Goal: Task Accomplishment & Management: Manage account settings

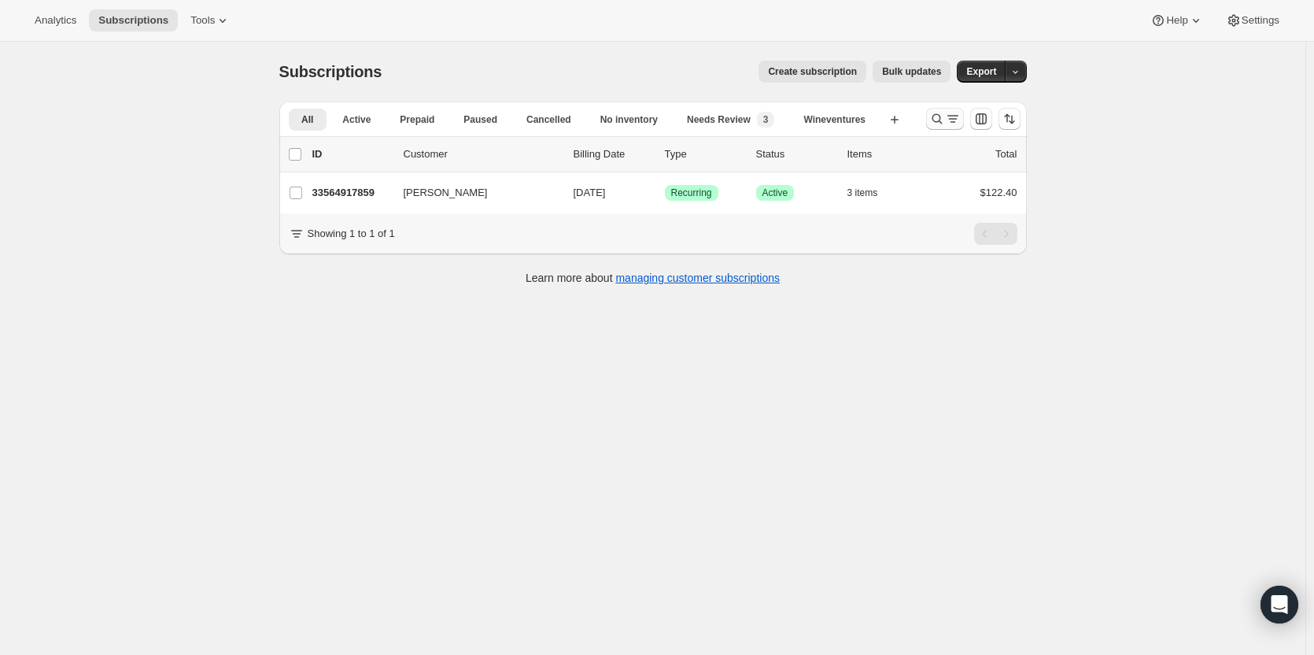
click at [938, 126] on icon "Search and filter results" at bounding box center [937, 119] width 16 height 16
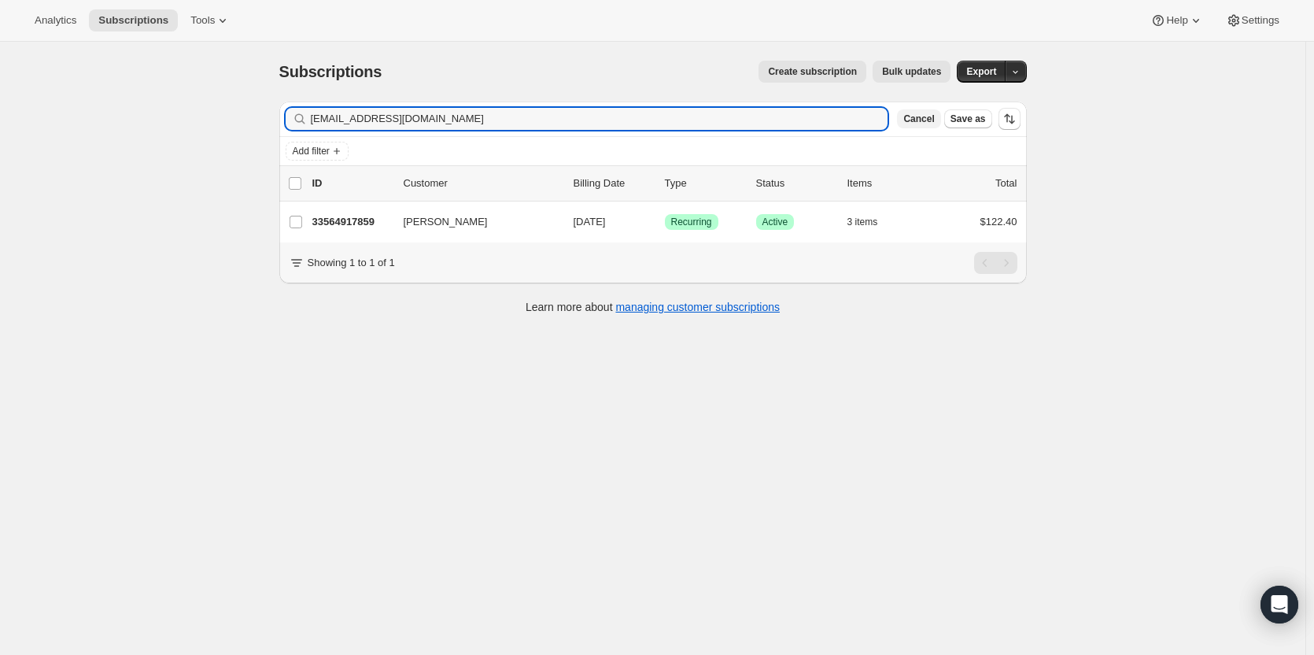
click at [914, 124] on span "Cancel" at bounding box center [918, 119] width 31 height 13
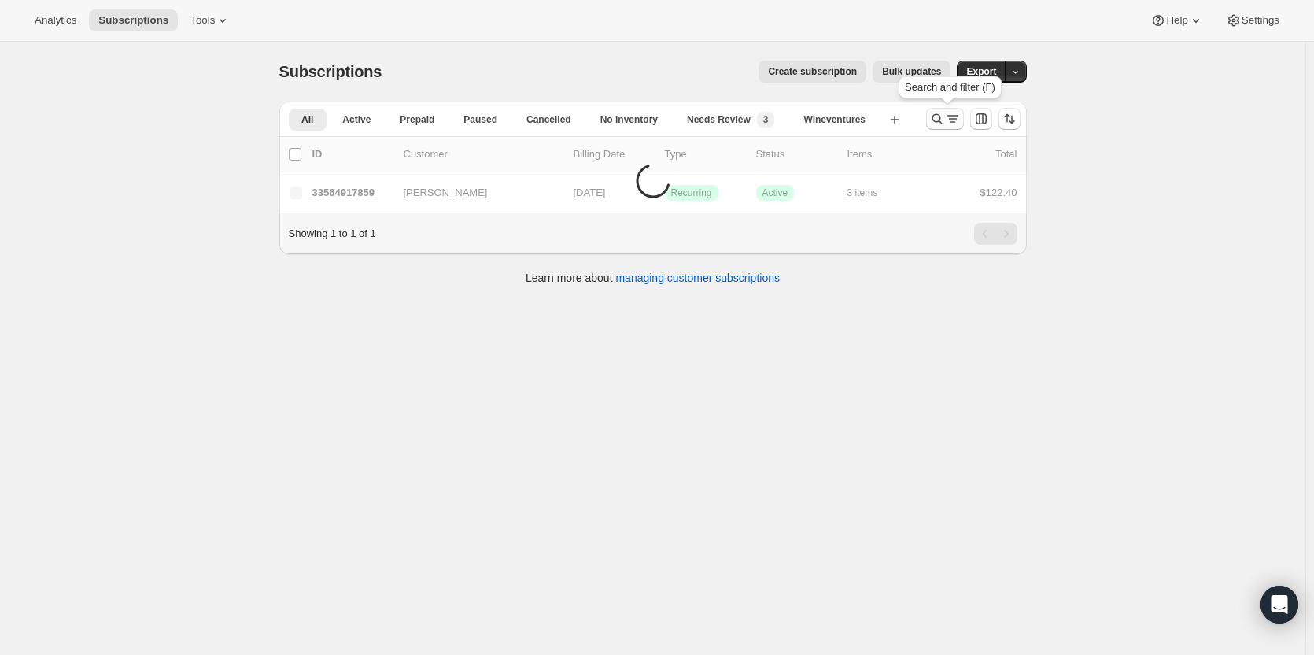
click at [938, 125] on icon "Search and filter results" at bounding box center [937, 119] width 16 height 16
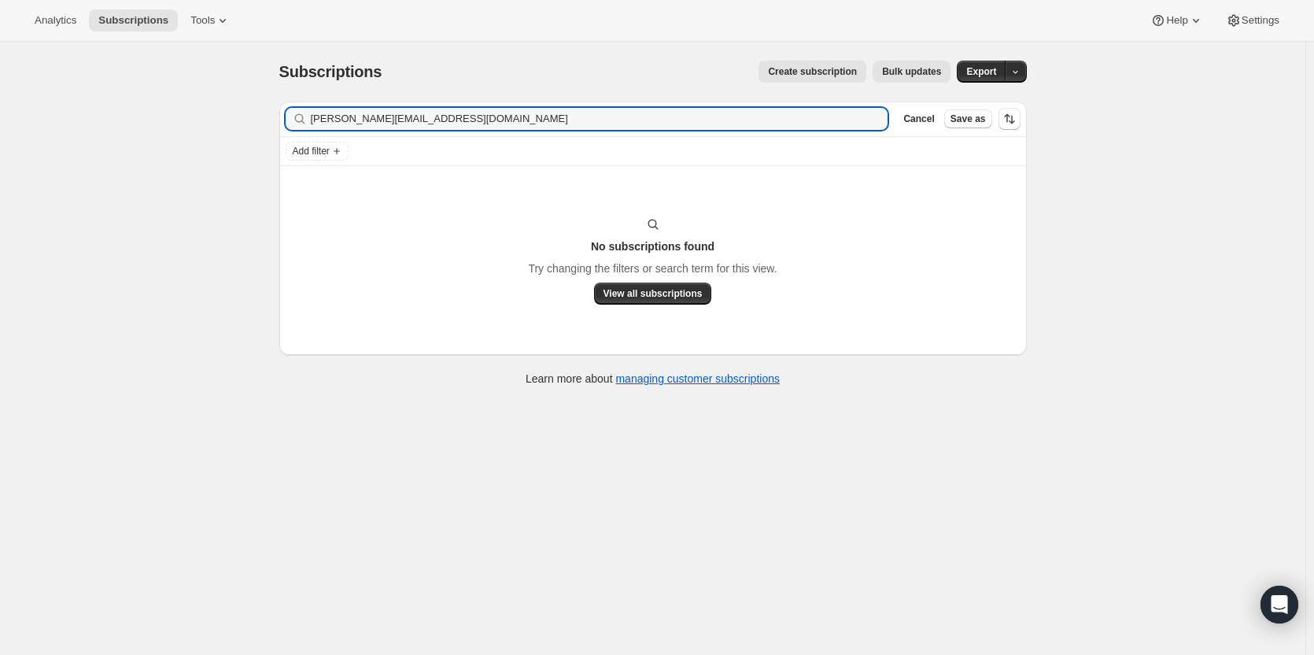
type input "jay.albere2@gmail.com"
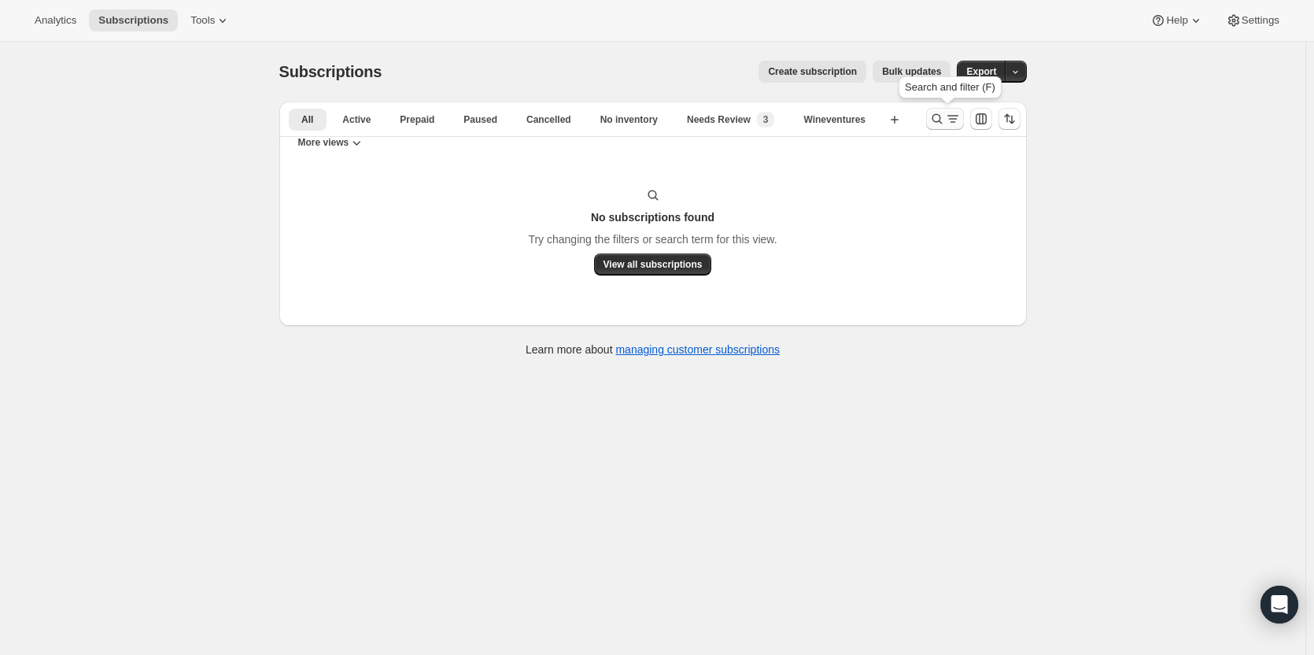
click at [935, 126] on icon "Search and filter results" at bounding box center [937, 119] width 16 height 16
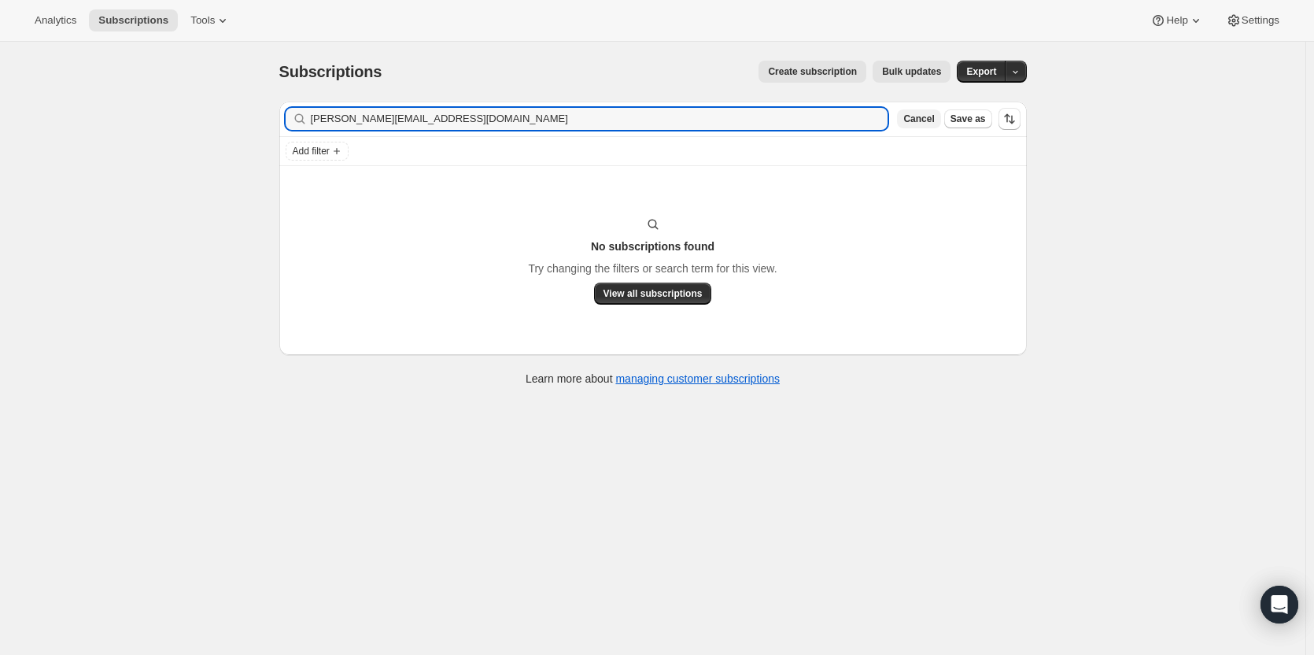
click at [918, 124] on span "Cancel" at bounding box center [918, 119] width 31 height 13
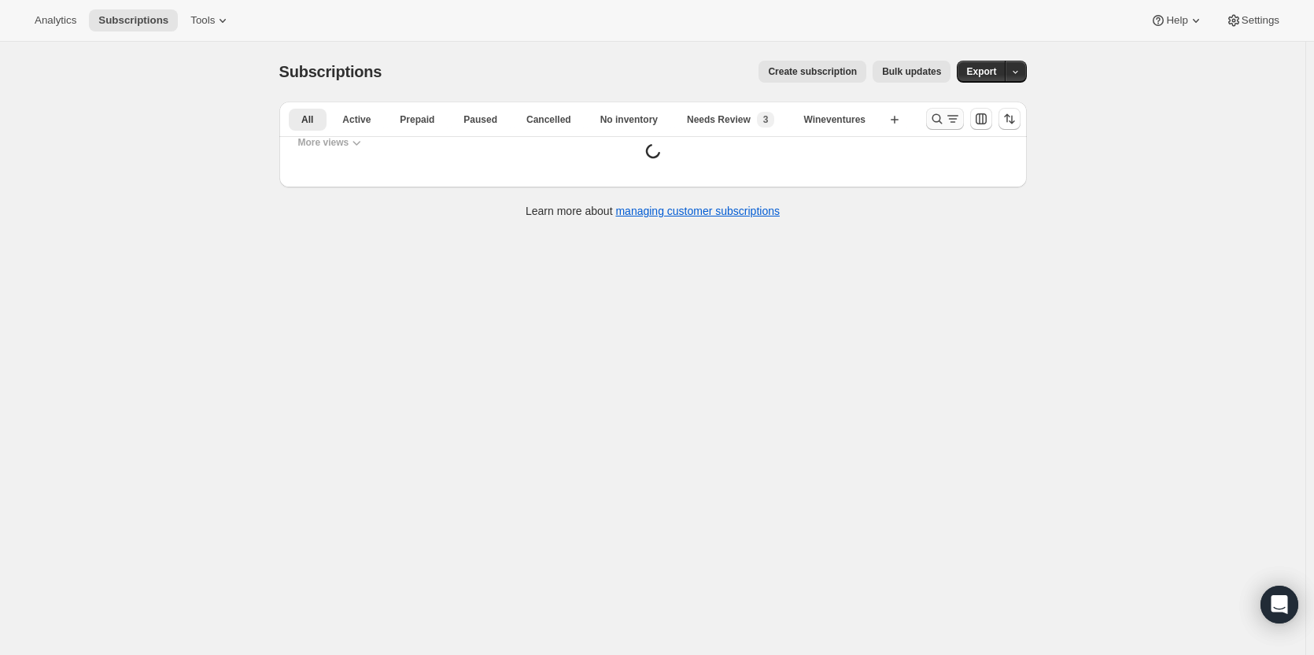
click at [937, 122] on icon "Search and filter results" at bounding box center [937, 119] width 10 height 10
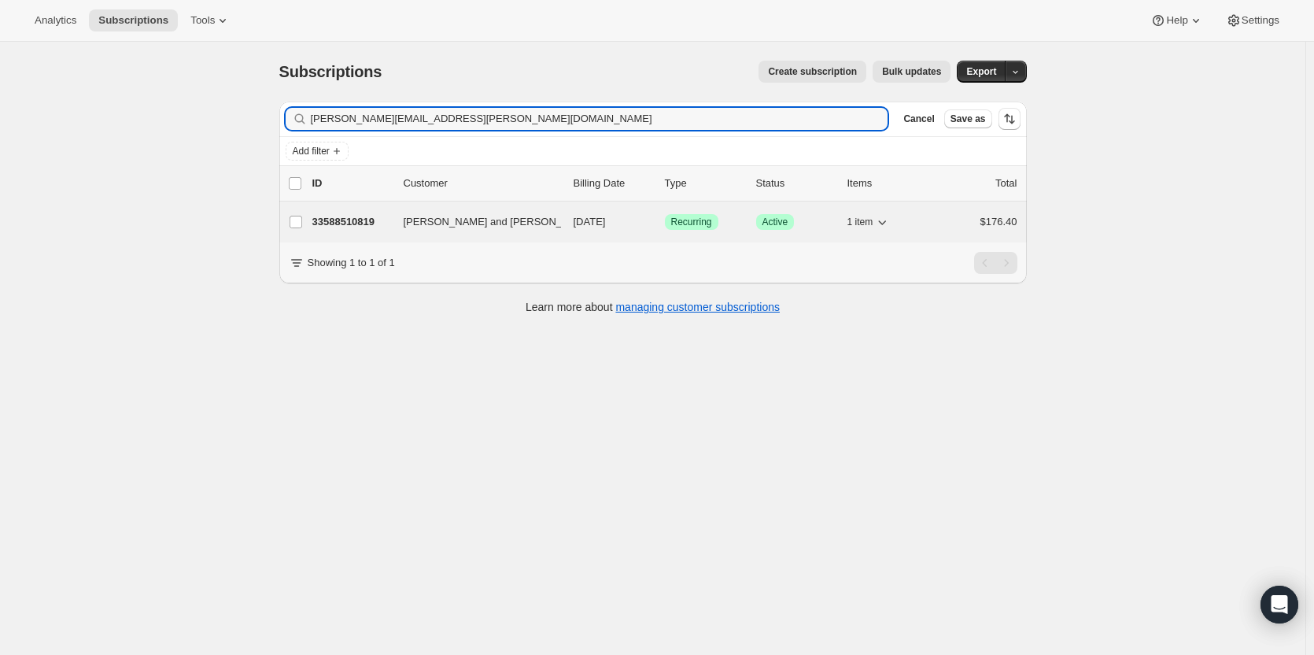
type input "[PERSON_NAME][EMAIL_ADDRESS][PERSON_NAME][DOMAIN_NAME]"
click at [375, 220] on p "33588510819" at bounding box center [351, 222] width 79 height 16
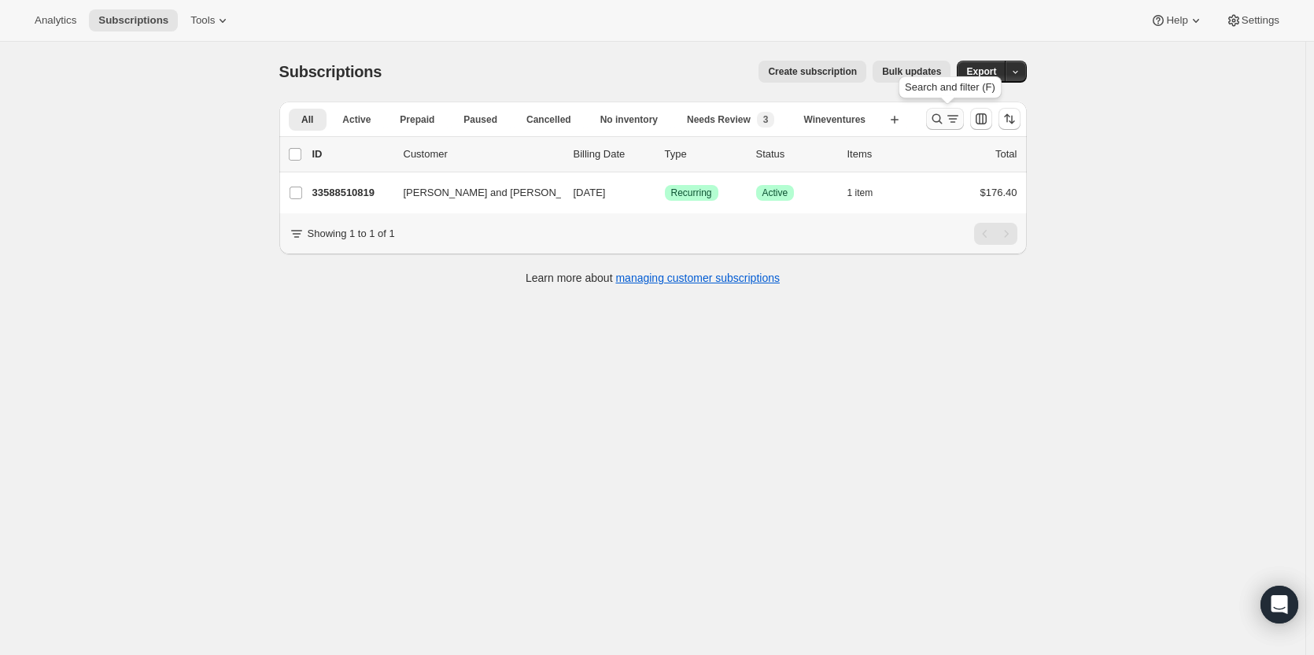
click at [937, 112] on icon "Search and filter results" at bounding box center [937, 119] width 16 height 16
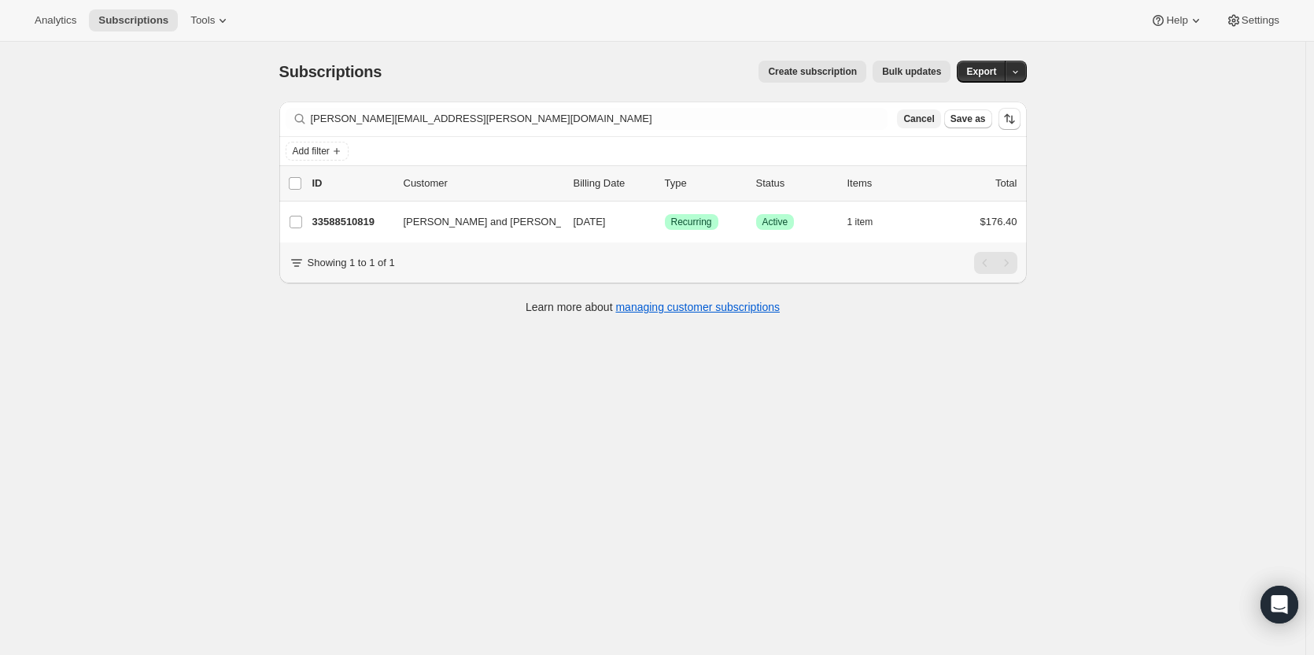
click at [926, 120] on span "Cancel" at bounding box center [918, 119] width 31 height 13
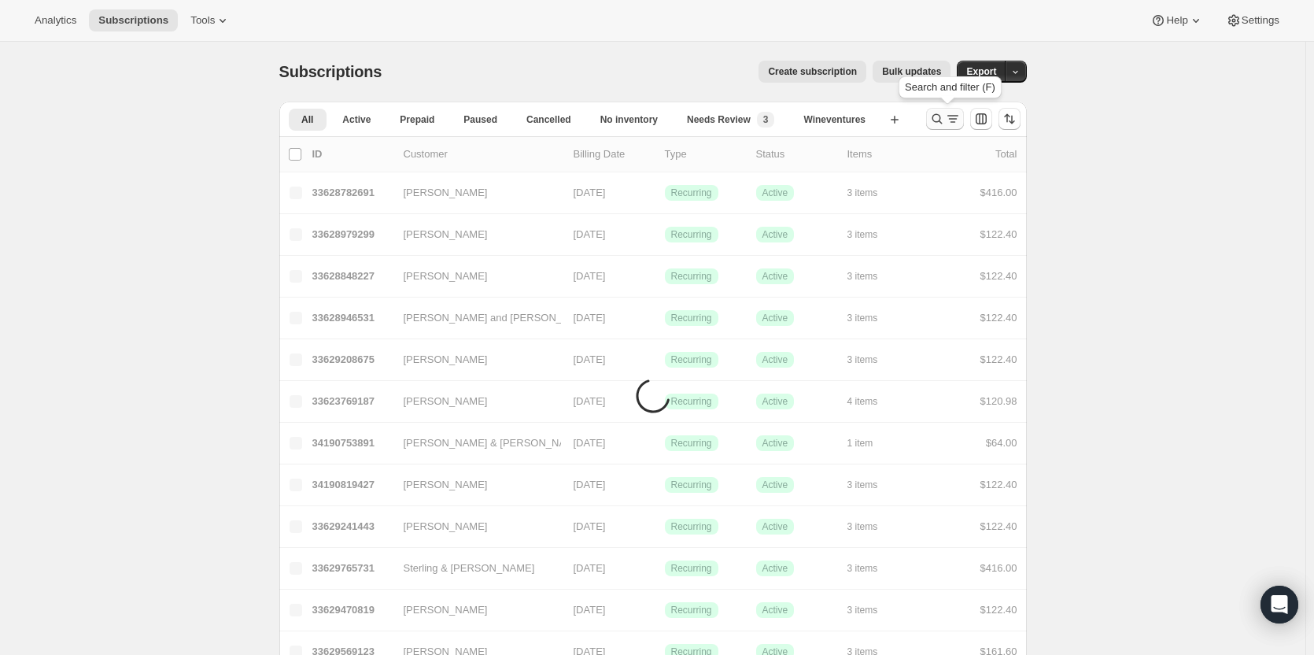
click at [940, 121] on icon "Search and filter results" at bounding box center [937, 119] width 16 height 16
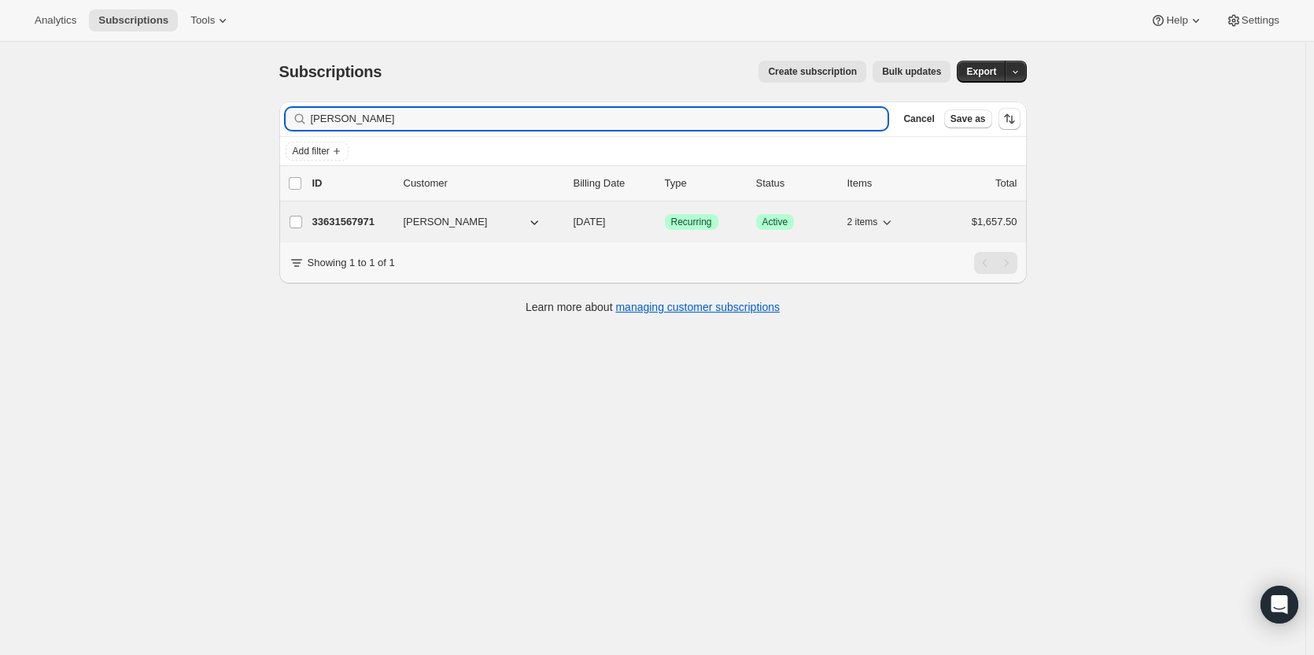
type input "[PERSON_NAME]"
click at [357, 225] on p "33631567971" at bounding box center [351, 222] width 79 height 16
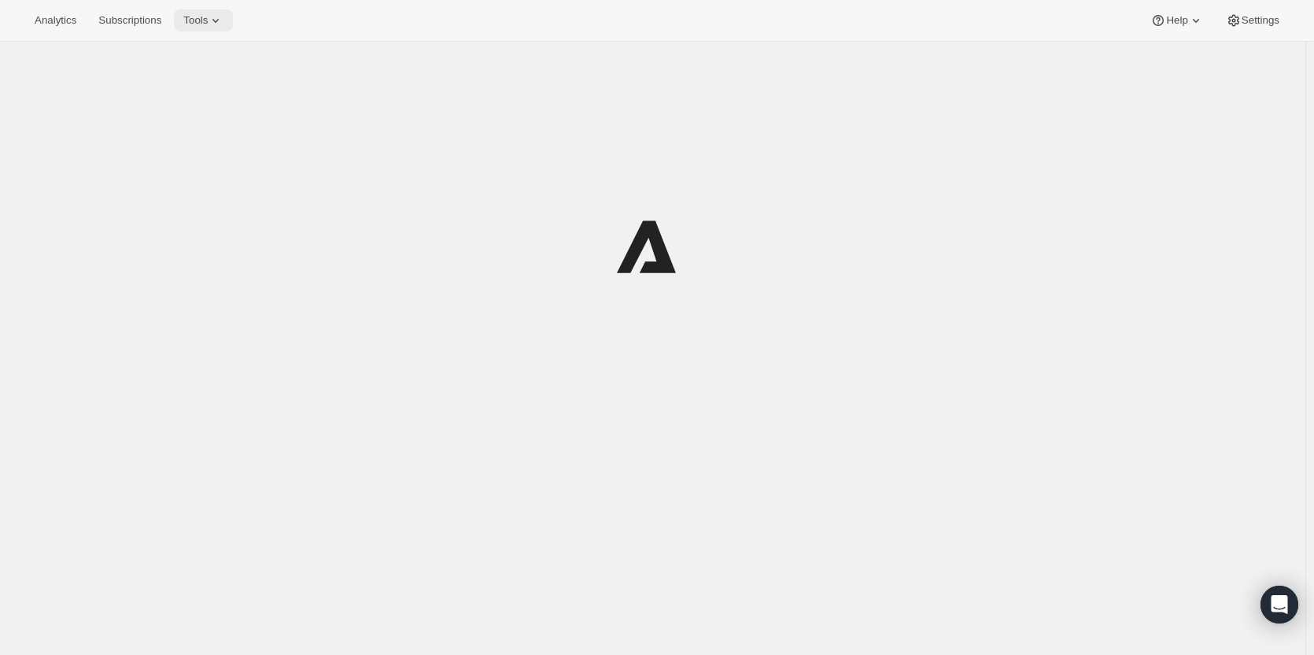
click at [204, 22] on span "Tools" at bounding box center [195, 20] width 24 height 13
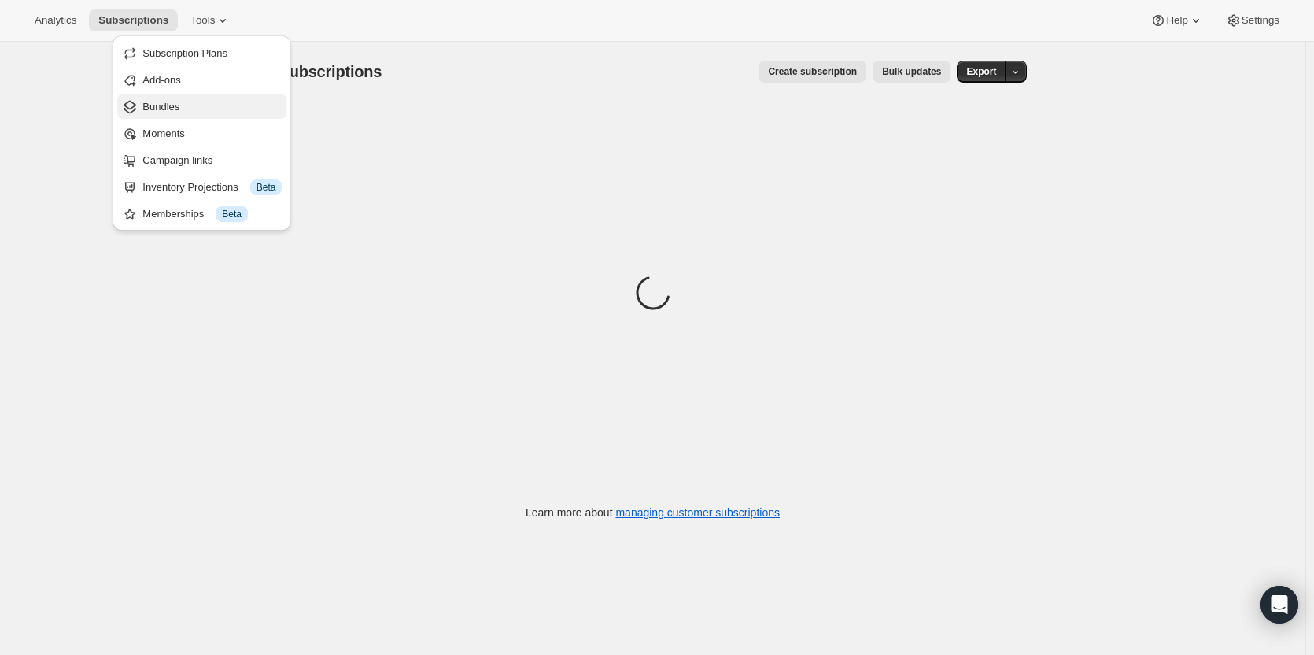
click at [197, 113] on span "Bundles" at bounding box center [211, 107] width 139 height 16
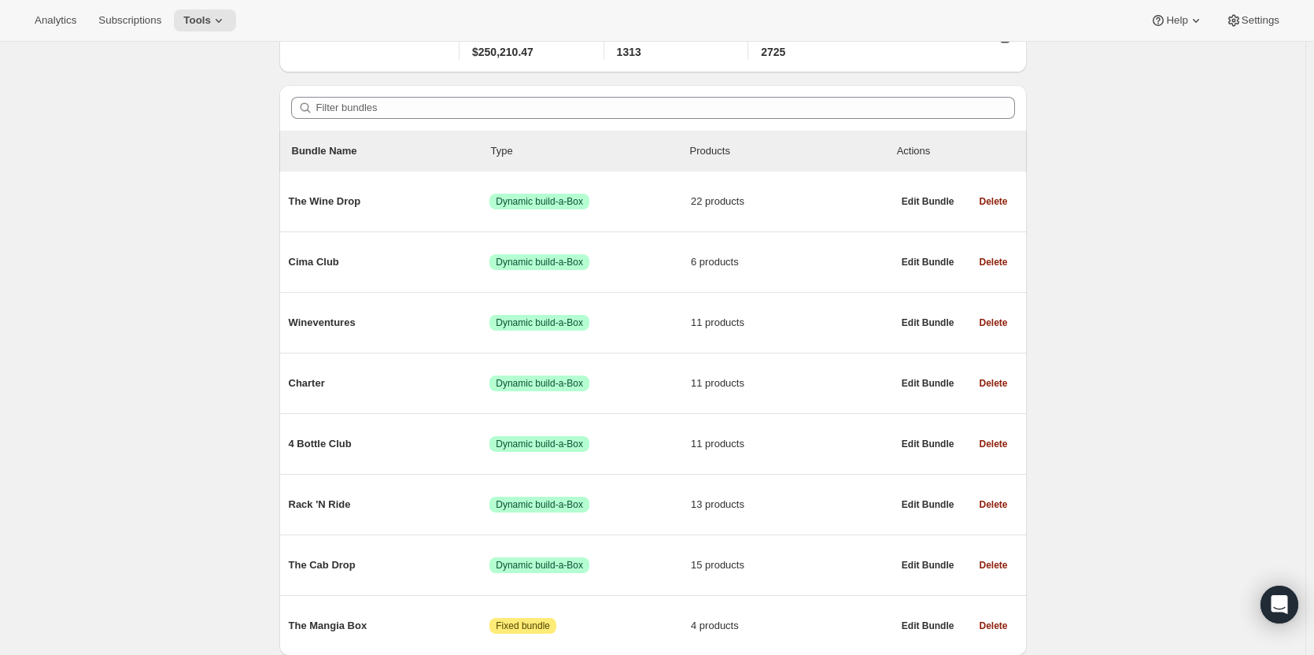
scroll to position [159, 0]
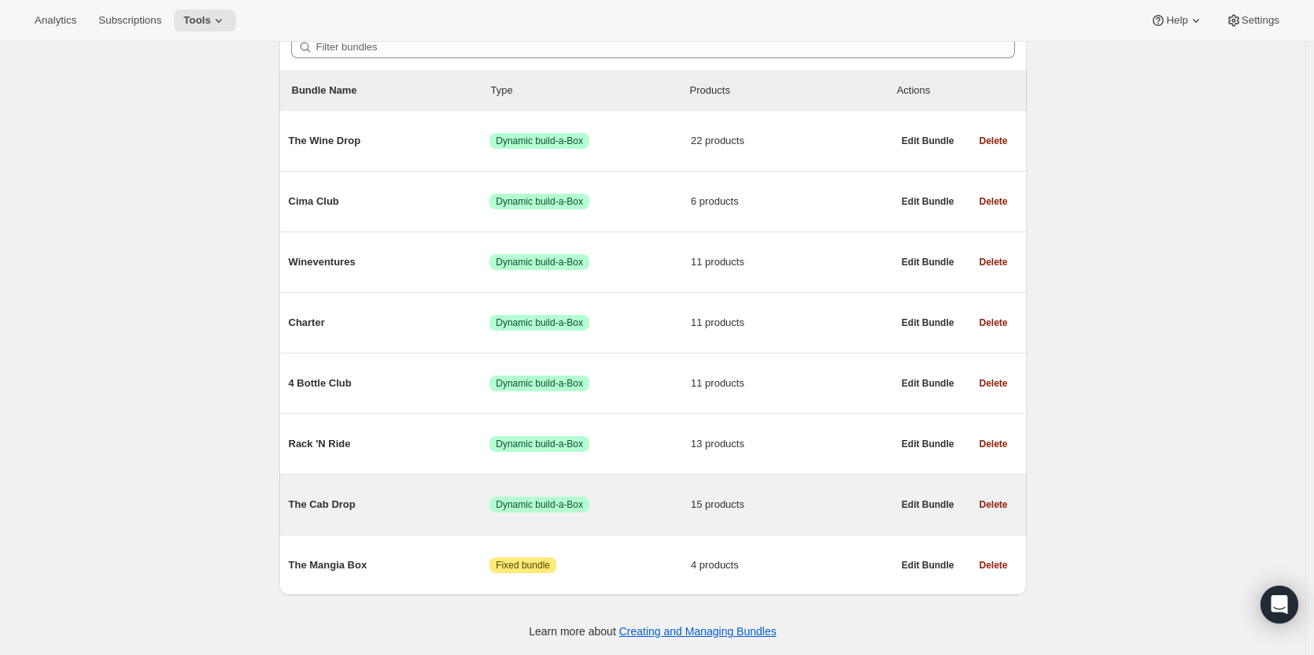
click at [604, 494] on div "The Cab Drop Success Dynamic build-a-Box 15 products" at bounding box center [591, 504] width 604 height 41
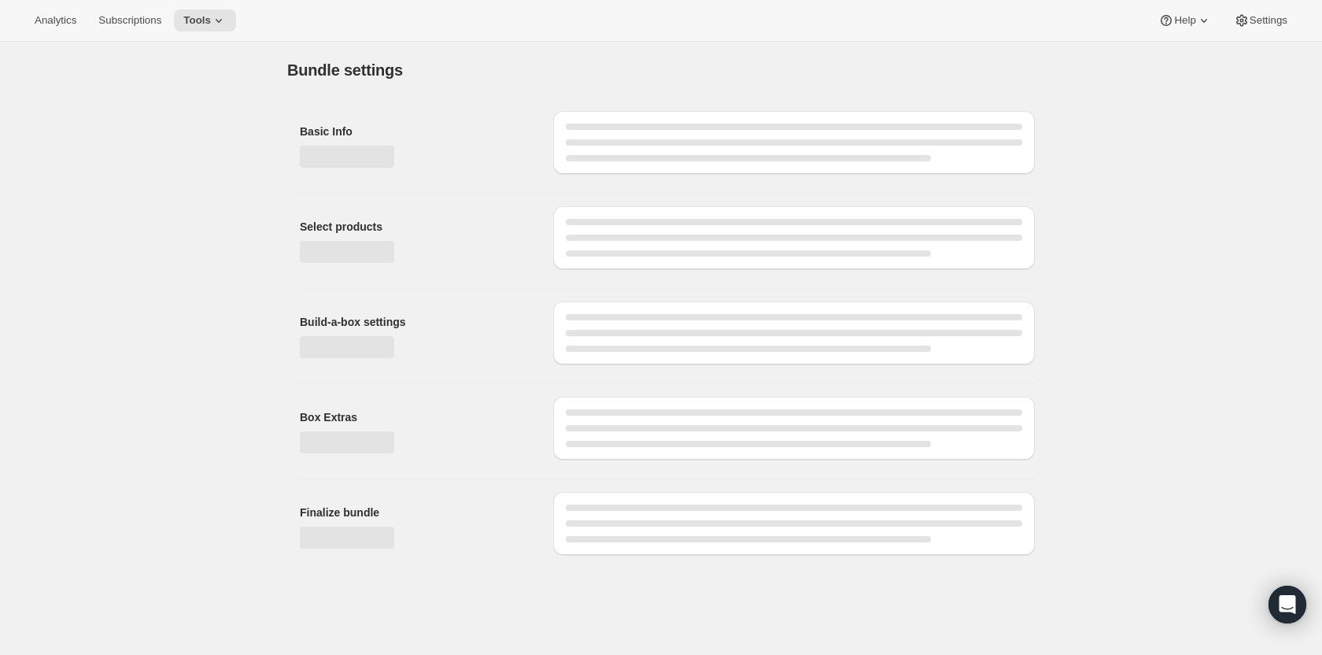
type input "The Cab Drop"
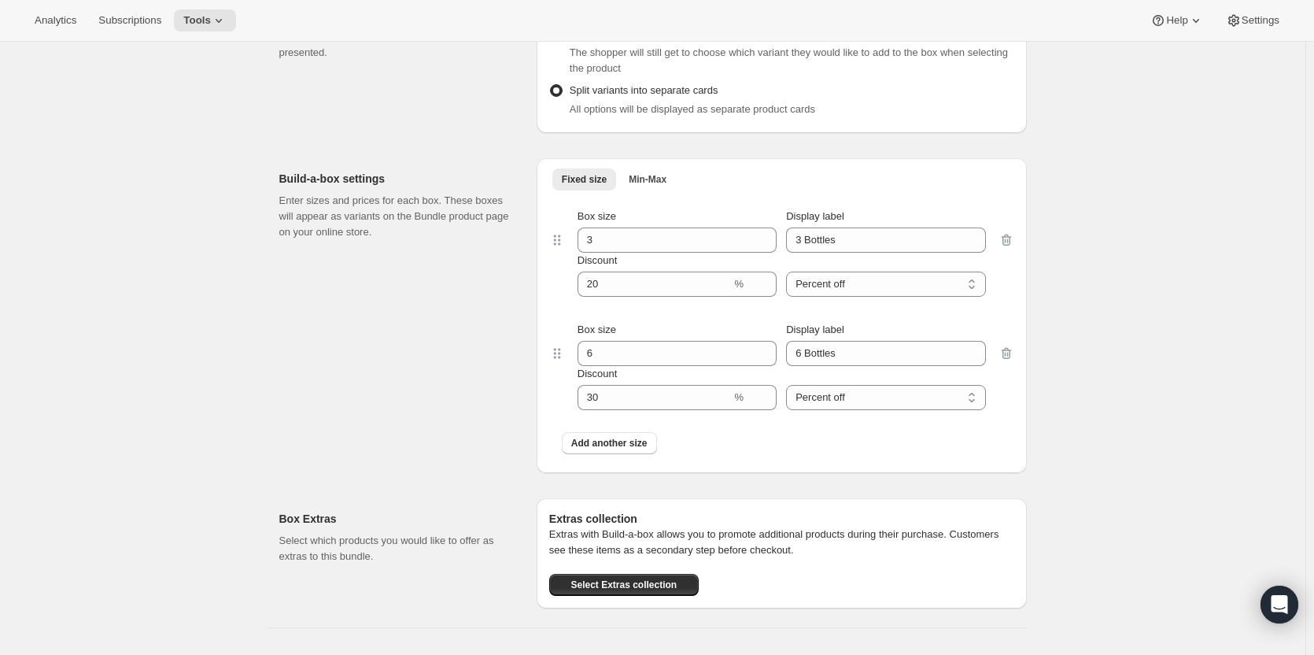
scroll to position [1479, 0]
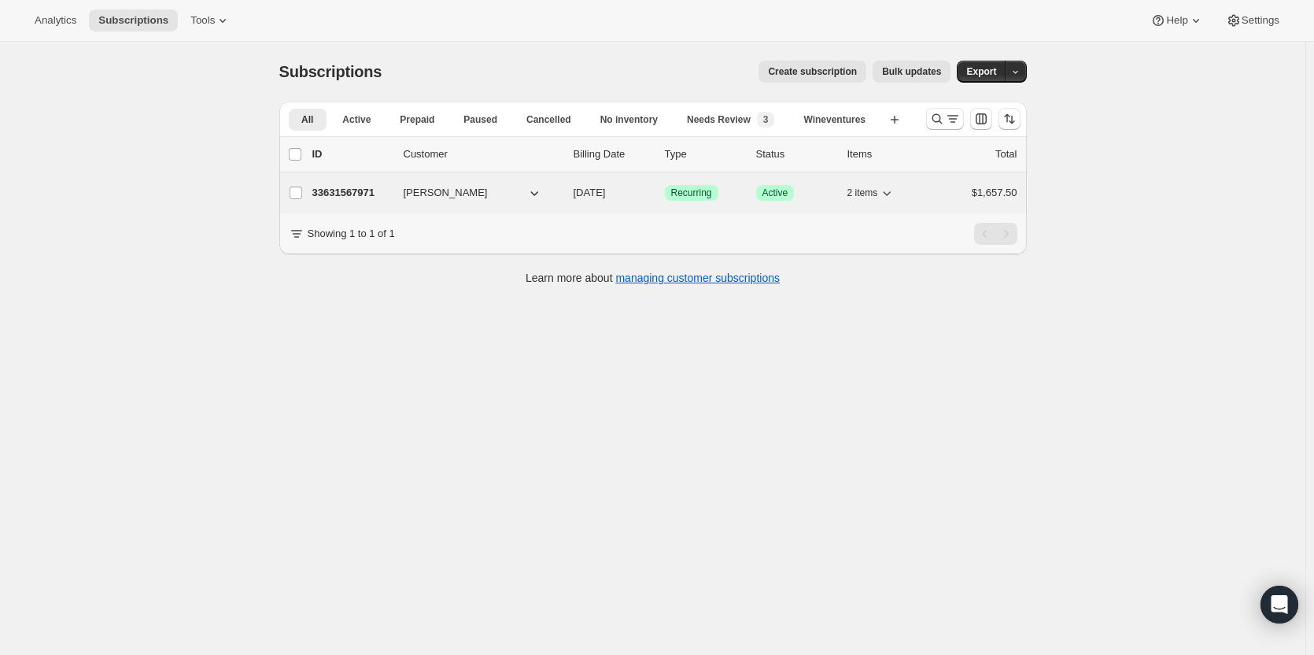
click at [345, 197] on p "33631567971" at bounding box center [351, 193] width 79 height 16
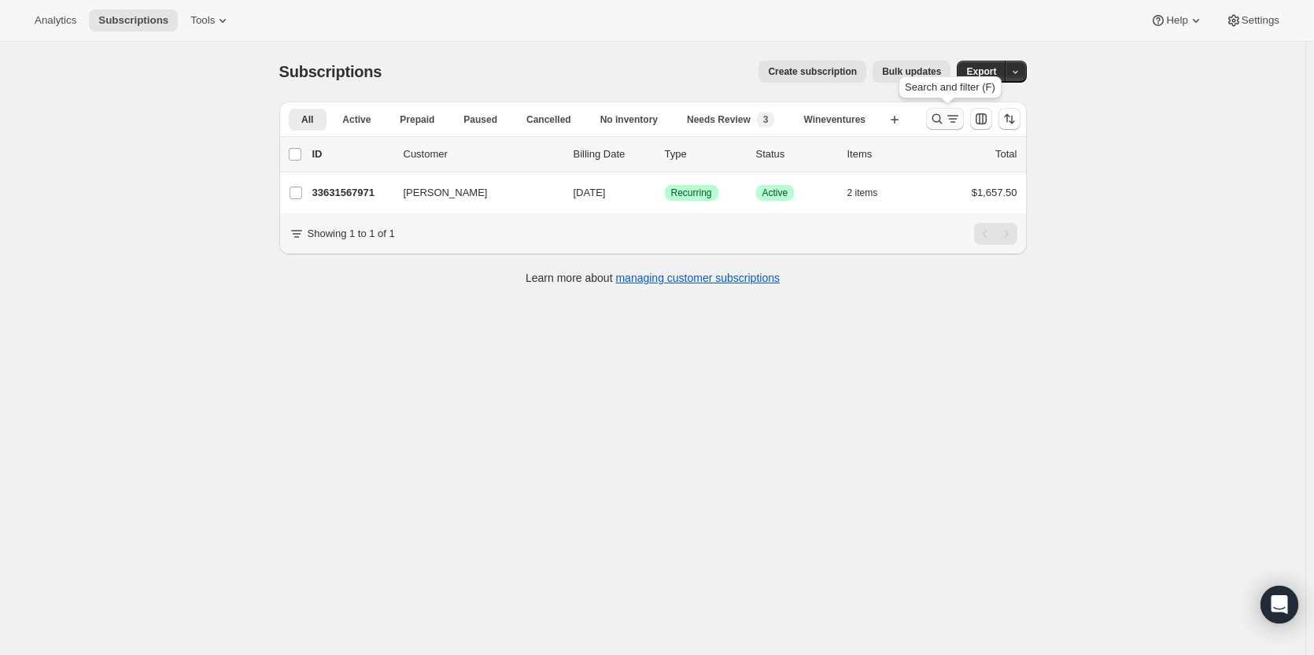
click at [940, 124] on icon "Search and filter results" at bounding box center [937, 119] width 16 height 16
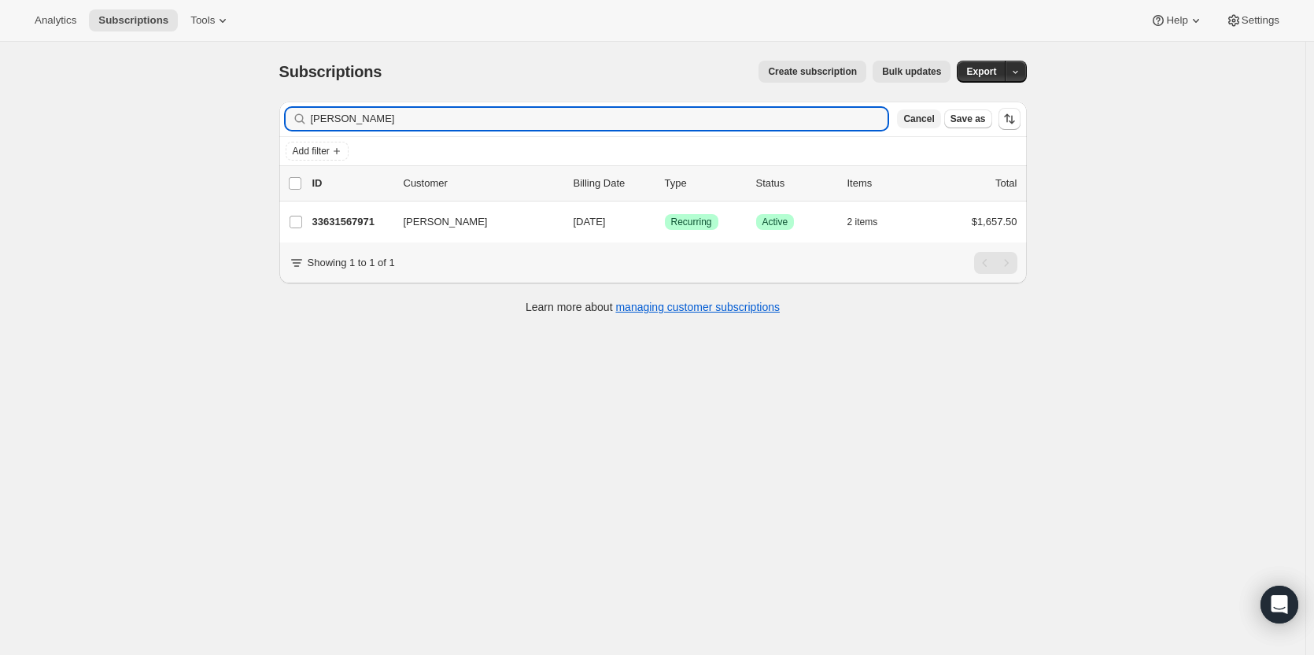
click at [932, 124] on span "Cancel" at bounding box center [918, 119] width 31 height 13
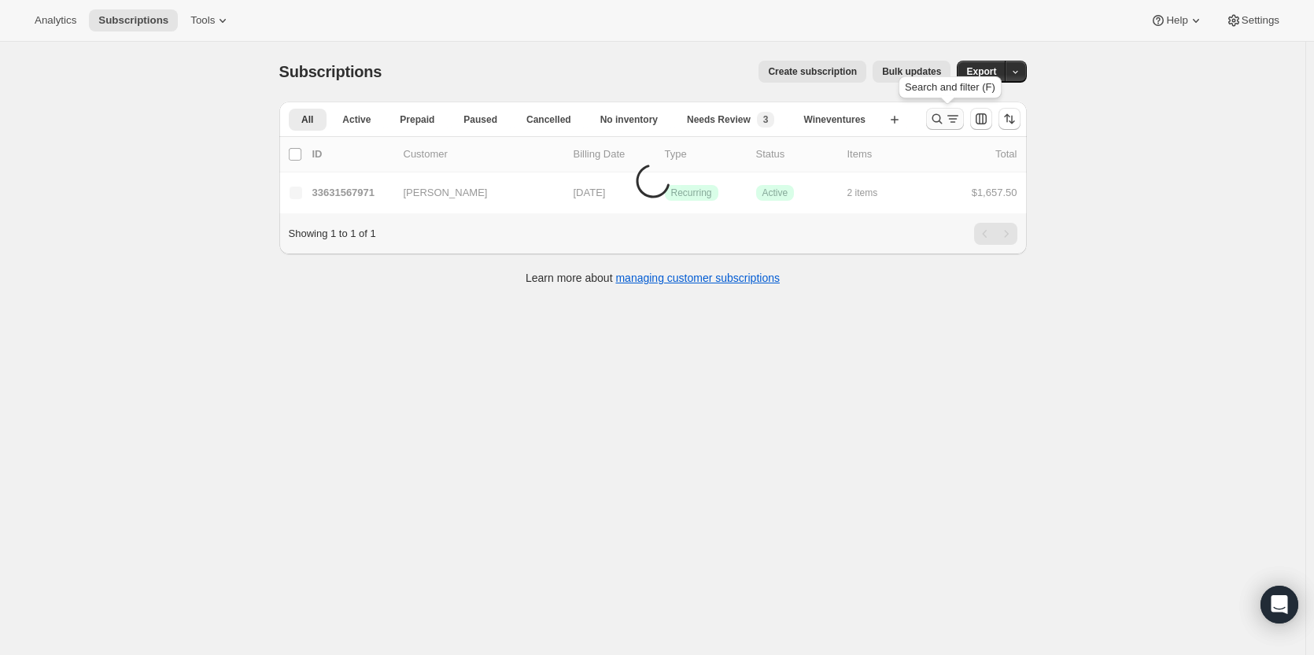
click at [932, 123] on button "Search and filter results" at bounding box center [945, 119] width 38 height 22
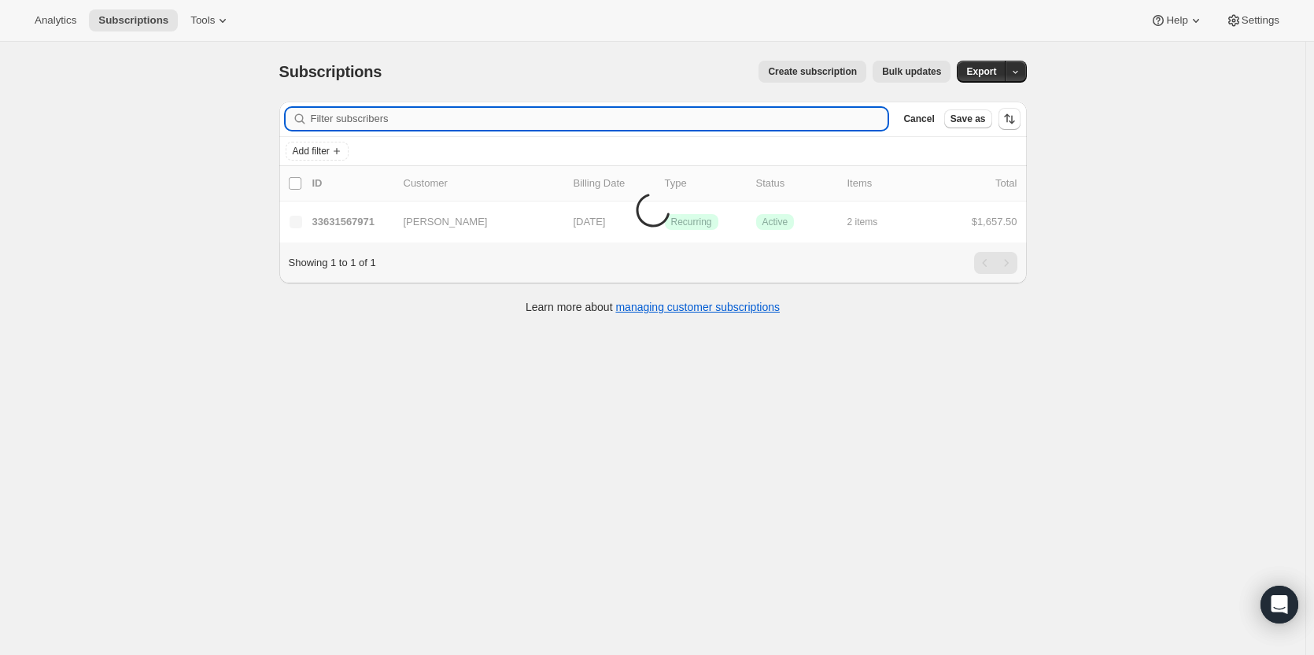
click at [776, 121] on input "Filter subscribers" at bounding box center [600, 119] width 578 height 22
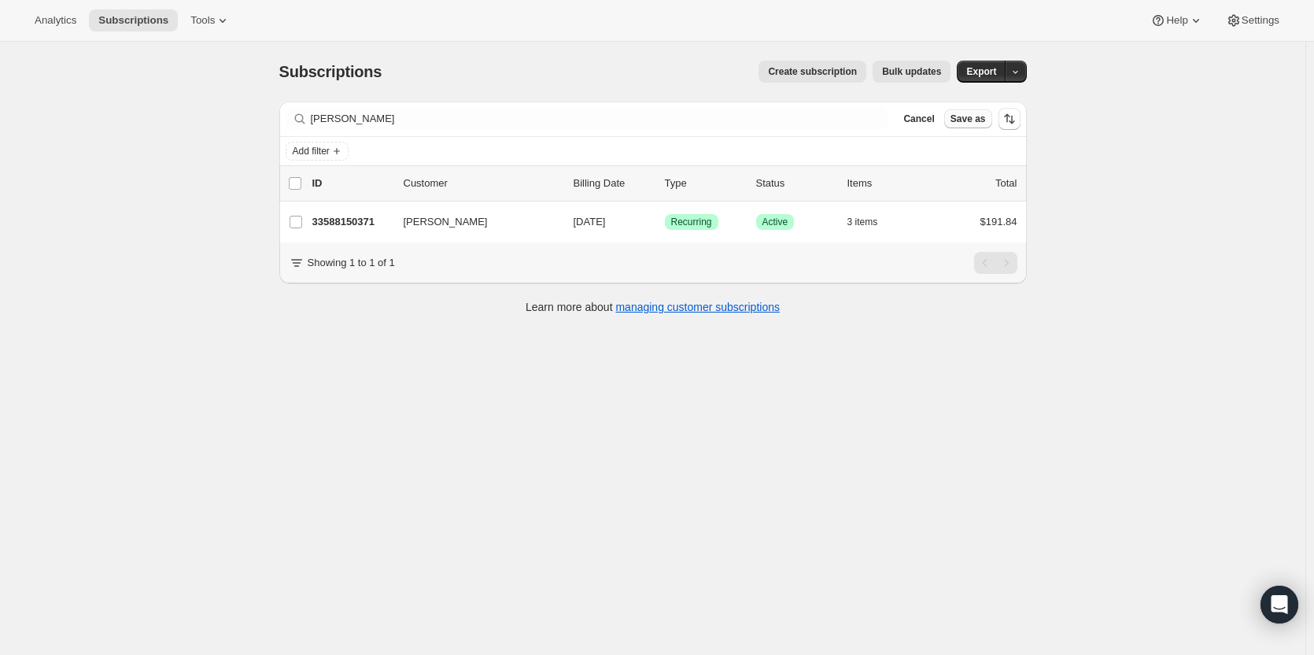
click at [965, 116] on span "Save as" at bounding box center [968, 119] width 35 height 13
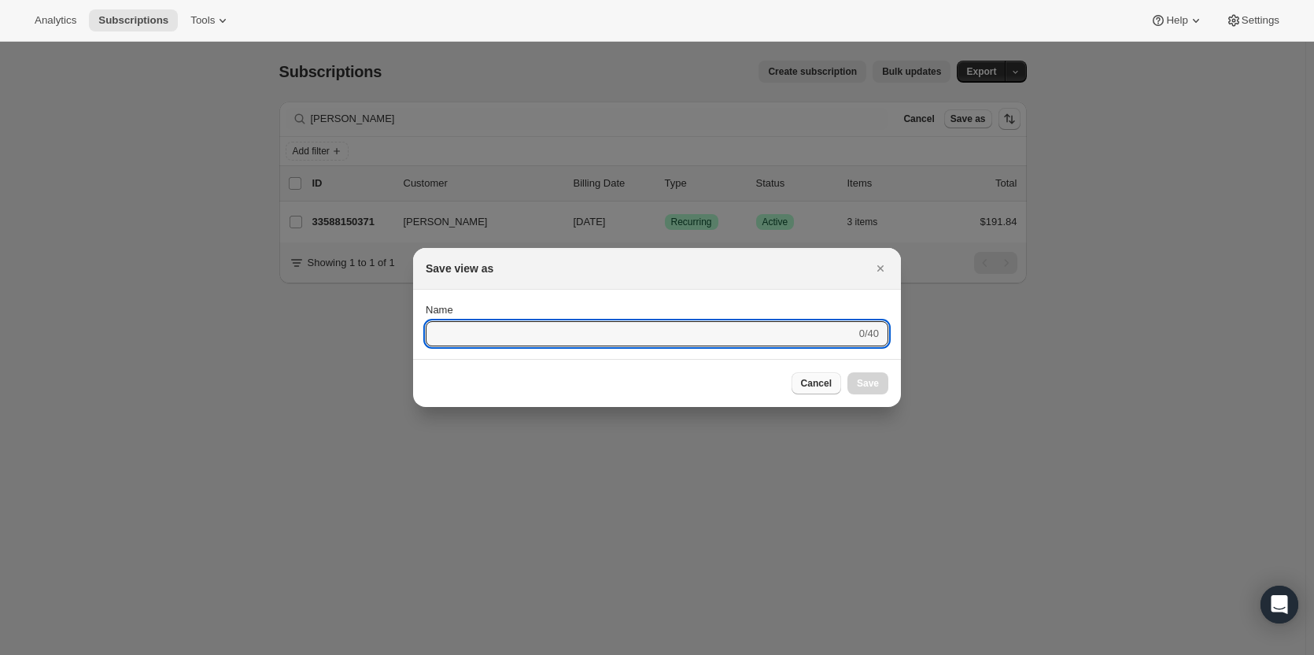
click at [829, 386] on span "Cancel" at bounding box center [816, 383] width 31 height 13
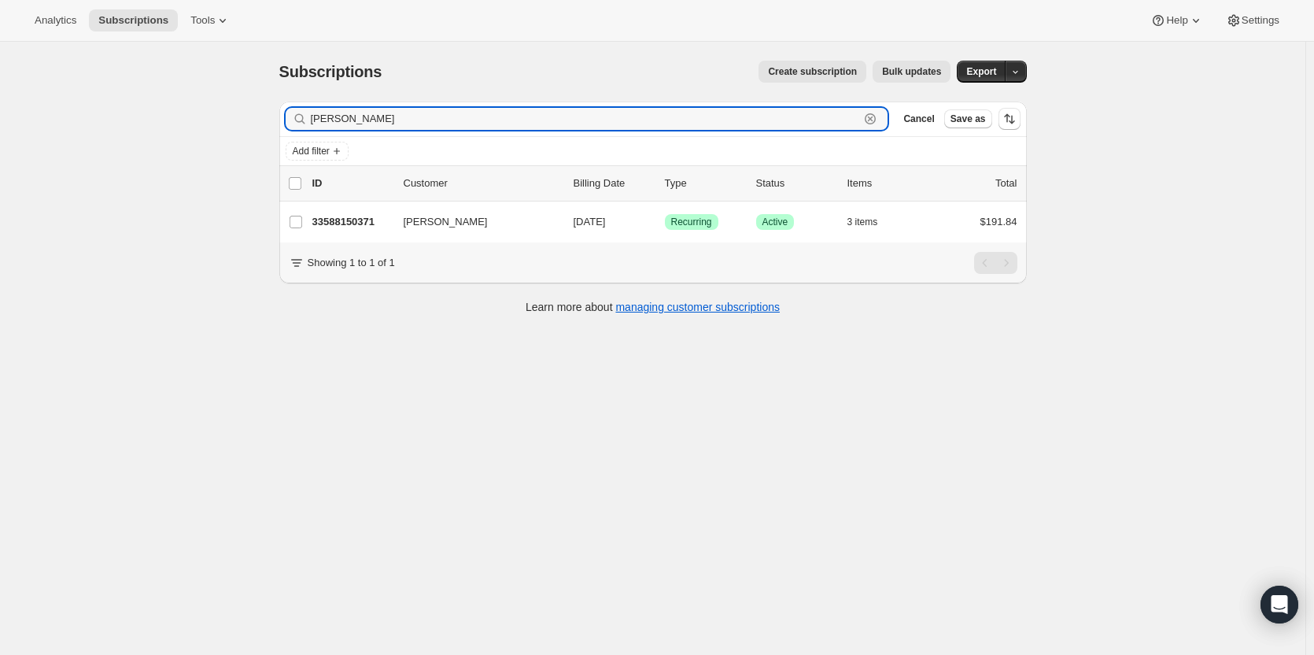
drag, startPoint x: 349, startPoint y: 120, endPoint x: 290, endPoint y: 116, distance: 58.4
click at [290, 116] on div "Herren Clear" at bounding box center [587, 119] width 603 height 22
paste input "lenzgang@aol.com"
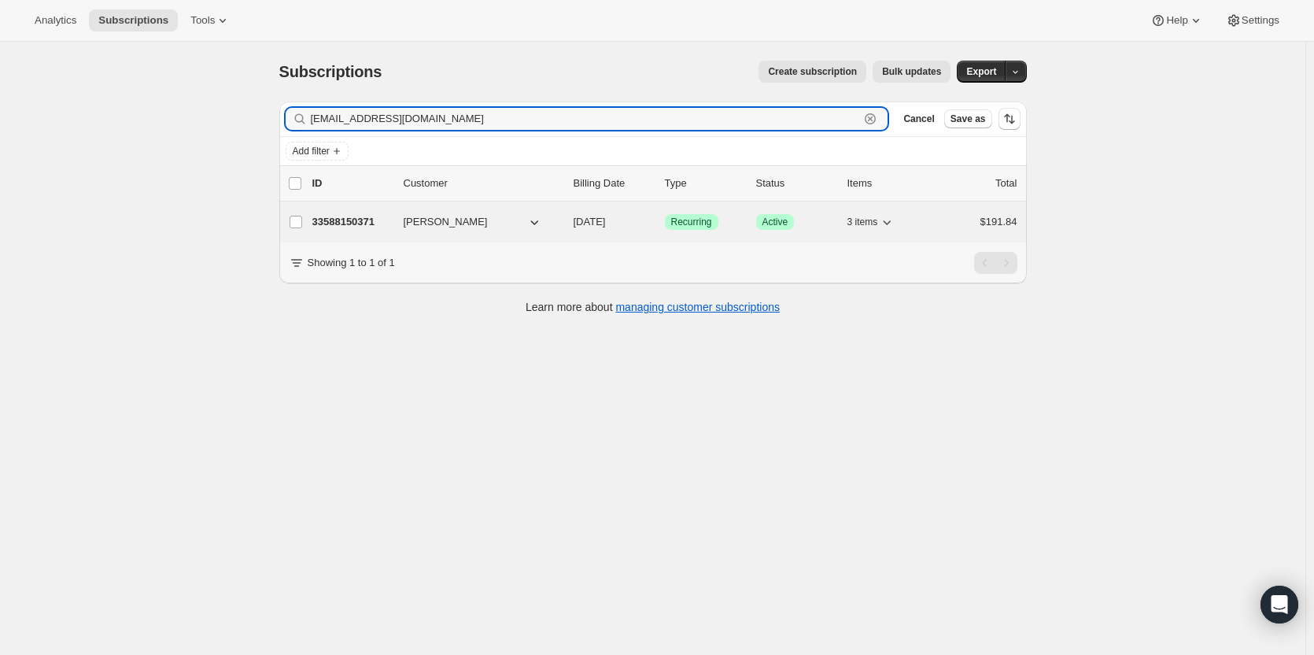
type input "lenzgang@aol.com"
click at [357, 229] on p "33588150371" at bounding box center [351, 222] width 79 height 16
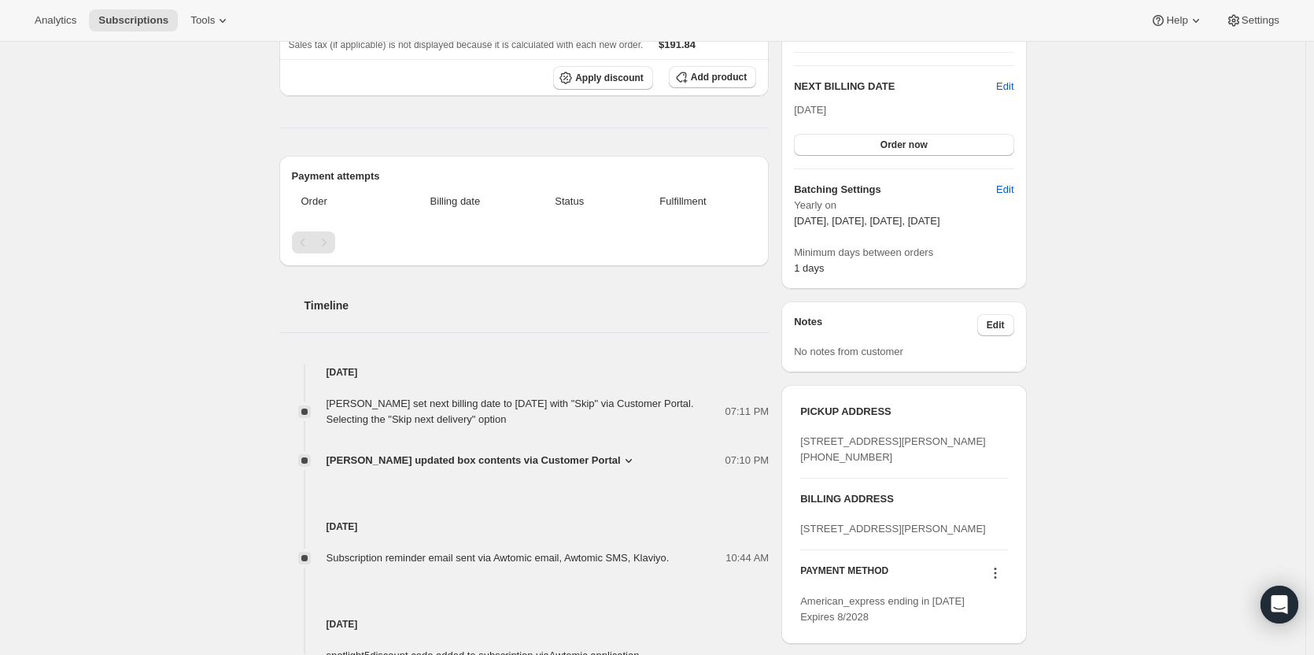
scroll to position [335, 0]
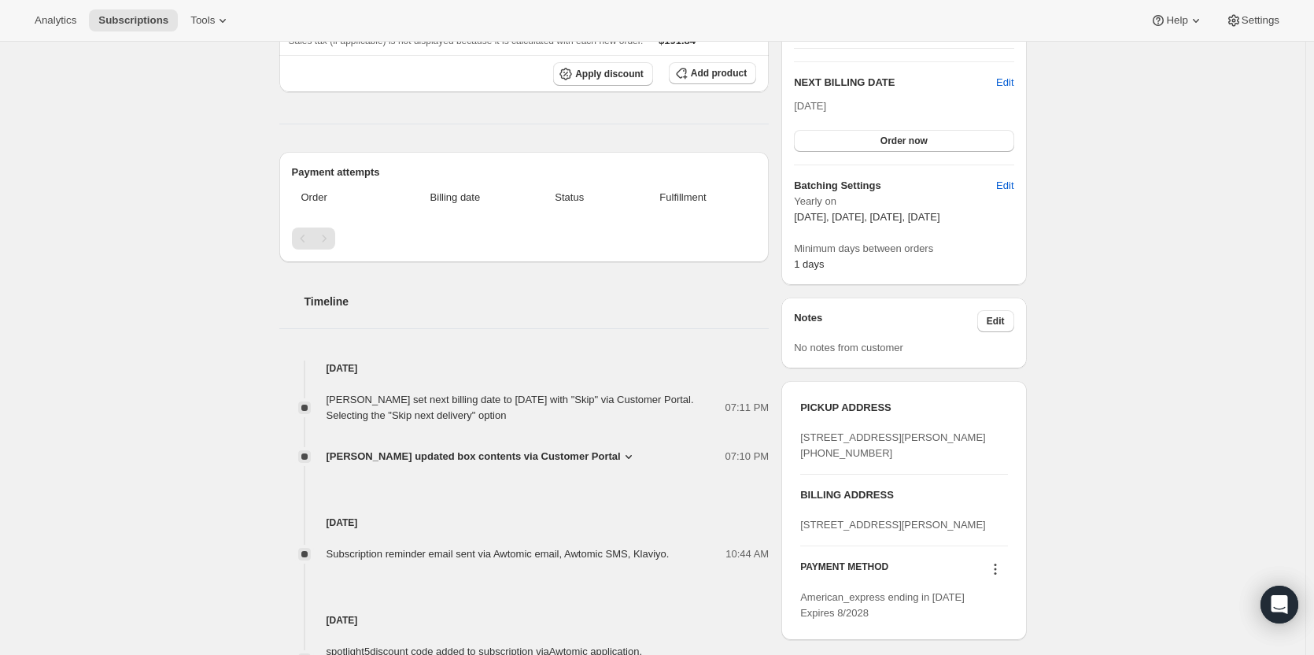
click at [1306, 182] on main "Subscription #33588150371. This page is ready Subscription #33588150371 Success…" at bounding box center [653, 375] width 1306 height 1338
click at [1226, 191] on div "Subscription #33588150371. This page is ready Subscription #33588150371 Success…" at bounding box center [653, 375] width 1306 height 1338
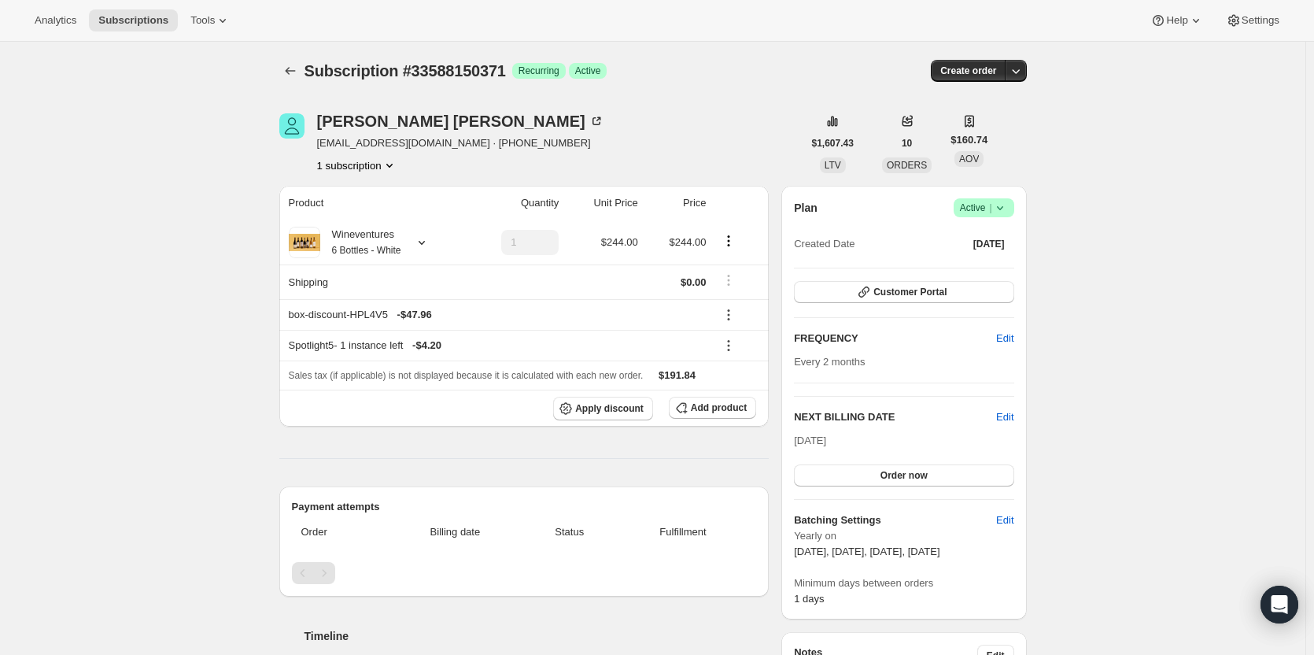
scroll to position [0, 0]
drag, startPoint x: 453, startPoint y: 121, endPoint x: 398, endPoint y: 125, distance: 54.4
click at [398, 125] on div "Catherine Herren" at bounding box center [460, 122] width 287 height 16
copy div "Herren"
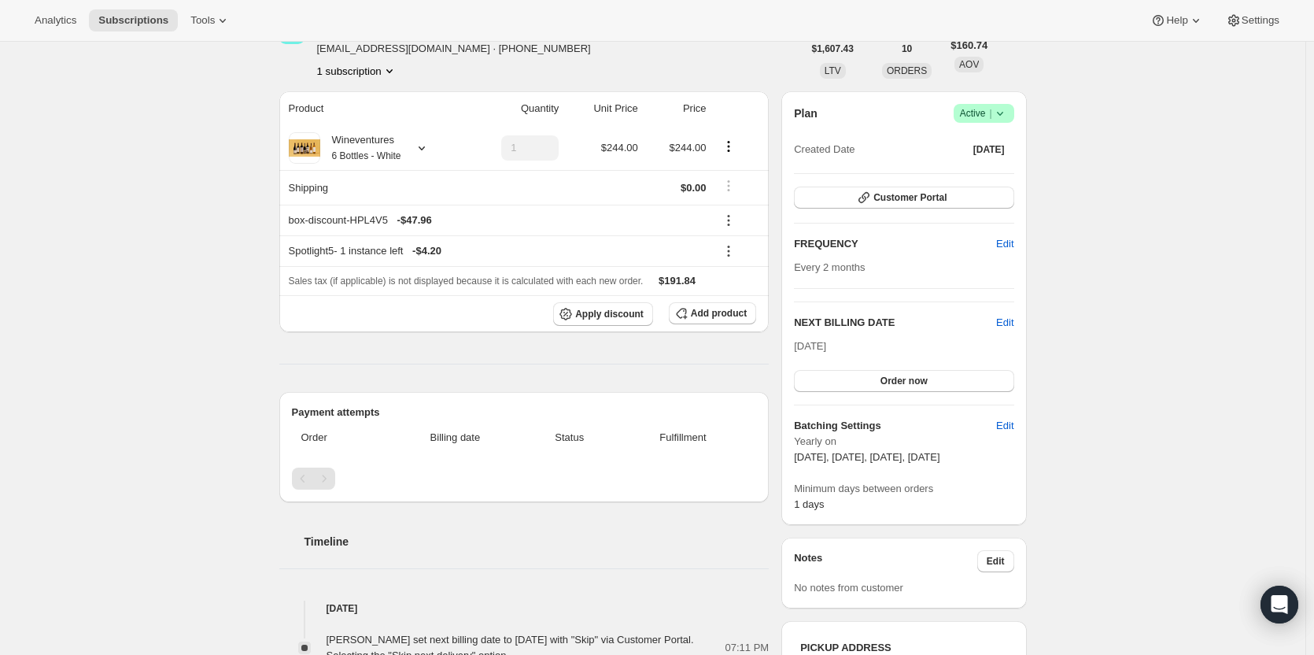
scroll to position [106, 0]
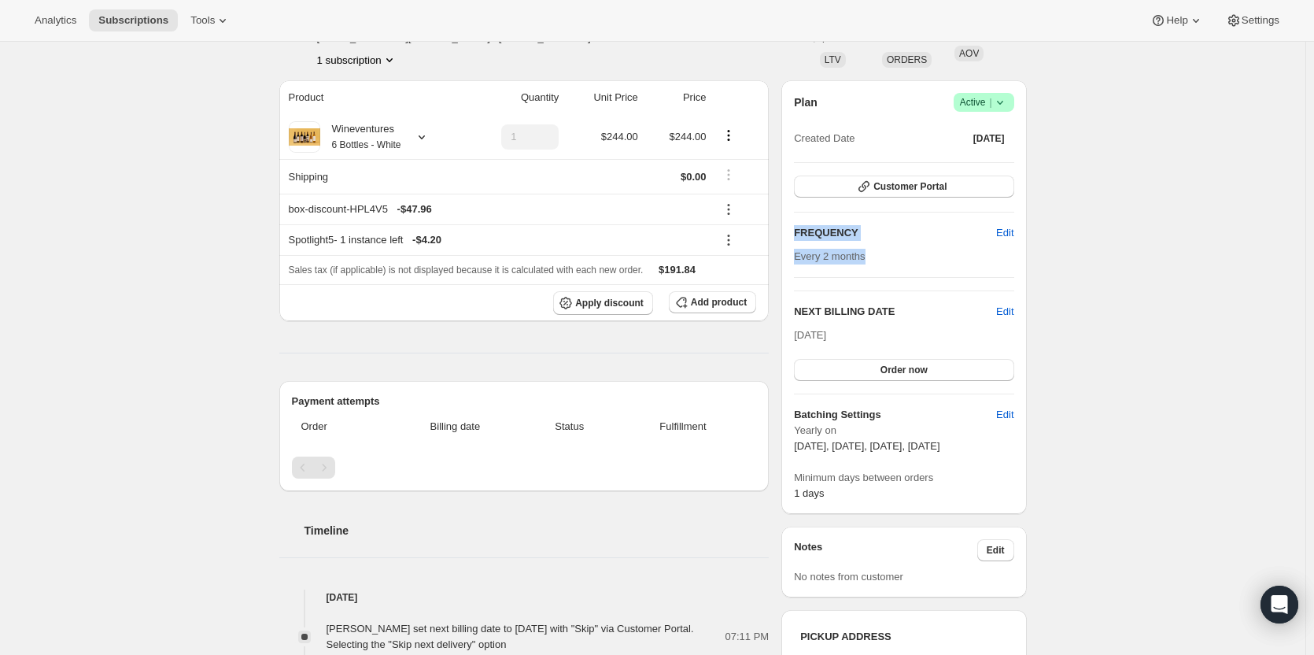
drag, startPoint x: 1313, startPoint y: 216, endPoint x: 1303, endPoint y: 343, distance: 127.8
click at [1303, 343] on main "Subscription #33588150371. This page is ready Subscription #33588150371 Success…" at bounding box center [653, 604] width 1306 height 1338
click at [1233, 338] on div "Subscription #33588150371. This page is ready Subscription #33588150371 Success…" at bounding box center [653, 604] width 1306 height 1338
drag, startPoint x: 1310, startPoint y: 198, endPoint x: 1306, endPoint y: 220, distance: 22.3
click at [1306, 224] on div "Subscription #33588150371. This page is ready Subscription #33588150371 Success…" at bounding box center [653, 604] width 1306 height 1338
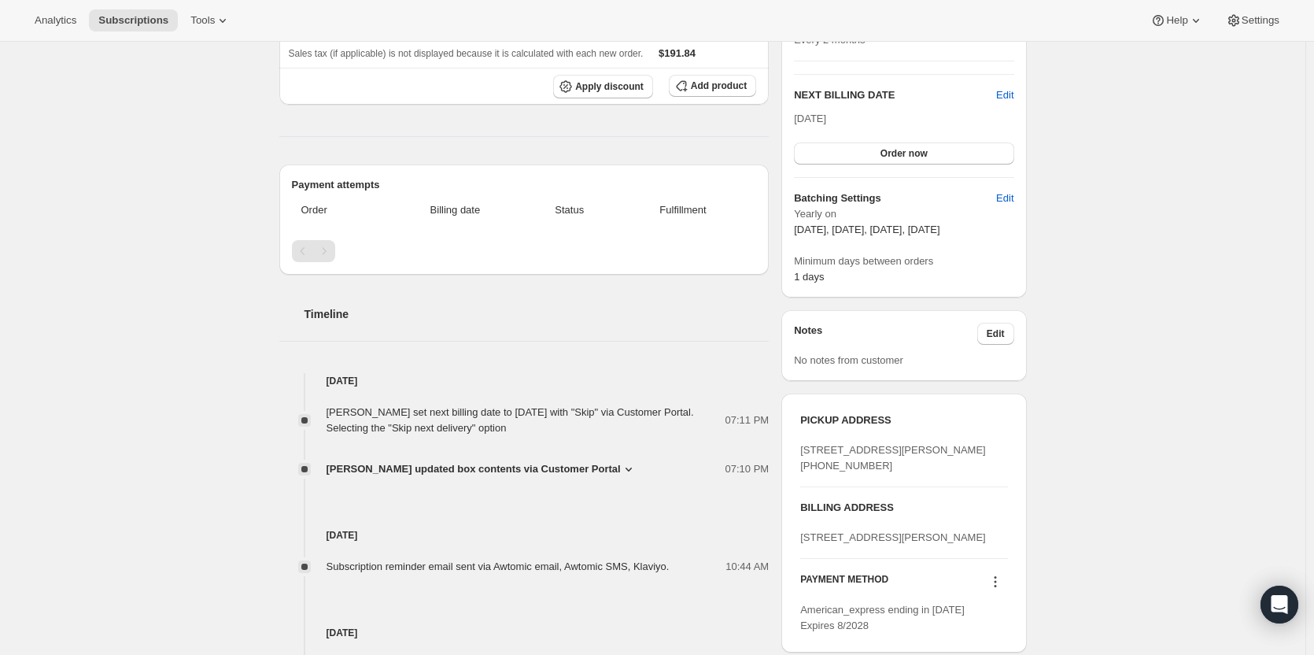
scroll to position [290, 0]
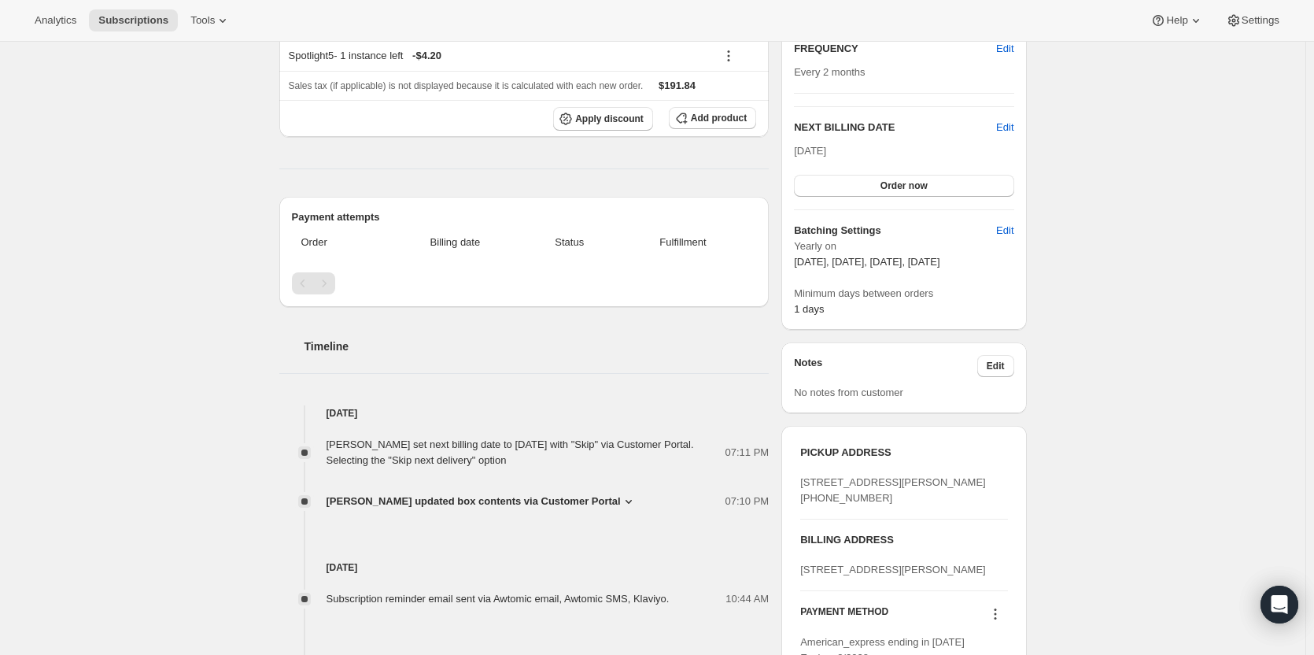
drag, startPoint x: 1305, startPoint y: 331, endPoint x: 1300, endPoint y: 385, distance: 54.5
click at [1304, 342] on div "Subscription #33588150371. This page is ready Subscription #33588150371 Success…" at bounding box center [653, 420] width 1306 height 1338
click at [1293, 416] on div "Subscription #33588150371. This page is ready Subscription #33588150371 Success…" at bounding box center [653, 420] width 1306 height 1338
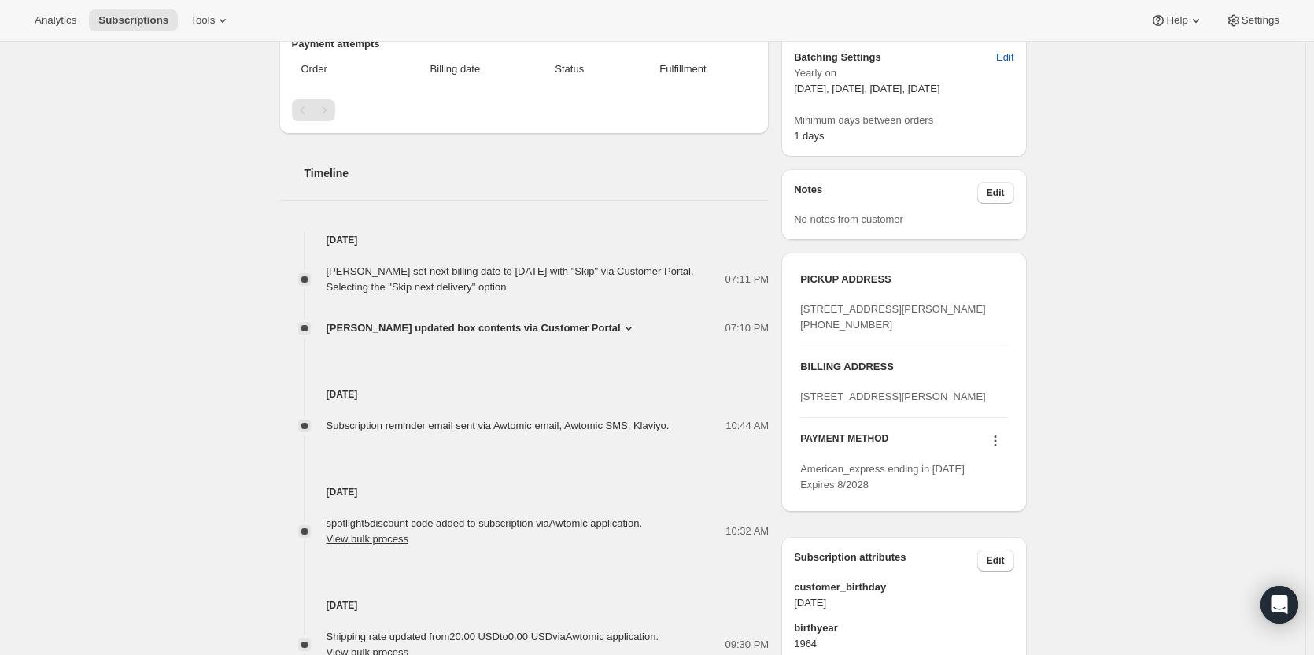
scroll to position [620, 0]
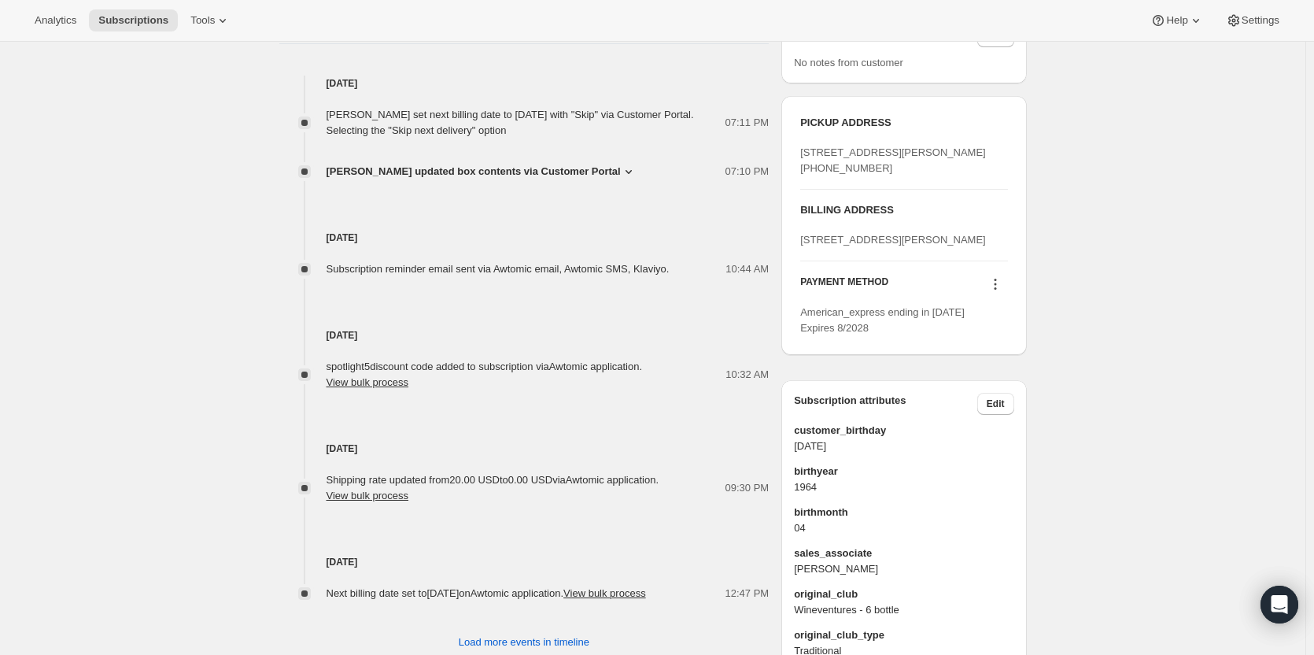
click at [1284, 423] on div "Subscription #33588150371. This page is ready Subscription #33588150371 Success…" at bounding box center [653, 91] width 1306 height 1338
click at [1296, 571] on div "Subscription #33588150371. This page is ready Subscription #33588150371 Success…" at bounding box center [653, 91] width 1306 height 1338
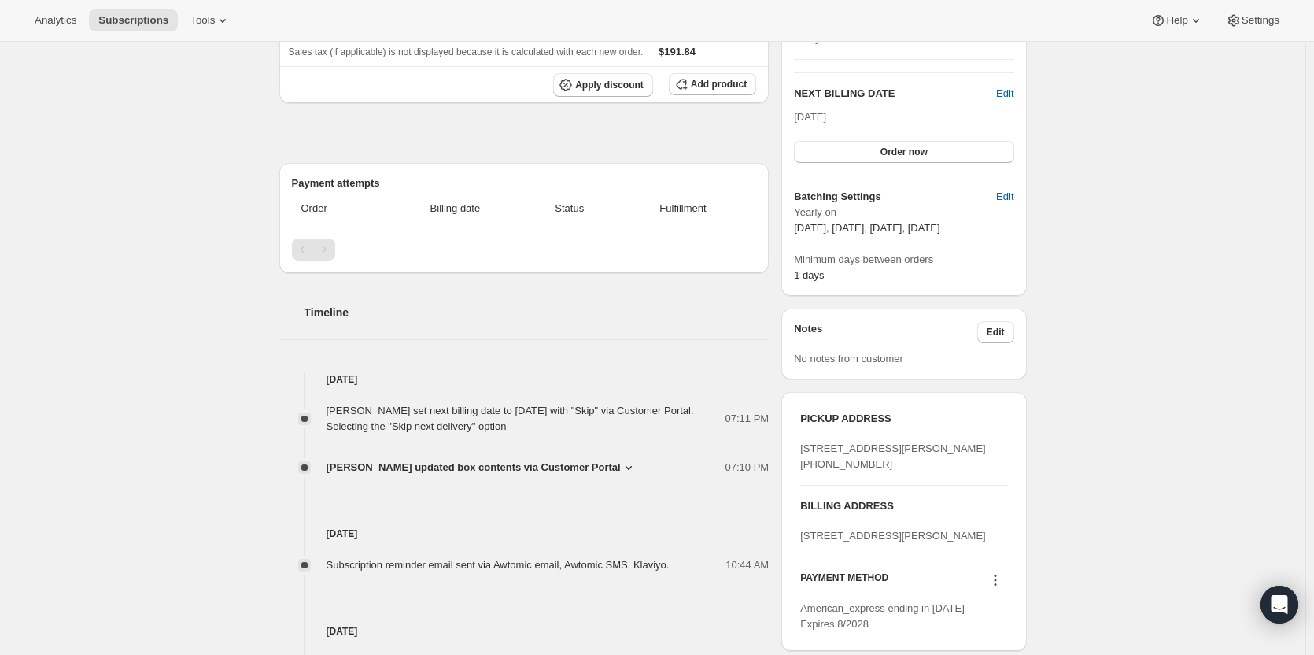
scroll to position [309, 0]
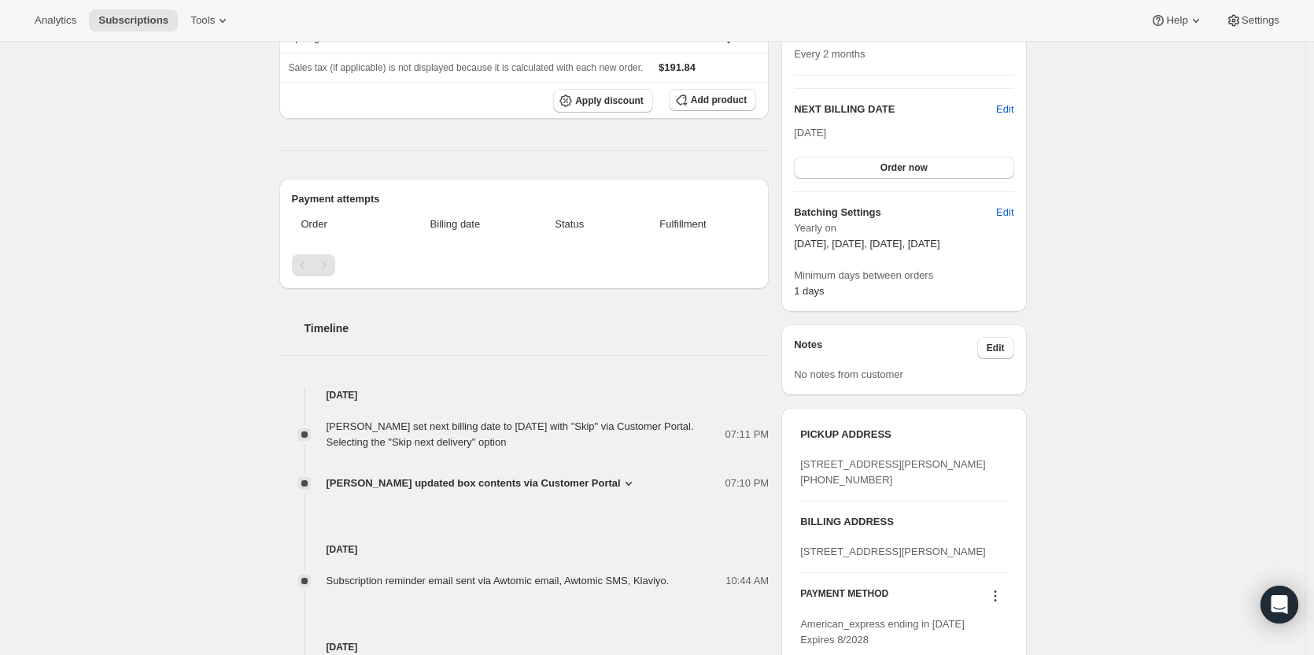
click at [1117, 190] on div "Subscription #33588150371. This page is ready Subscription #33588150371 Success…" at bounding box center [653, 402] width 1306 height 1338
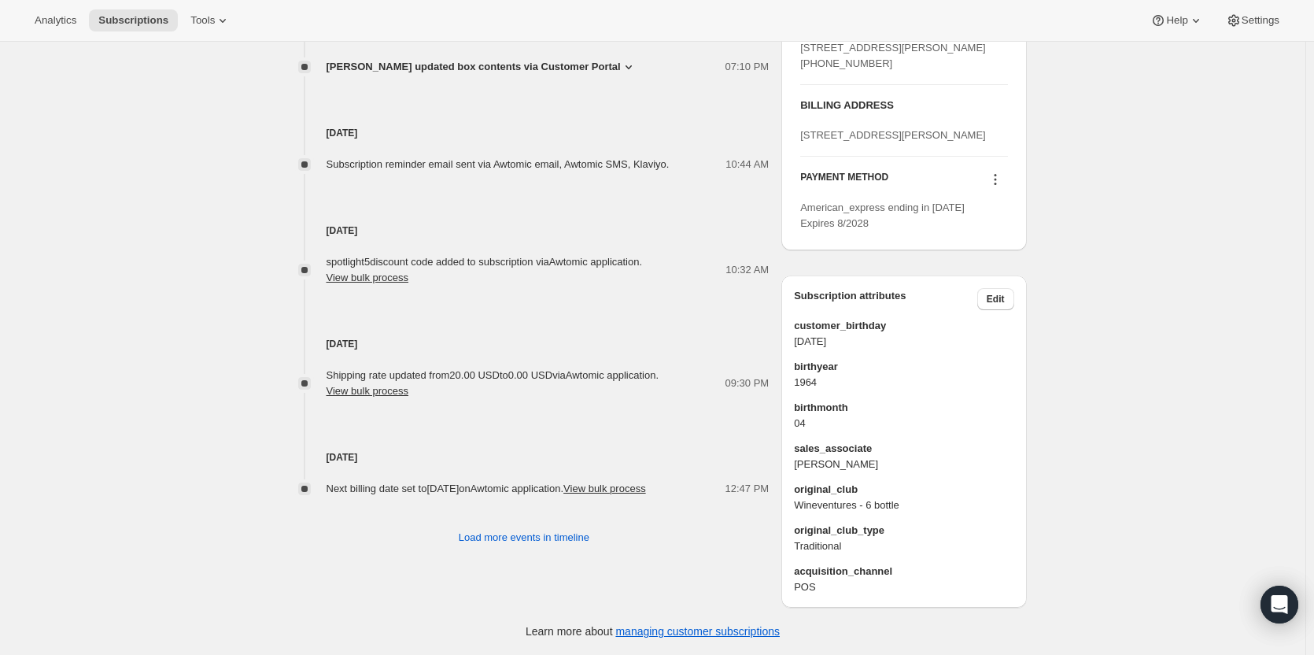
scroll to position [0, 0]
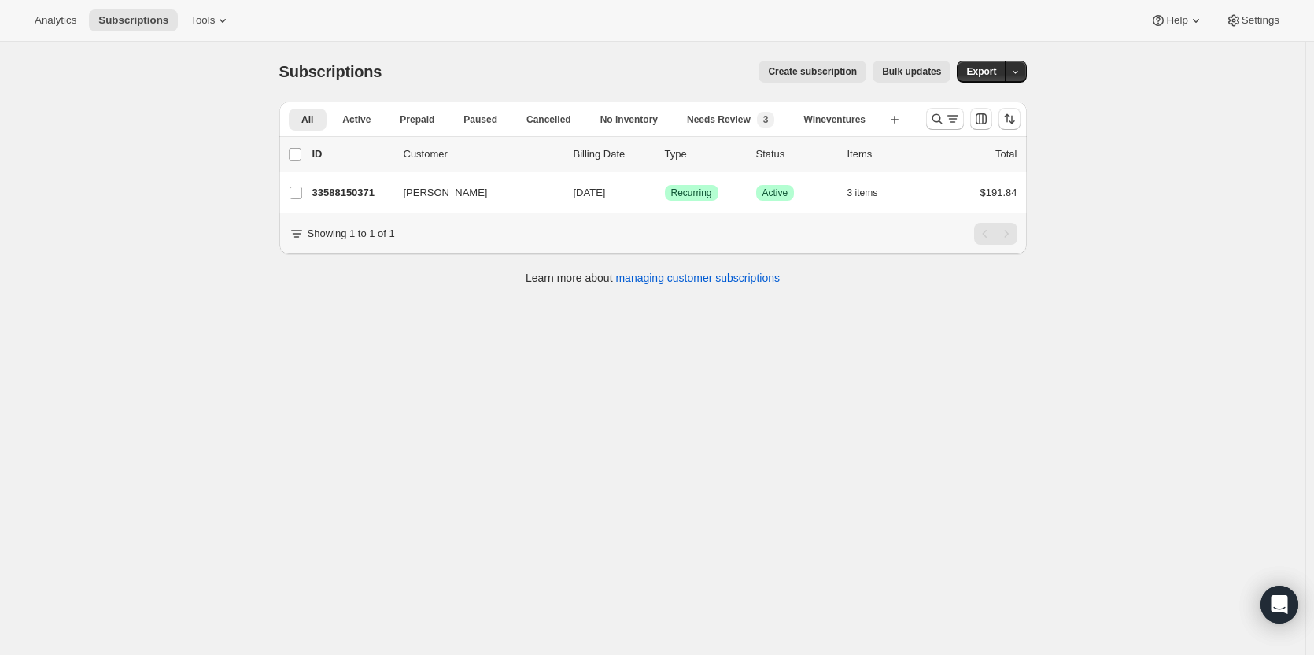
click at [929, 123] on div at bounding box center [973, 118] width 107 height 31
click at [937, 120] on icon "Search and filter results" at bounding box center [937, 119] width 10 height 10
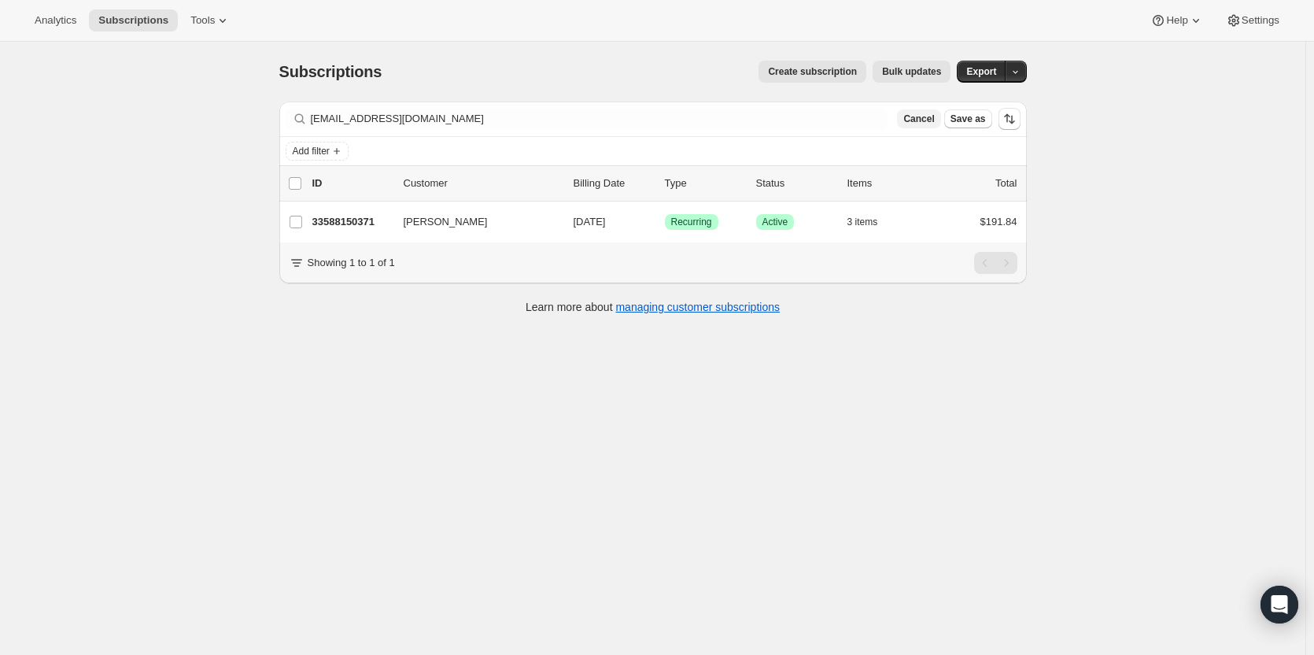
click at [932, 119] on span "Cancel" at bounding box center [918, 119] width 31 height 13
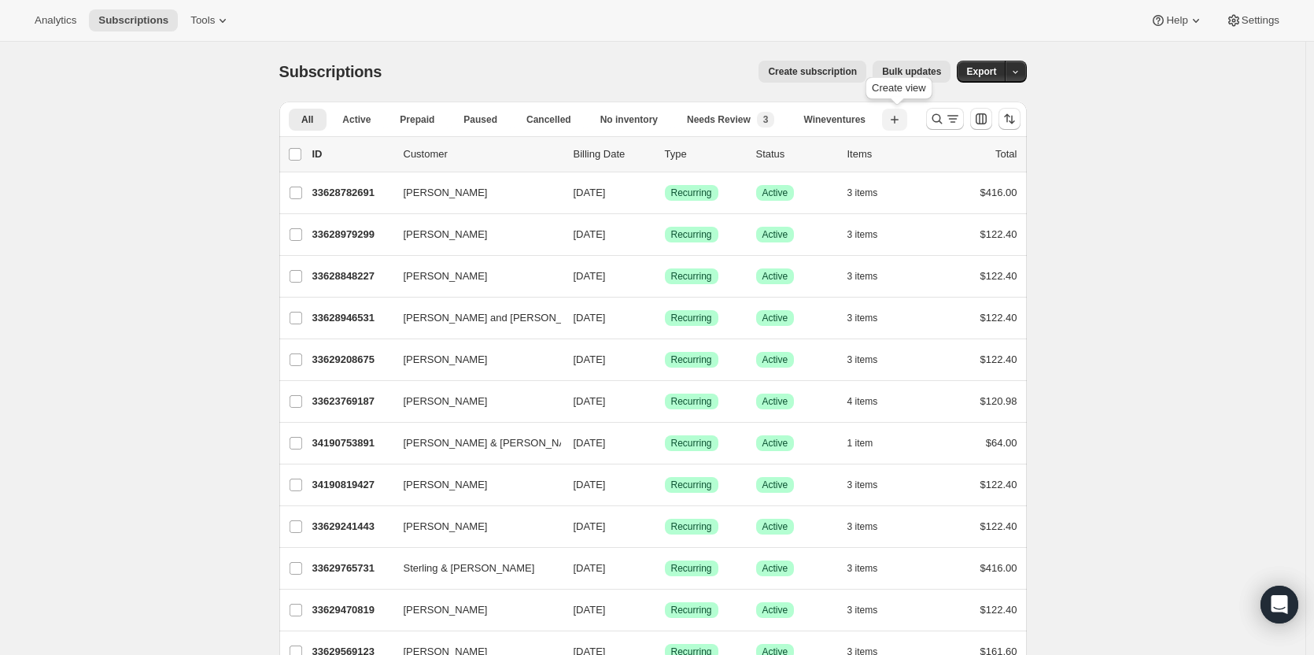
click at [900, 117] on icon "button" at bounding box center [895, 120] width 16 height 16
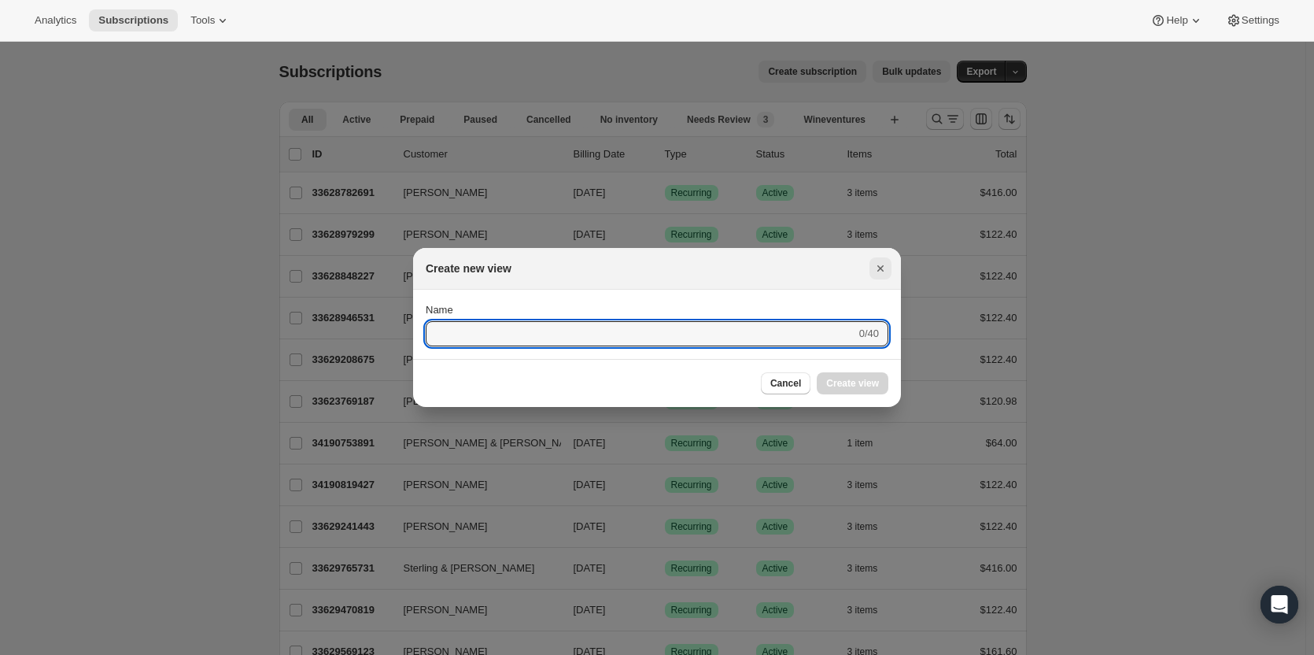
click at [885, 266] on icon "Close" at bounding box center [881, 268] width 16 height 16
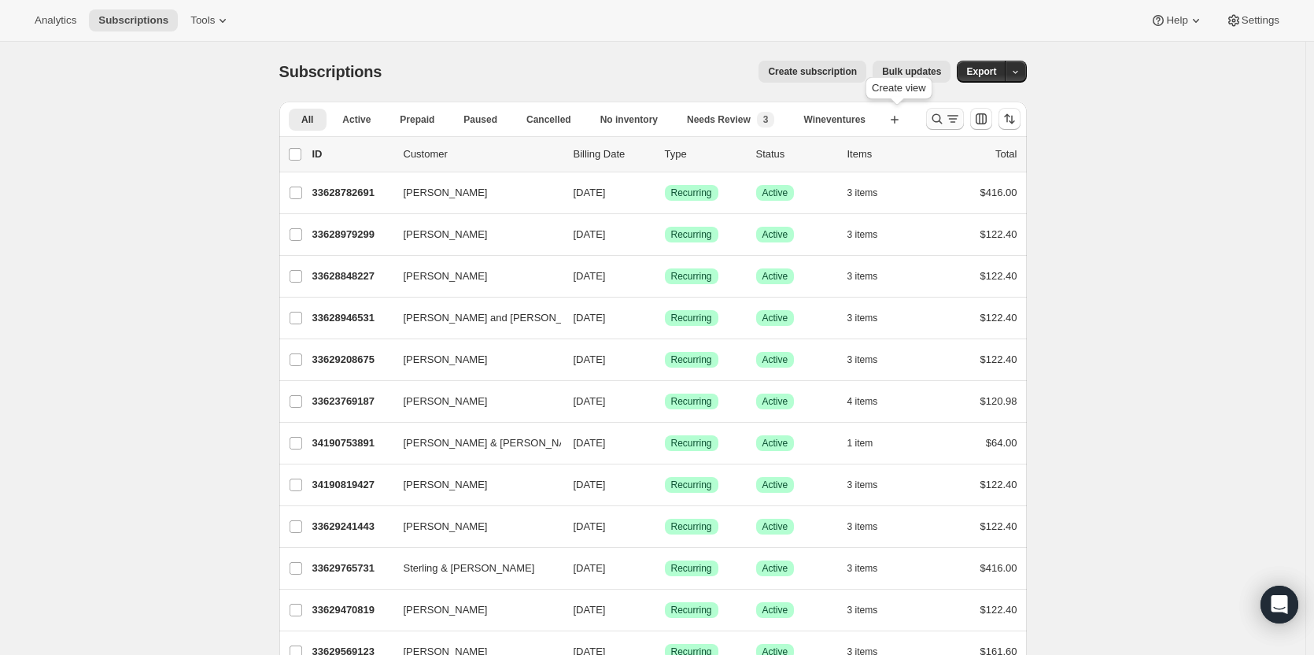
click at [940, 124] on icon "Search and filter results" at bounding box center [937, 119] width 16 height 16
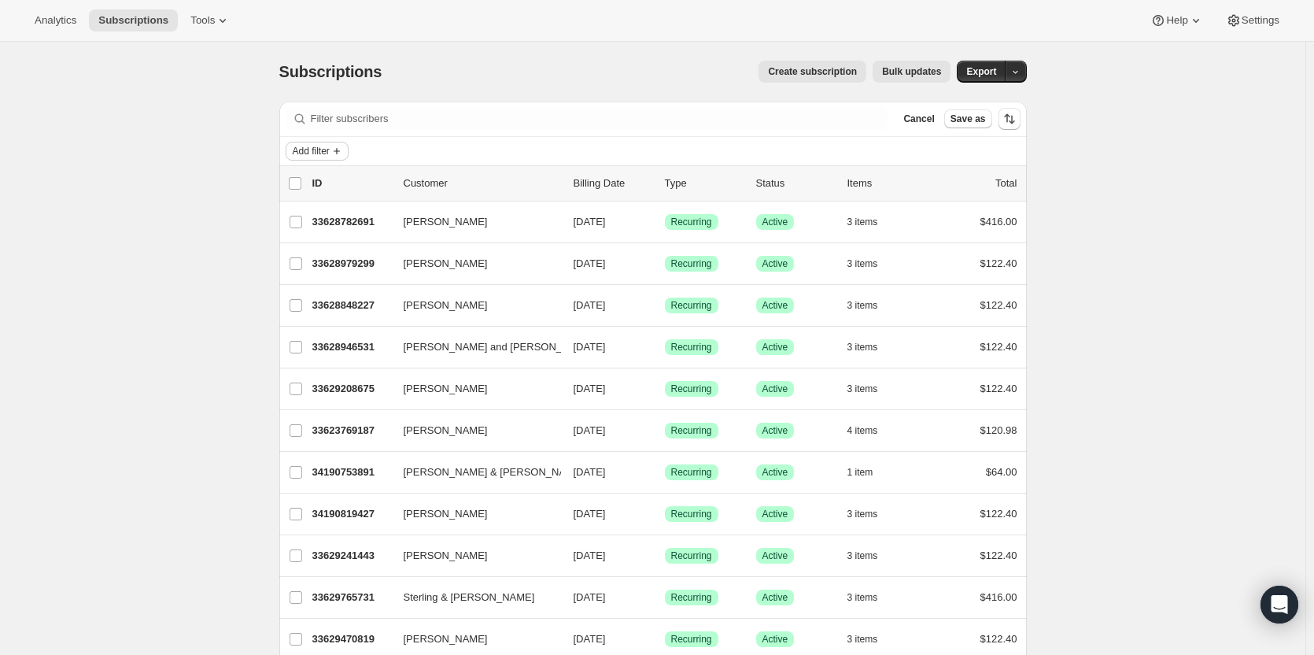
click at [325, 150] on span "Add filter" at bounding box center [311, 151] width 37 height 13
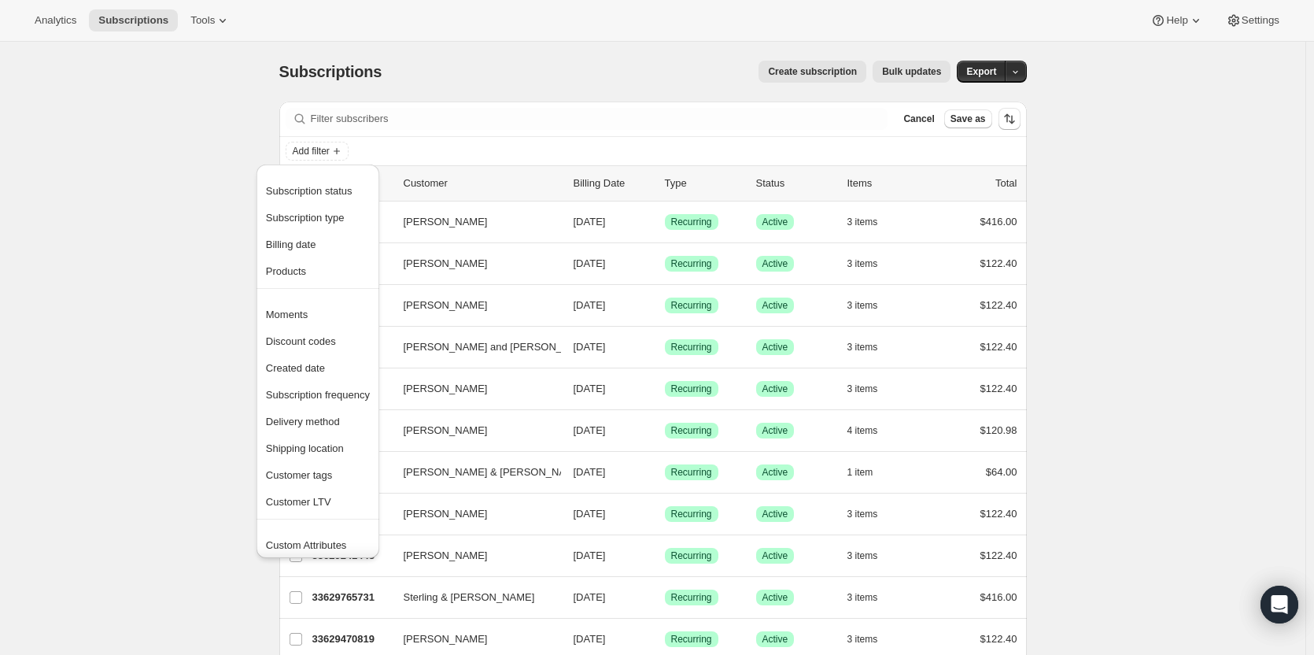
scroll to position [31, 0]
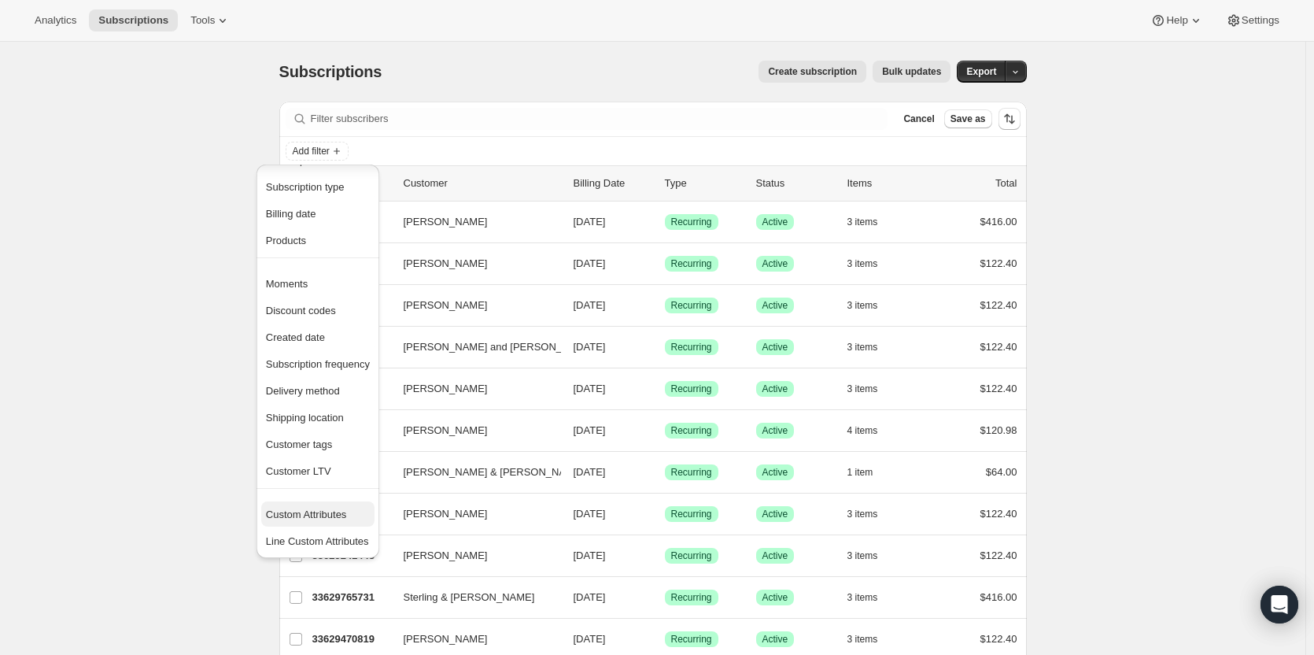
click at [331, 515] on span "Custom Attributes" at bounding box center [306, 514] width 81 height 12
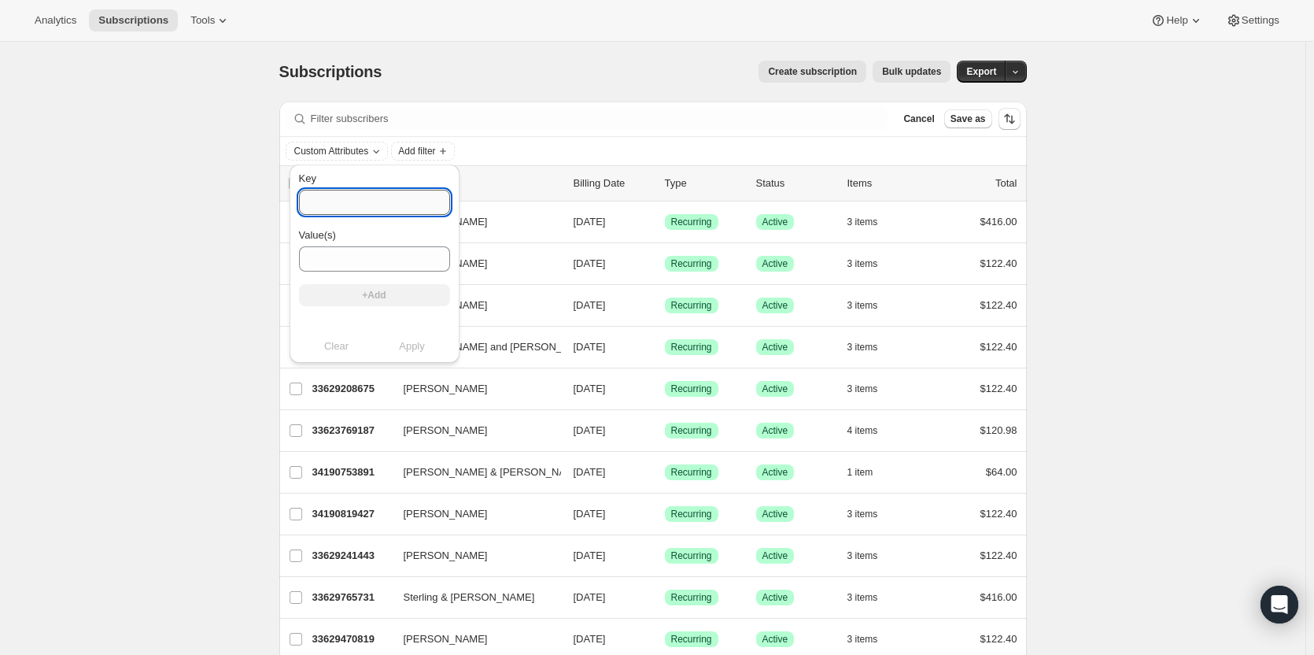
click at [359, 203] on input "Key" at bounding box center [374, 202] width 151 height 25
type input "Active"
click at [487, 141] on div "Custom Attributes Add filter" at bounding box center [653, 151] width 748 height 28
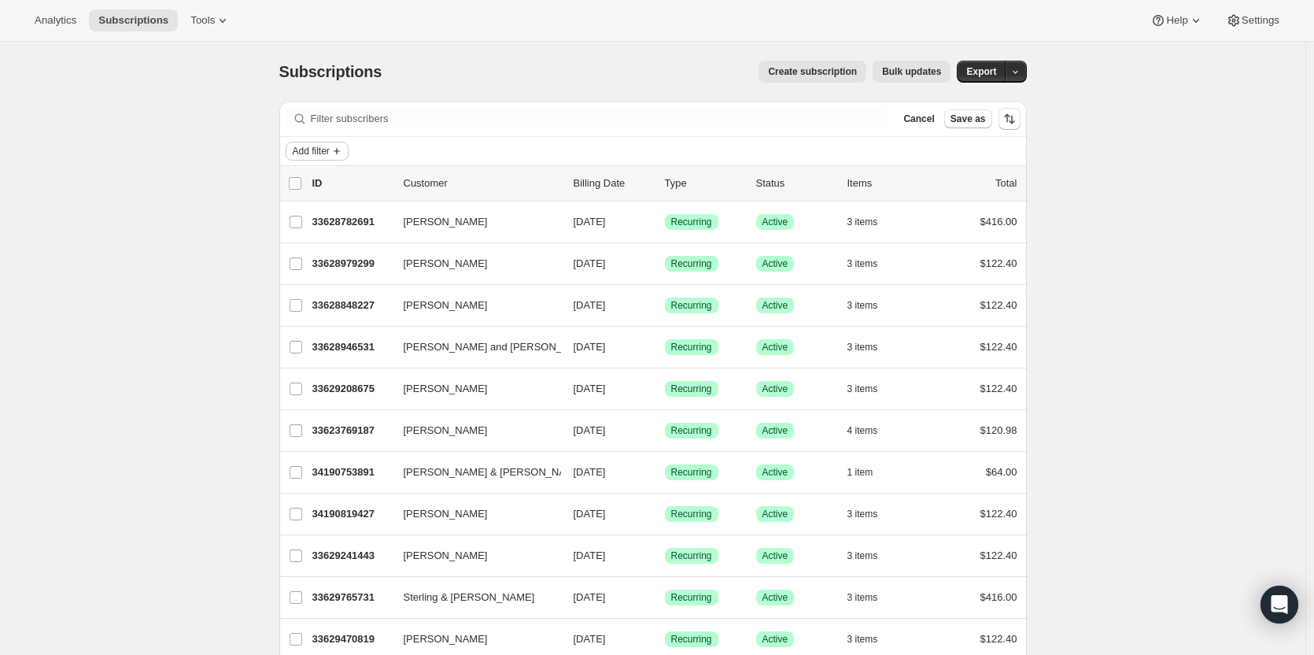
click at [349, 150] on button "Add filter" at bounding box center [317, 151] width 63 height 19
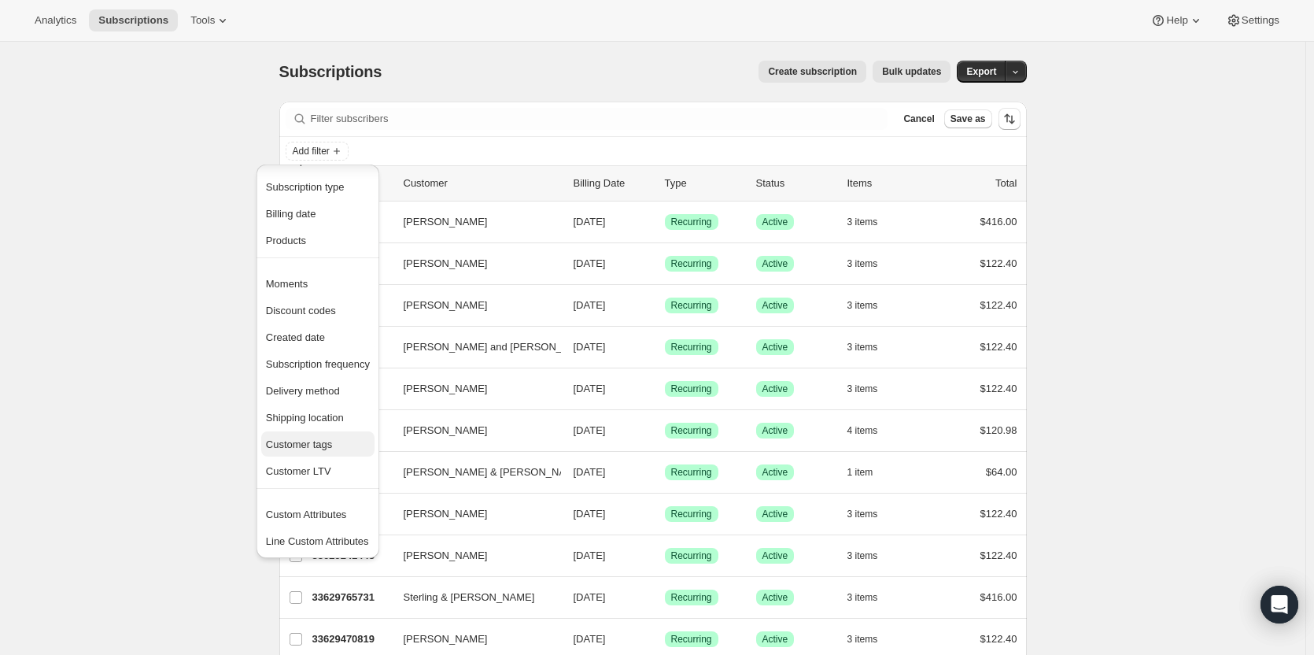
click at [338, 443] on span "Customer tags" at bounding box center [318, 445] width 104 height 16
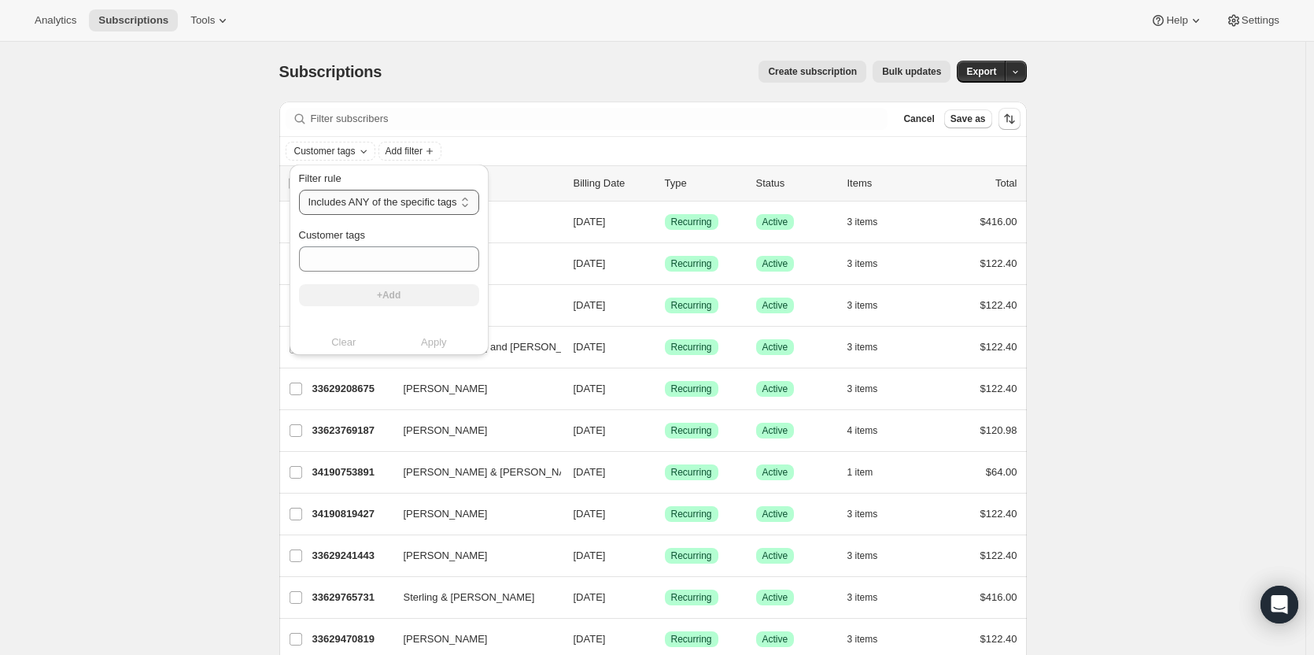
click at [387, 201] on select "Includes ANY of the specific tags Includes ALL of the specific tags Includes ON…" at bounding box center [389, 202] width 180 height 25
select select "all"
click at [299, 190] on select "Includes ANY of the specific tags Includes ALL of the specific tags Includes ON…" at bounding box center [389, 202] width 180 height 25
click at [382, 255] on input "Customer tags" at bounding box center [387, 258] width 177 height 25
type input "Cima"
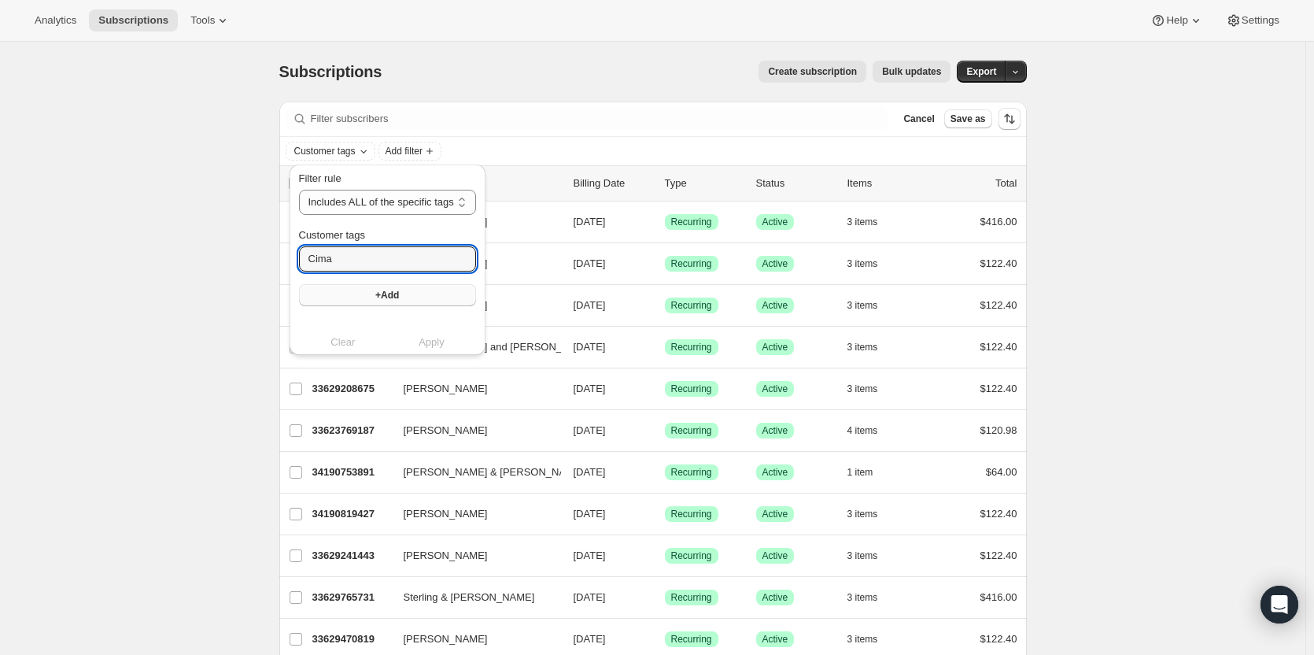
click at [360, 301] on button "+Add" at bounding box center [387, 295] width 177 height 22
click at [438, 364] on span "Apply" at bounding box center [432, 358] width 26 height 16
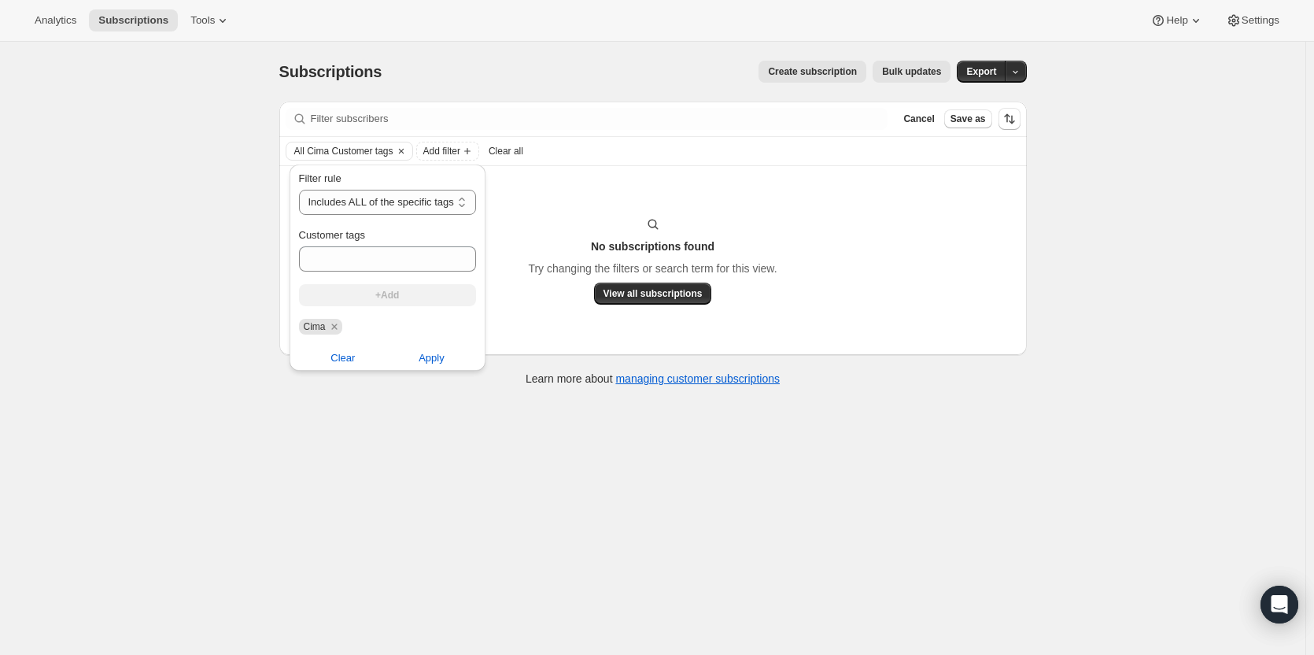
click at [555, 249] on div "No subscriptions found Try changing the filters or search term for this view. V…" at bounding box center [653, 260] width 716 height 88
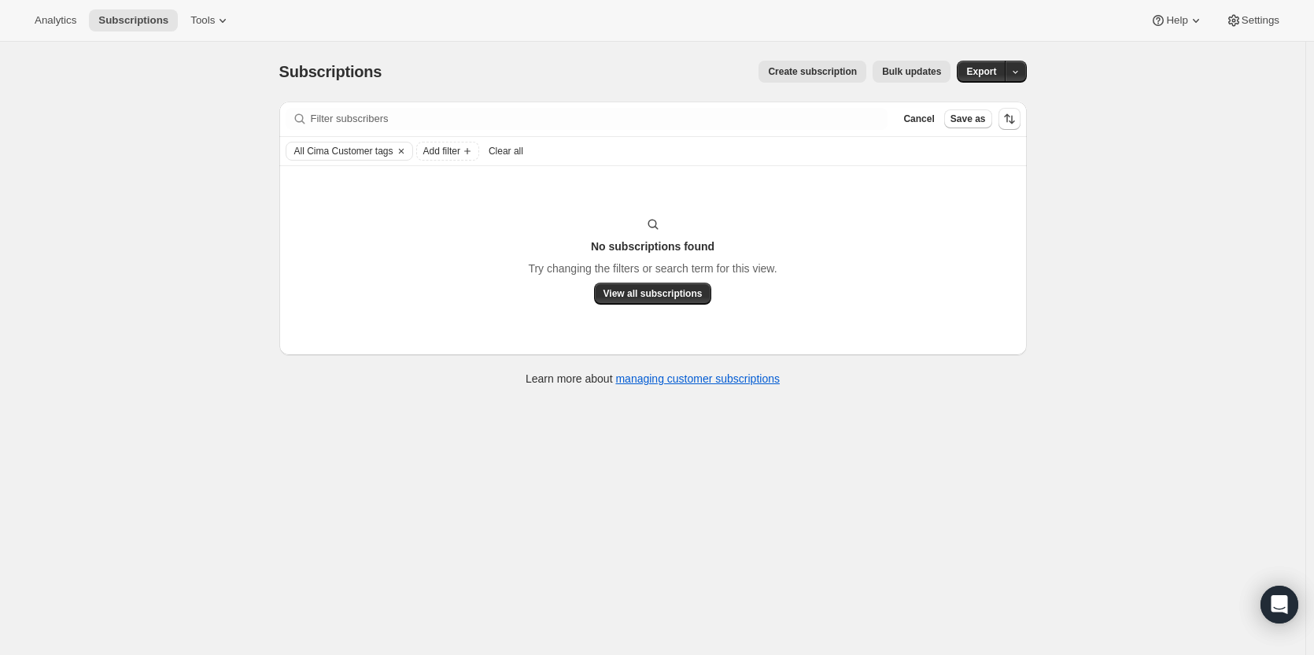
click at [513, 147] on span "Clear all" at bounding box center [506, 151] width 35 height 13
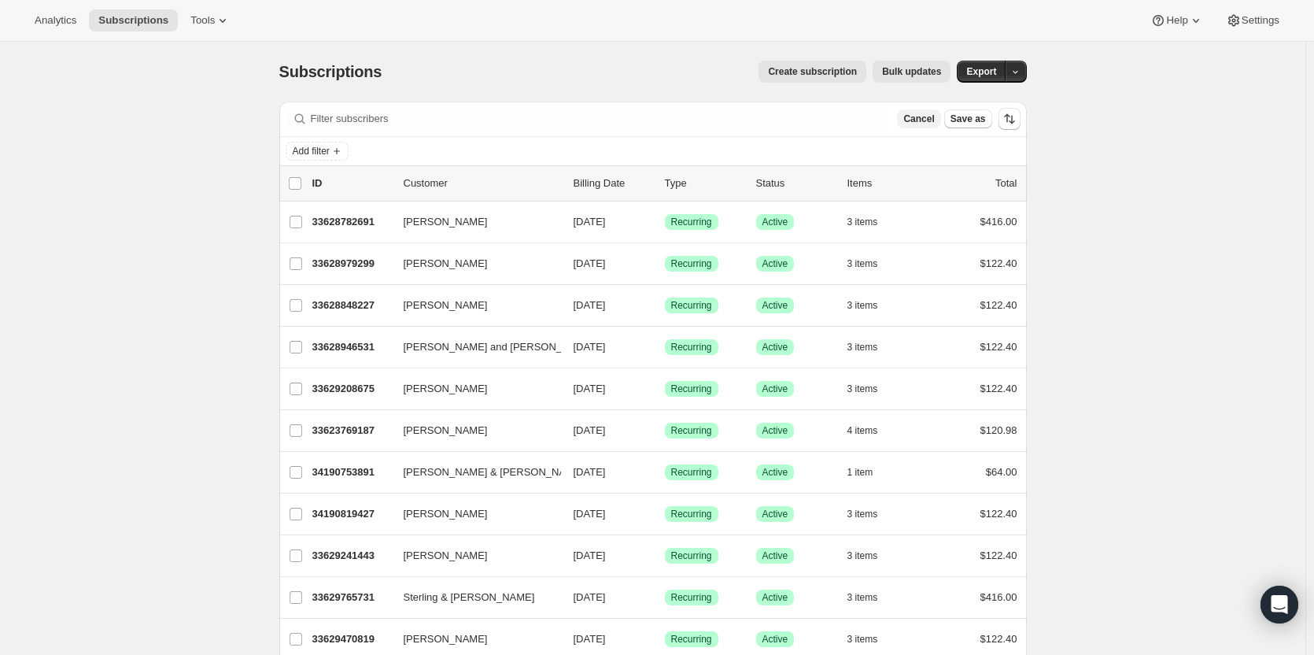
click at [928, 123] on span "Cancel" at bounding box center [918, 119] width 31 height 13
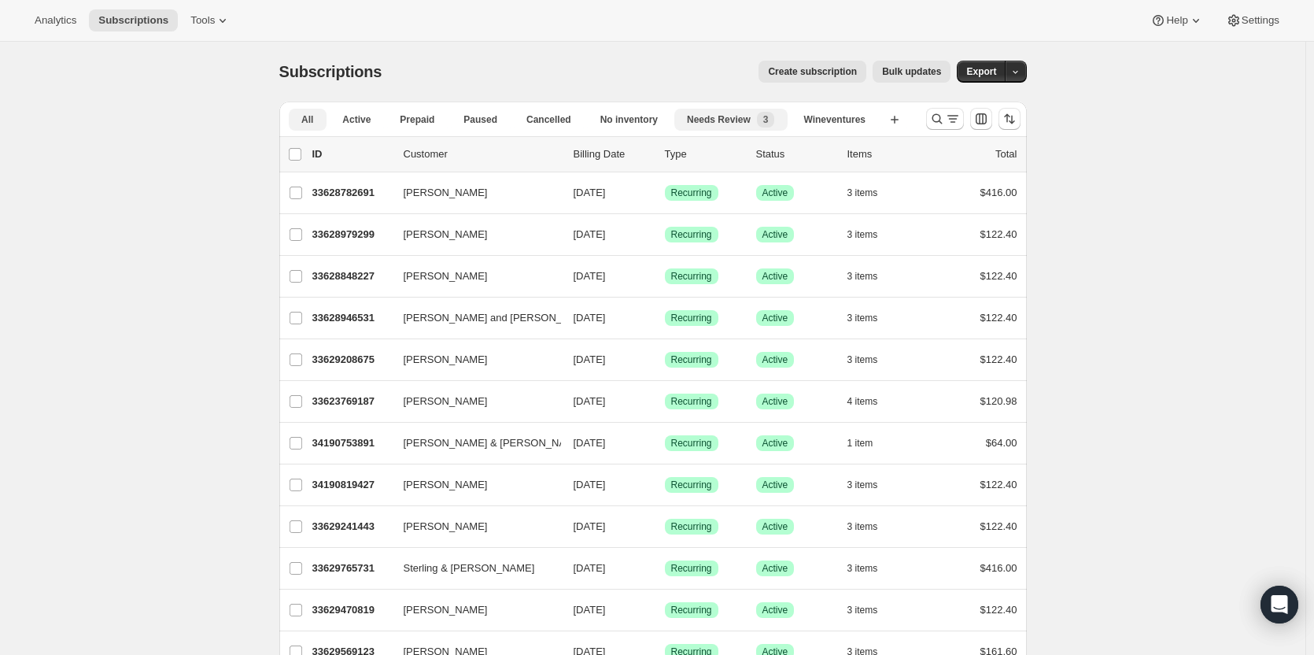
click at [724, 122] on span "Needs Review" at bounding box center [719, 119] width 64 height 13
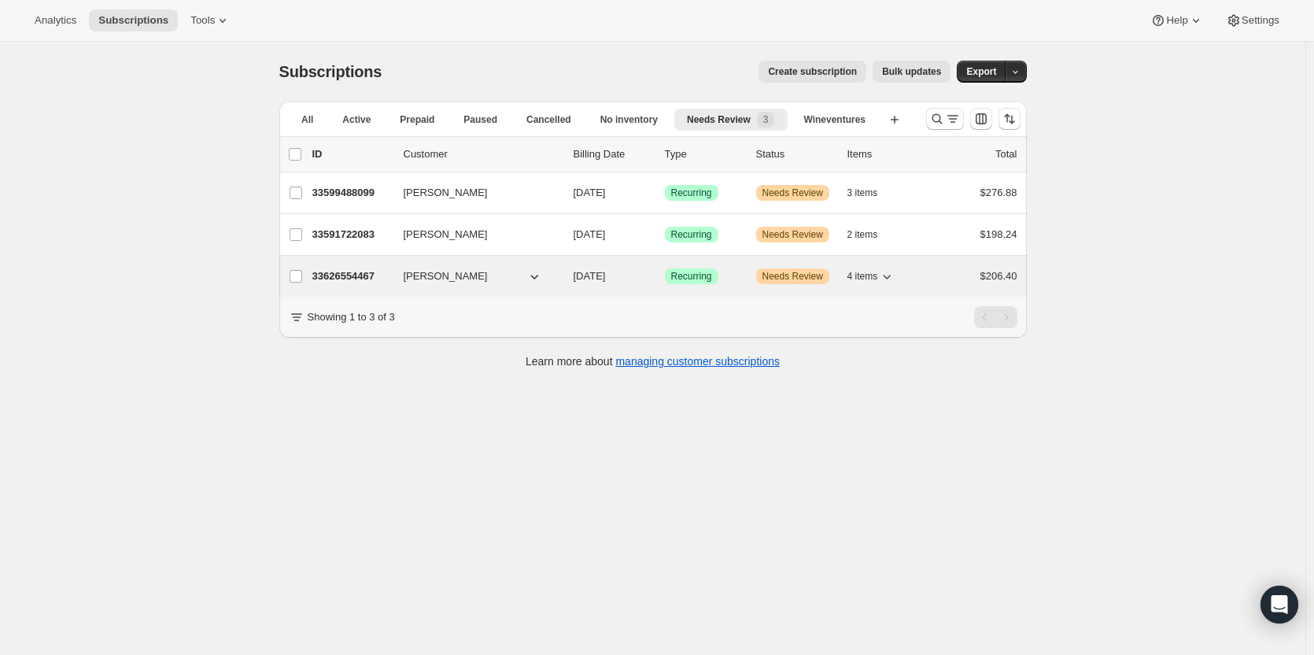
click at [358, 279] on p "33626554467" at bounding box center [351, 276] width 79 height 16
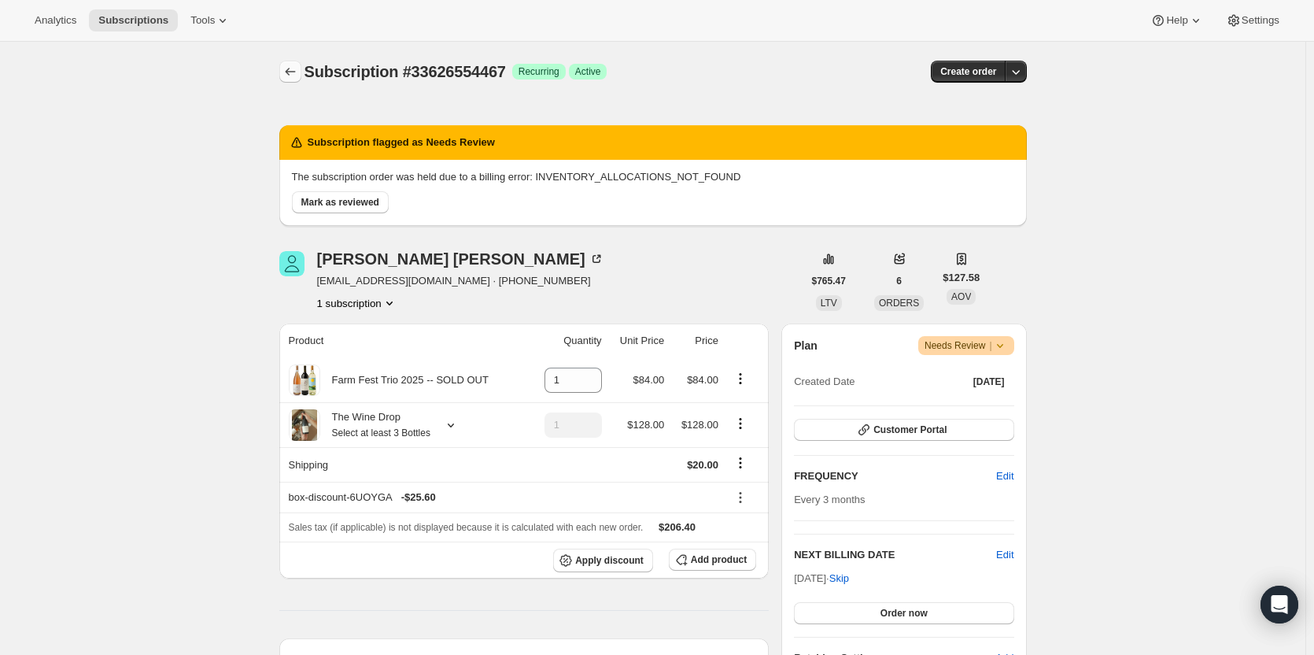
click at [294, 70] on icon "Subscriptions" at bounding box center [291, 72] width 16 height 16
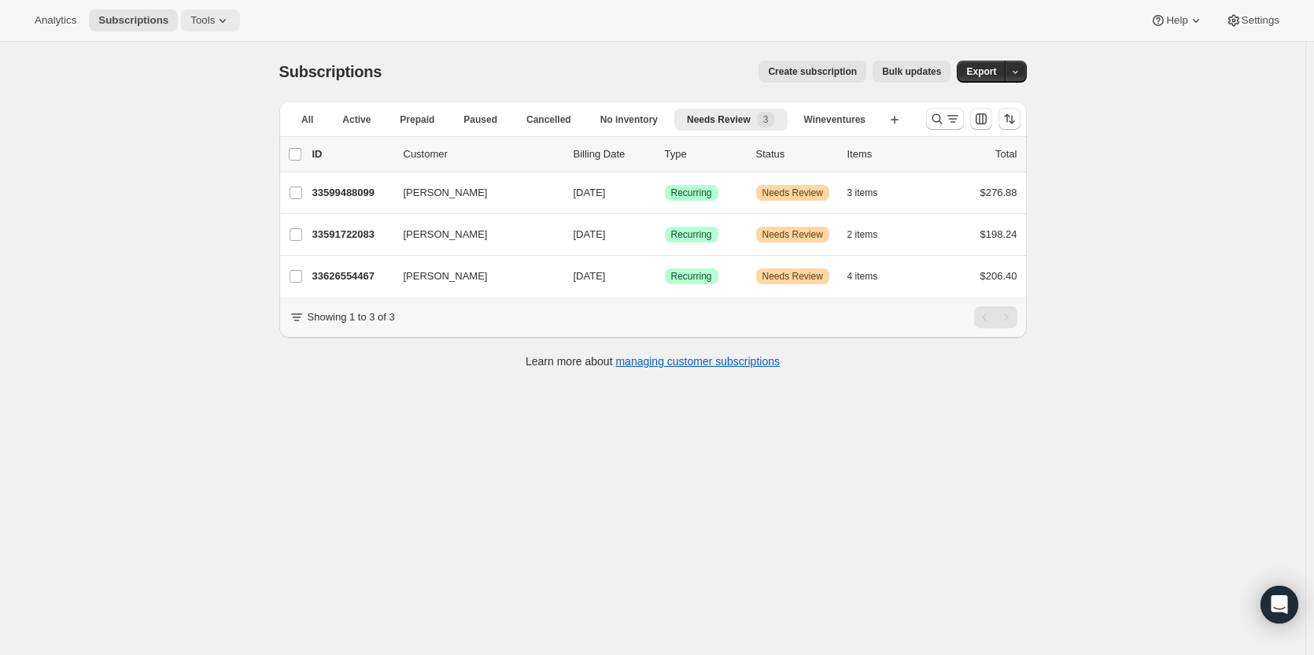
click at [226, 20] on button "Tools" at bounding box center [210, 20] width 59 height 22
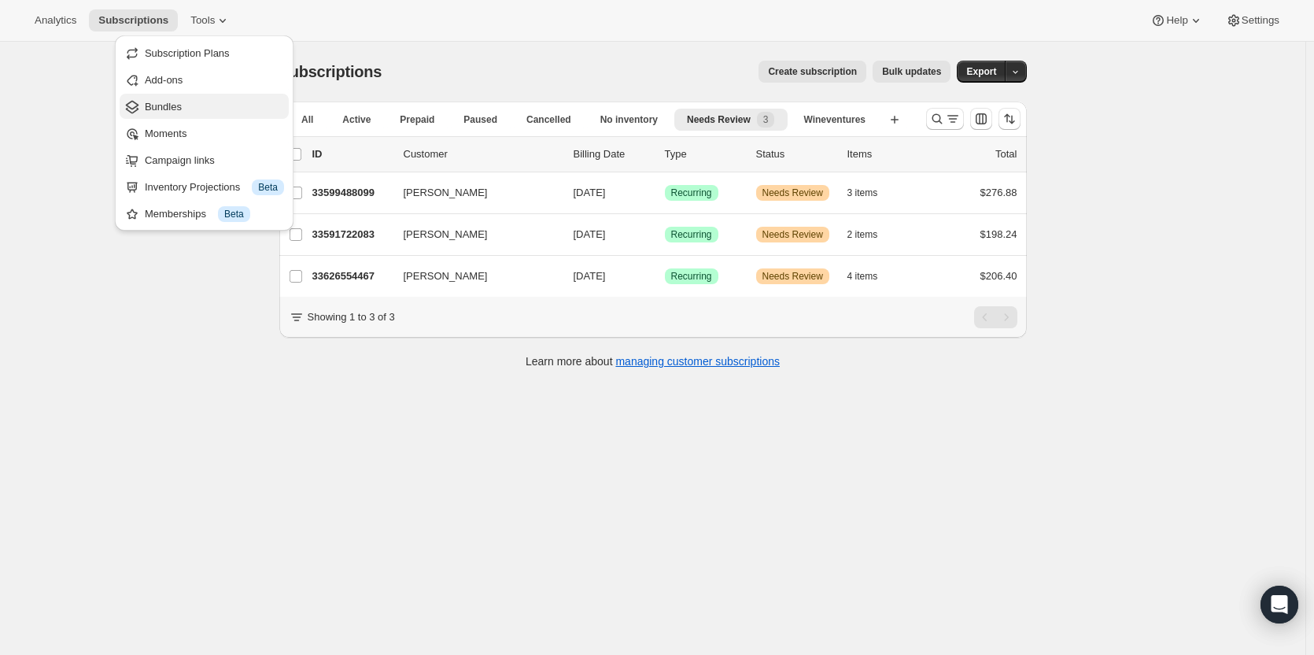
click at [204, 101] on span "Bundles" at bounding box center [214, 107] width 139 height 16
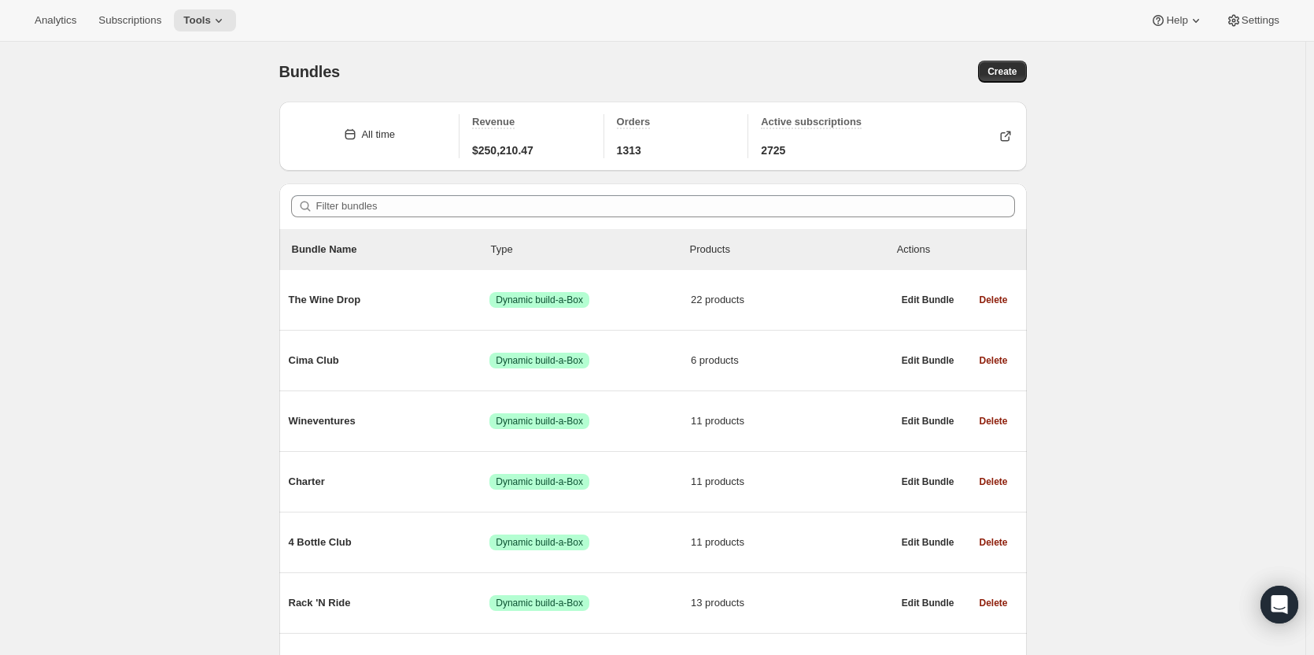
click at [1292, 132] on div "Bundles. This page is ready Bundles Create All time Revenue $250,210.47 Orders …" at bounding box center [653, 428] width 1306 height 772
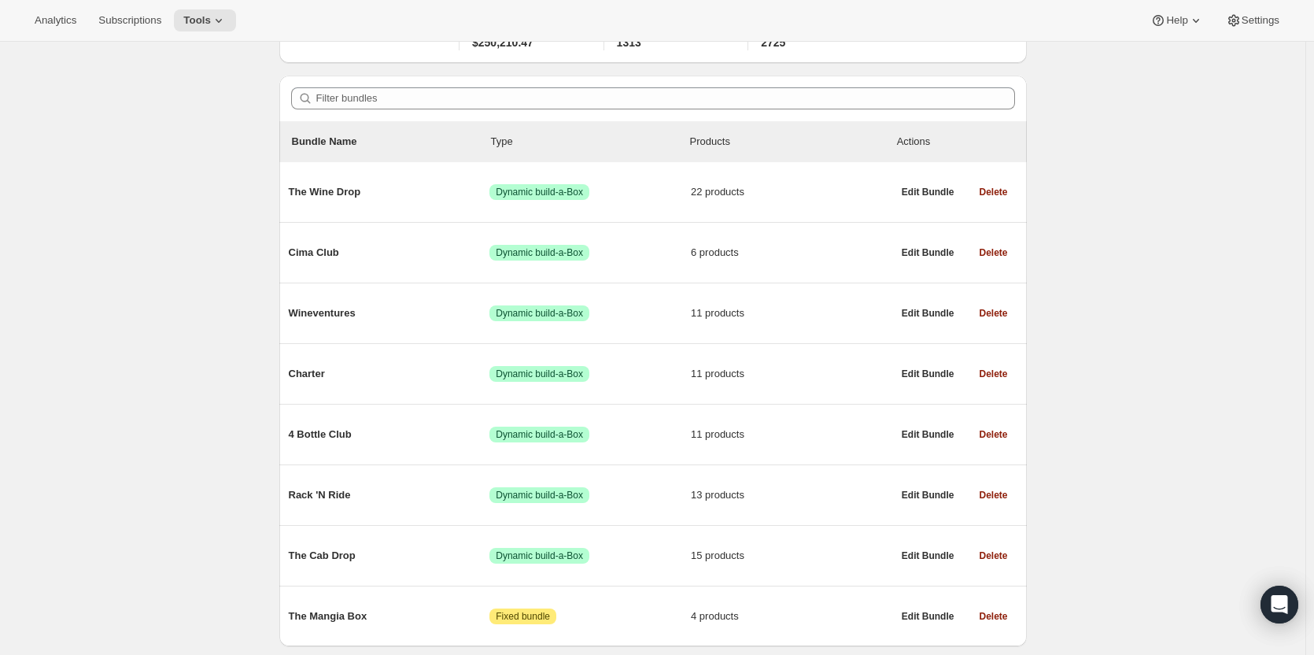
scroll to position [159, 0]
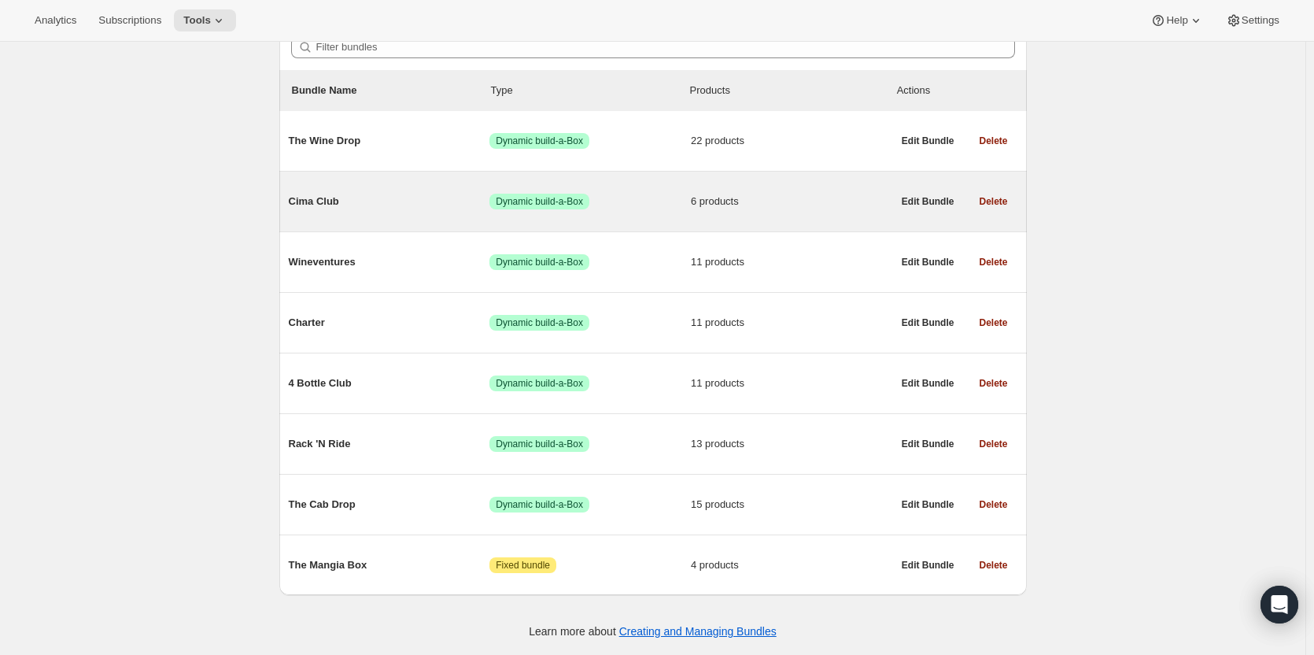
click at [715, 215] on div "Cima Club Success Dynamic build-a-Box 6 products" at bounding box center [591, 201] width 604 height 41
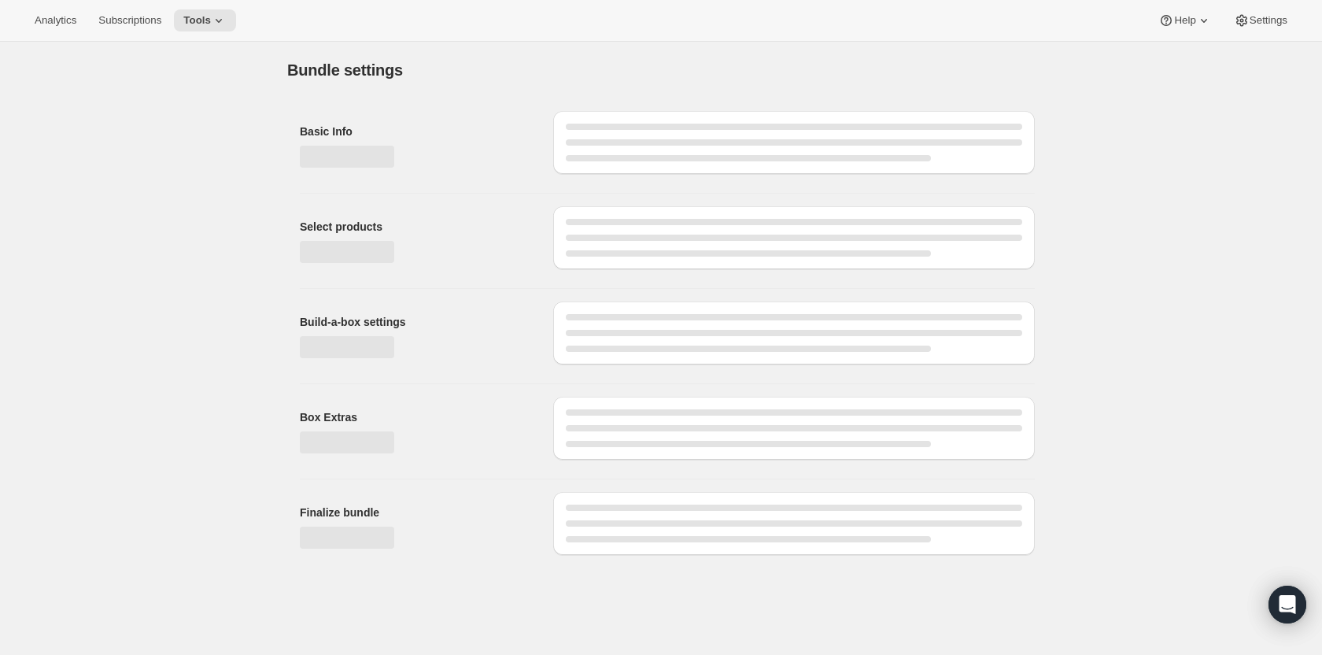
type input "Cima Club"
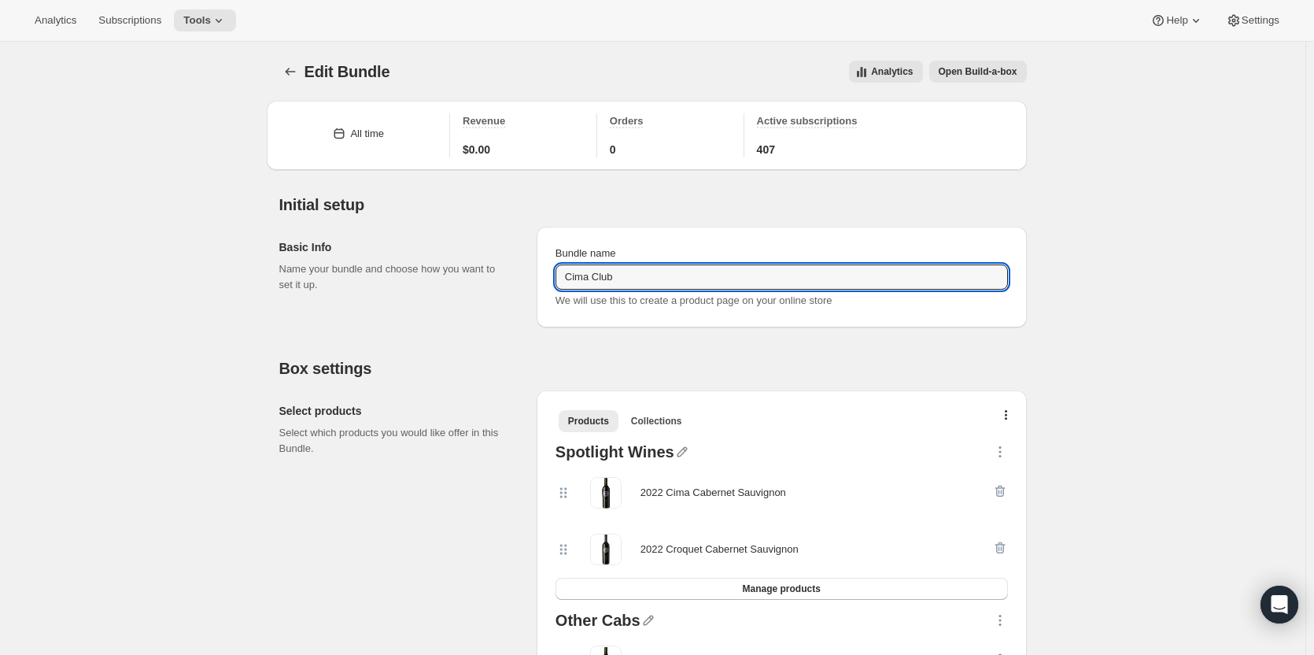
drag, startPoint x: 637, startPoint y: 279, endPoint x: 551, endPoint y: 275, distance: 86.7
click at [551, 275] on div "Bundle name Cima Club We will use this to create a product page on your online …" at bounding box center [782, 277] width 490 height 101
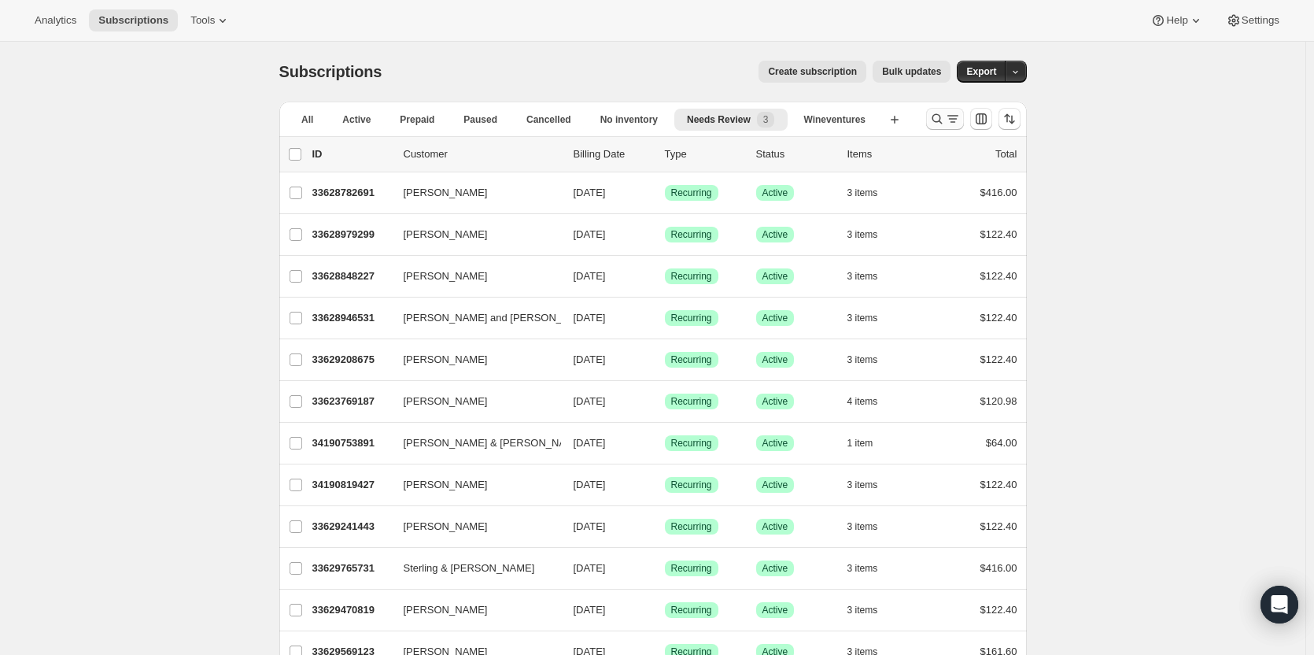
click at [942, 118] on icon "Search and filter results" at bounding box center [937, 119] width 16 height 16
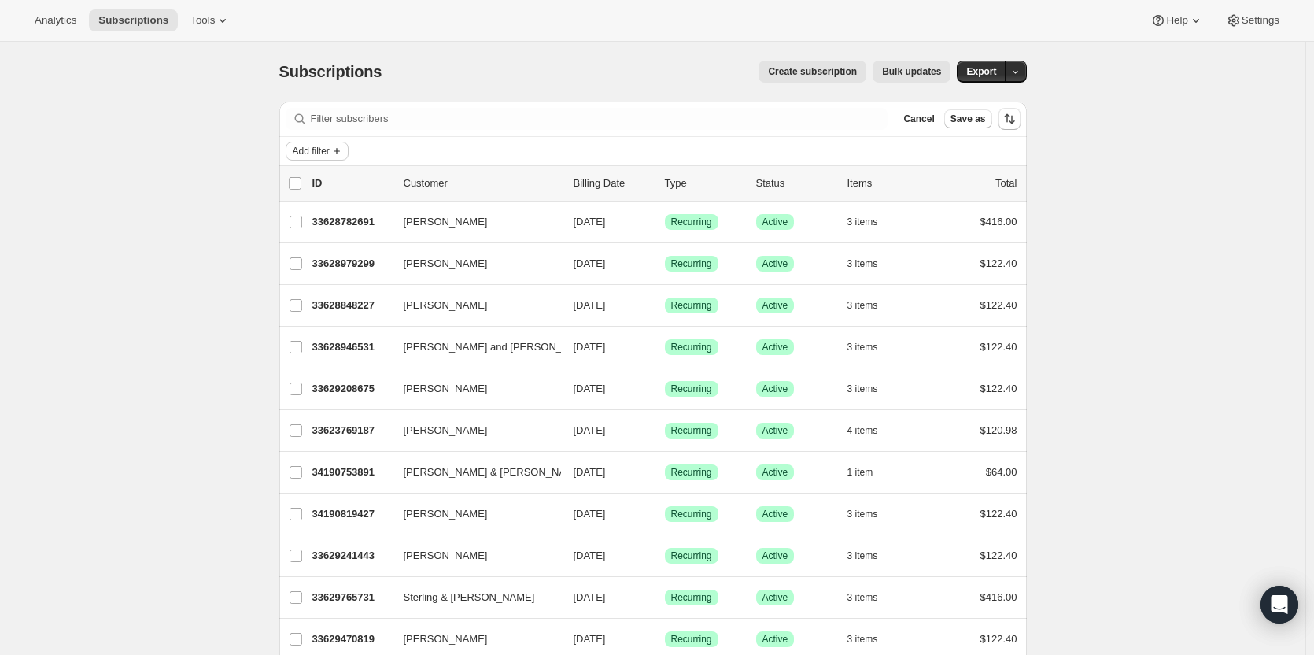
click at [327, 153] on span "Add filter" at bounding box center [311, 151] width 37 height 13
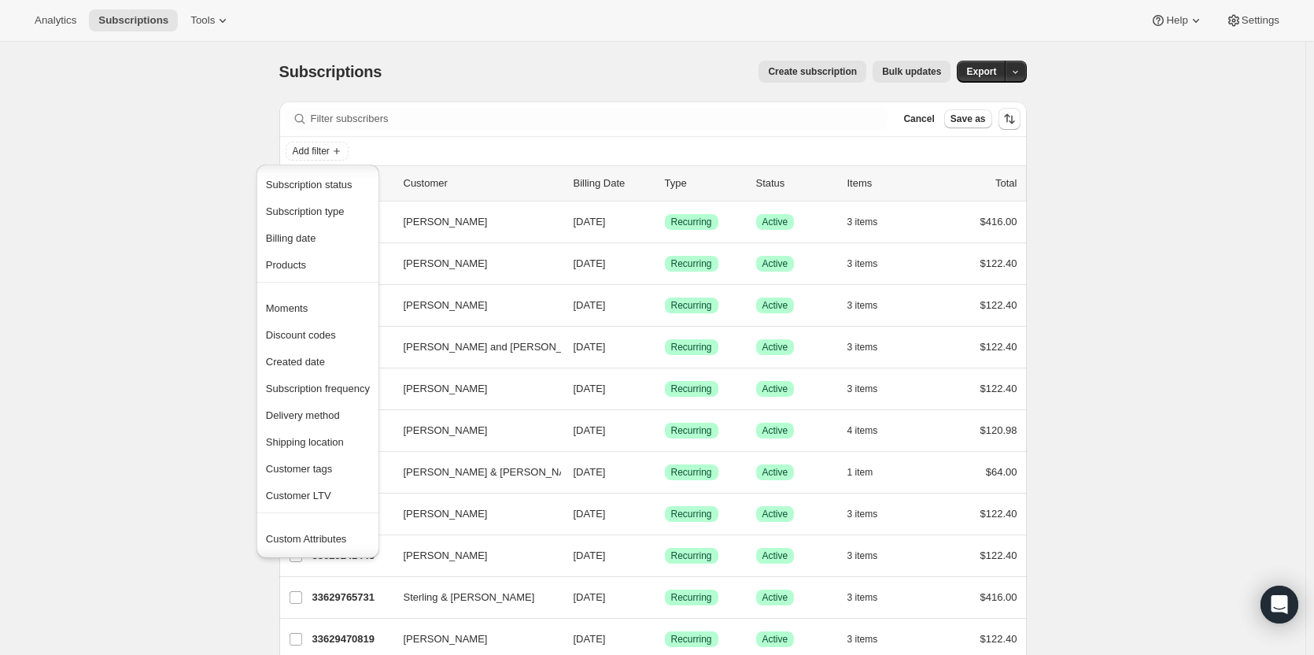
scroll to position [31, 0]
click at [319, 445] on span "Customer tags" at bounding box center [299, 444] width 67 height 12
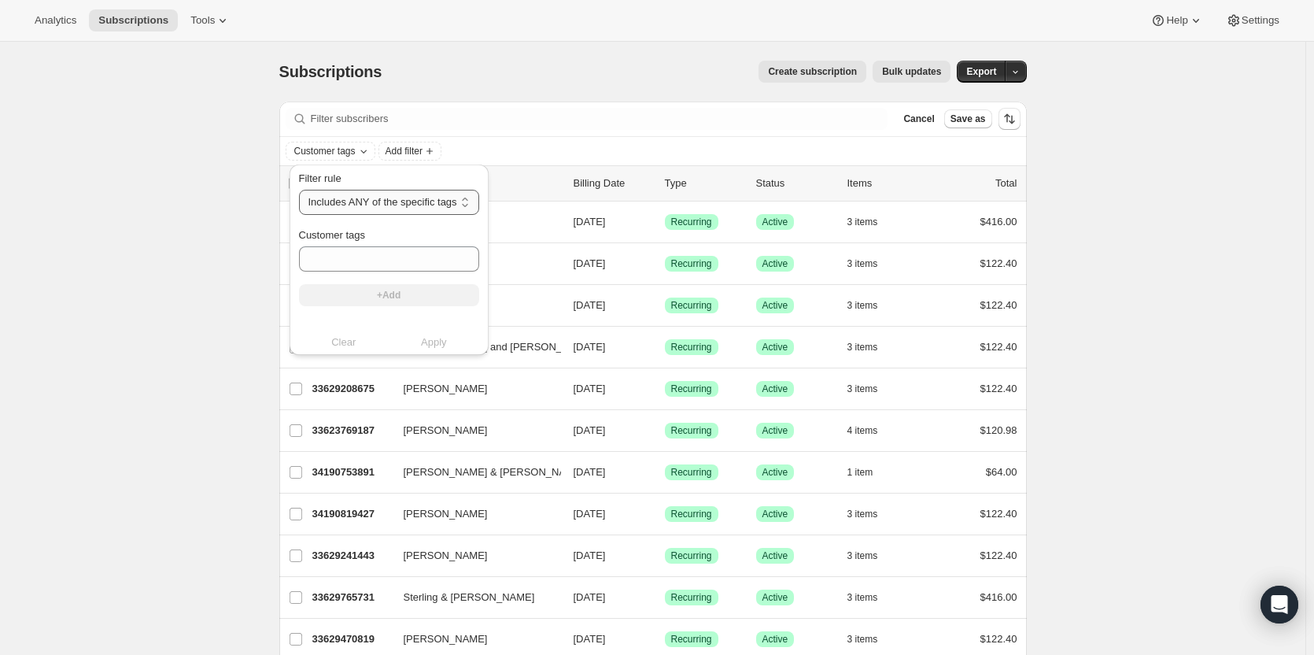
click at [380, 198] on select "Includes ANY of the specific tags Includes ALL of the specific tags Includes ON…" at bounding box center [389, 202] width 180 height 25
select select "all"
click at [299, 190] on select "Includes ANY of the specific tags Includes ALL of the specific tags Includes ON…" at bounding box center [389, 202] width 180 height 25
click at [367, 269] on input "Customer tags" at bounding box center [387, 258] width 177 height 25
paste input "Cima Club"
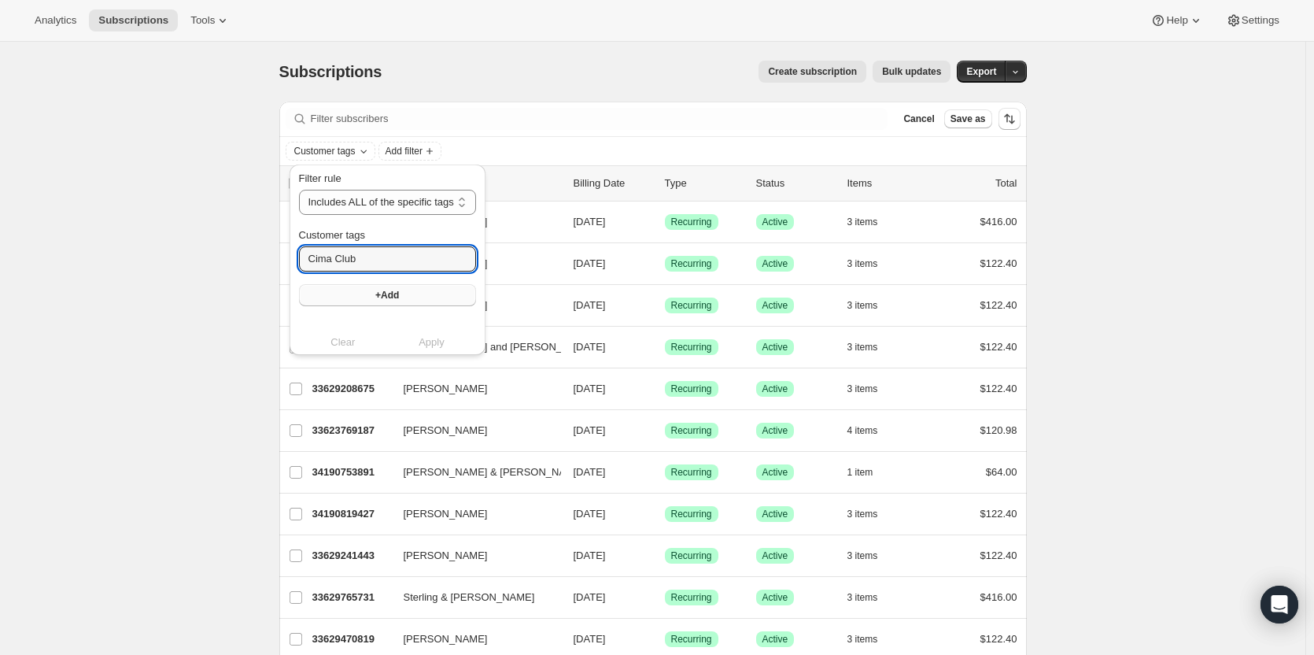
type input "Cima Club"
click at [369, 301] on button "+Add" at bounding box center [387, 295] width 177 height 22
click at [427, 361] on span "Apply" at bounding box center [432, 358] width 26 height 16
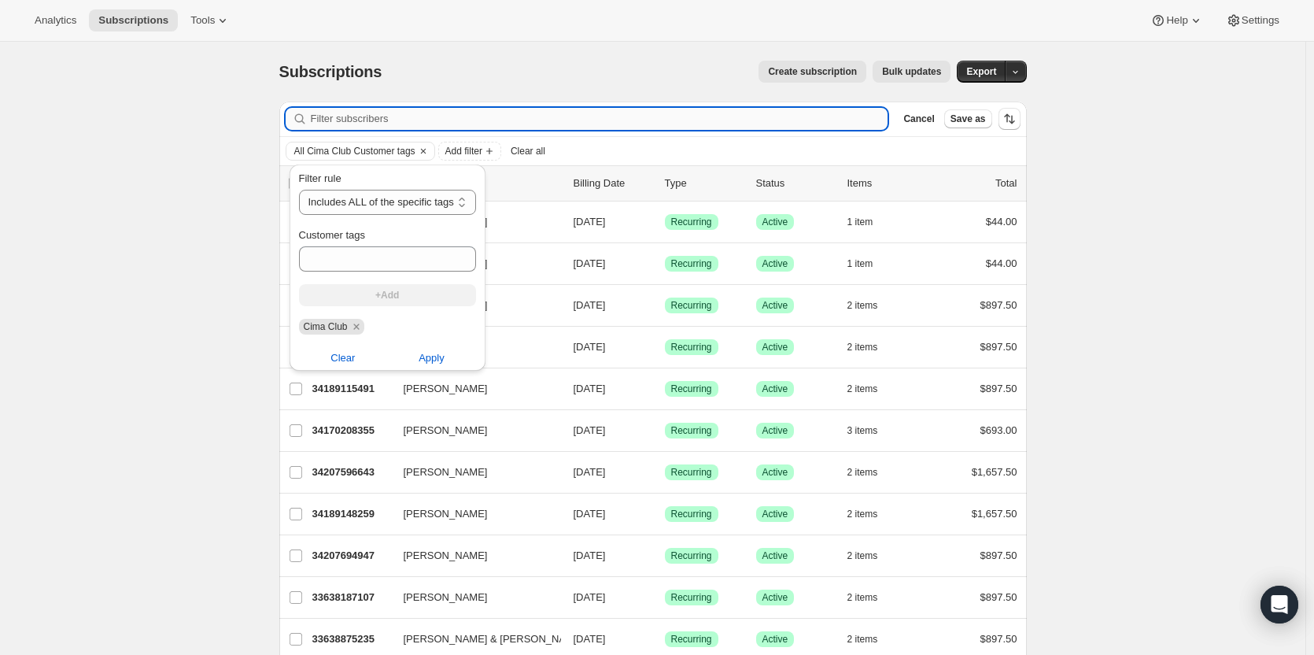
click at [713, 127] on input "Filter subscribers" at bounding box center [600, 119] width 578 height 22
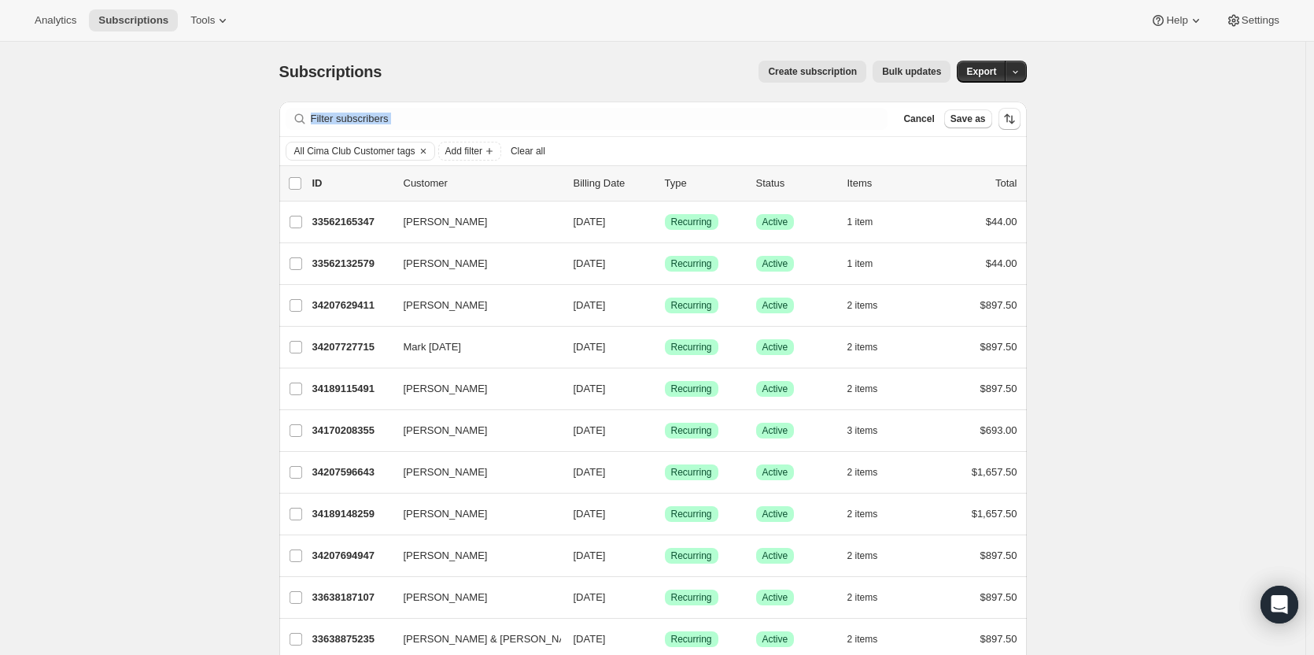
drag, startPoint x: 1314, startPoint y: 78, endPoint x: 1315, endPoint y: 105, distance: 27.6
click at [1314, 109] on html "Analytics Subscriptions Tools Help Settings Skip to content Subscriptions. This…" at bounding box center [657, 327] width 1314 height 655
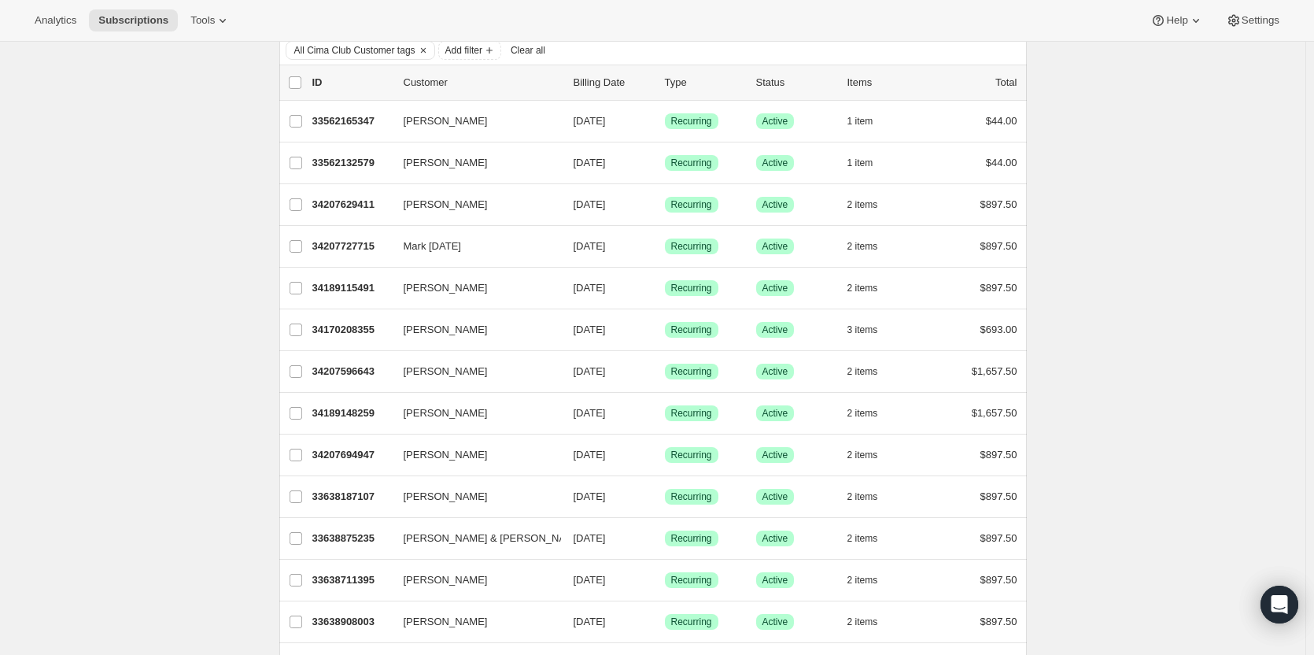
scroll to position [0, 0]
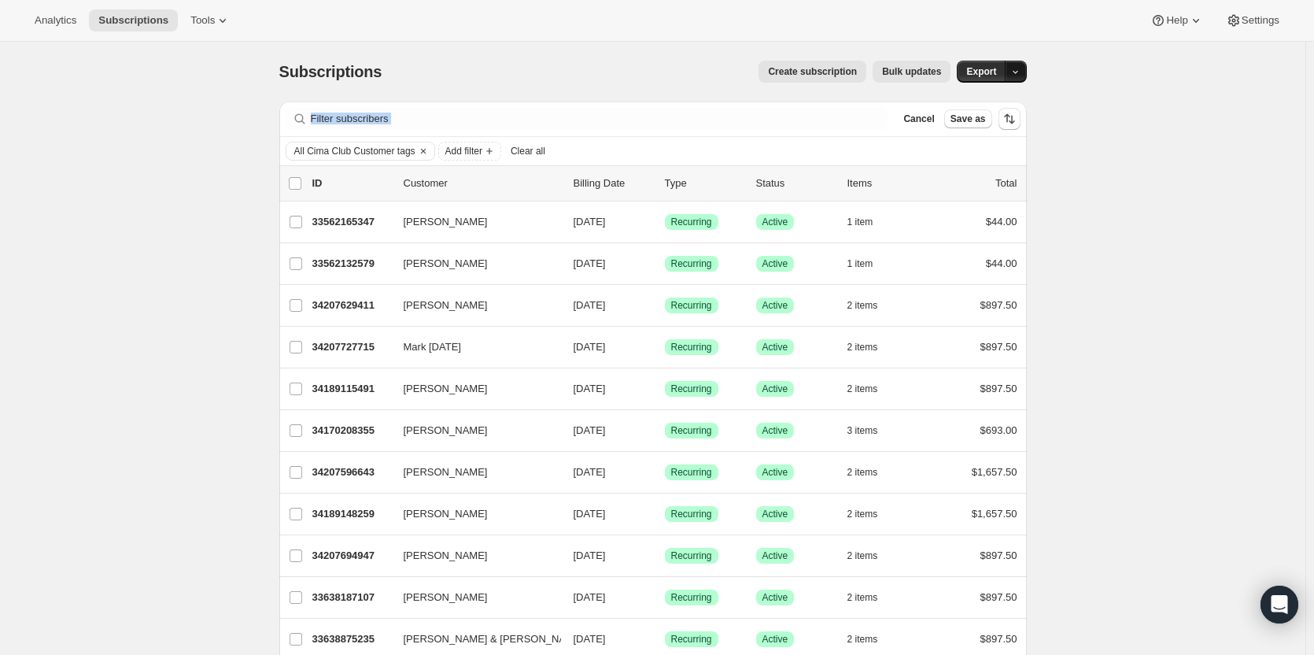
click at [1021, 76] on icon "button" at bounding box center [1016, 72] width 10 height 10
click at [979, 72] on span "Export" at bounding box center [981, 71] width 30 height 13
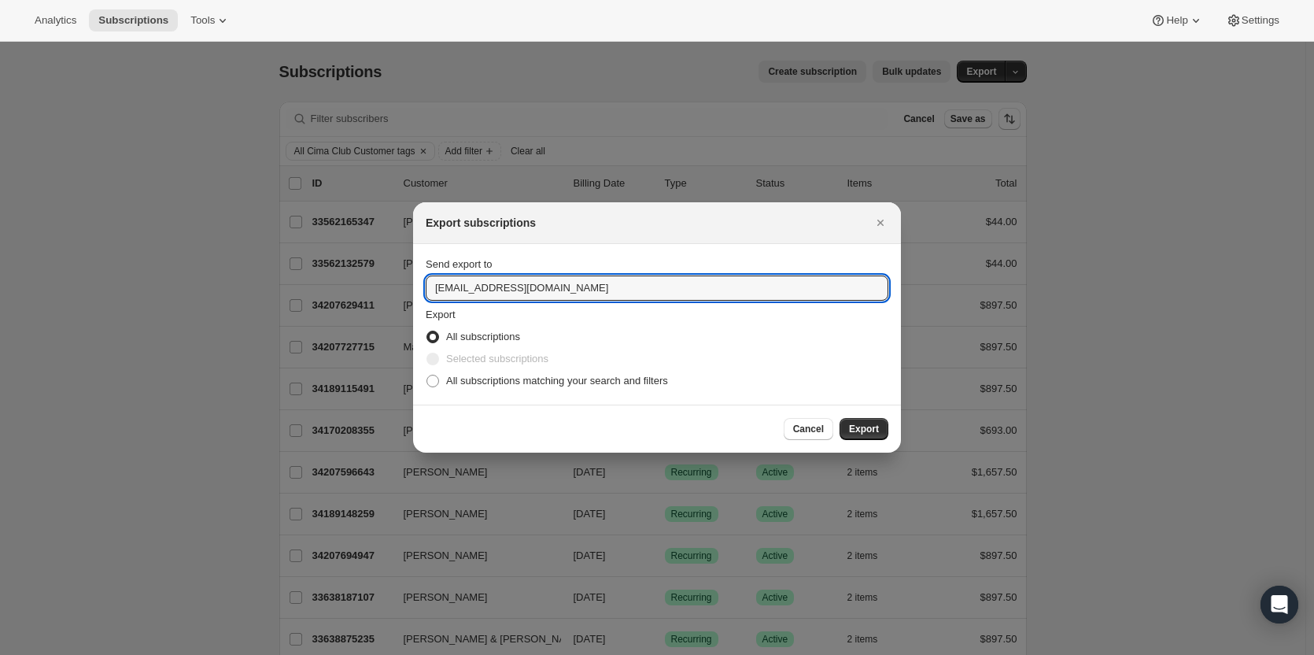
drag, startPoint x: 464, startPoint y: 287, endPoint x: 408, endPoint y: 284, distance: 56.8
type input "ashleycox@cliffamily.com"
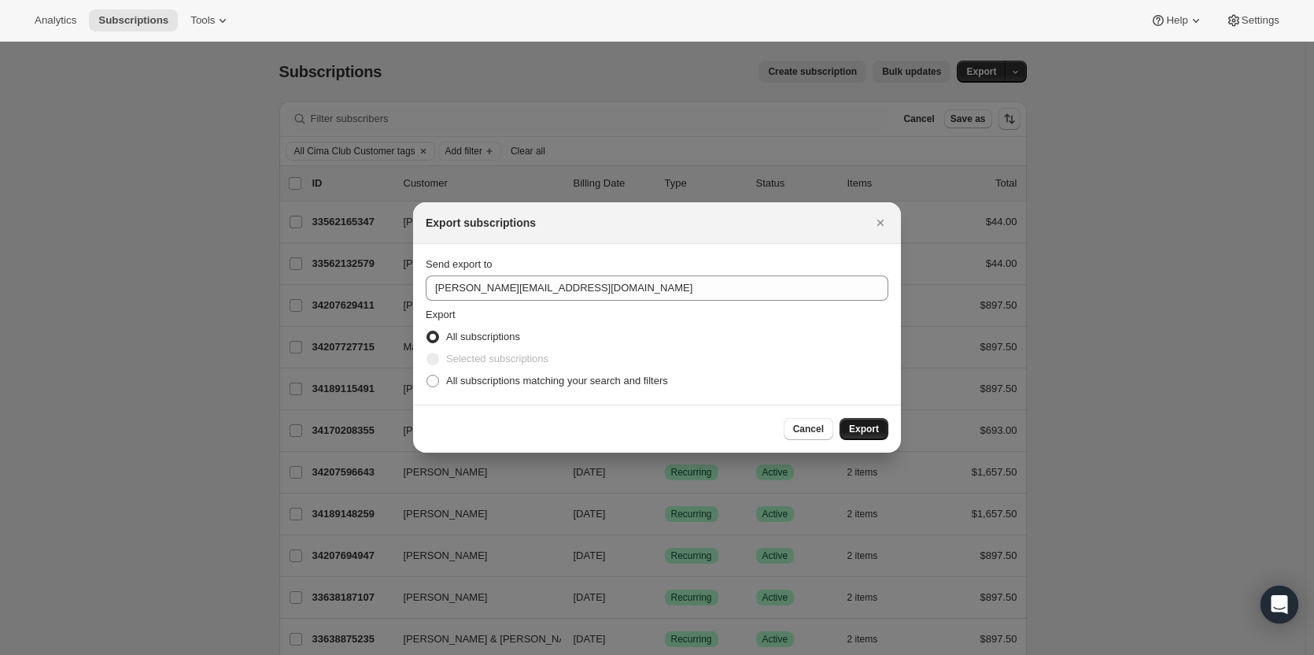
click at [858, 430] on span "Export" at bounding box center [864, 429] width 30 height 13
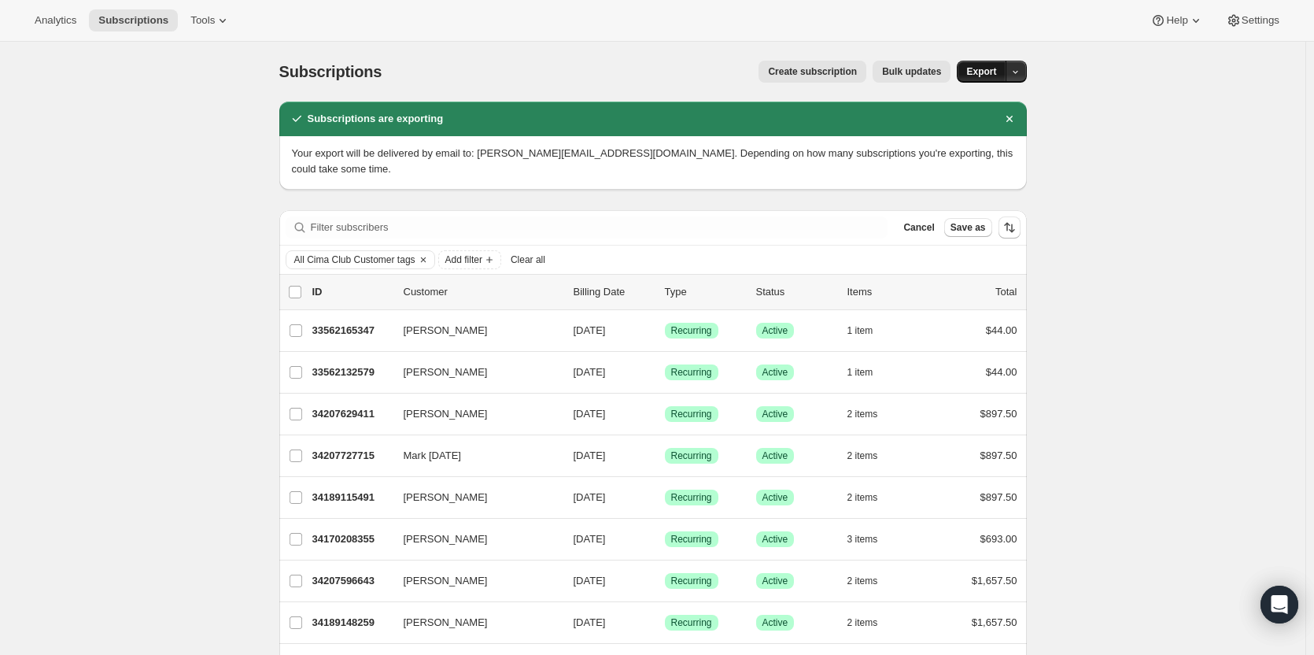
click at [980, 79] on button "Export" at bounding box center [981, 72] width 49 height 22
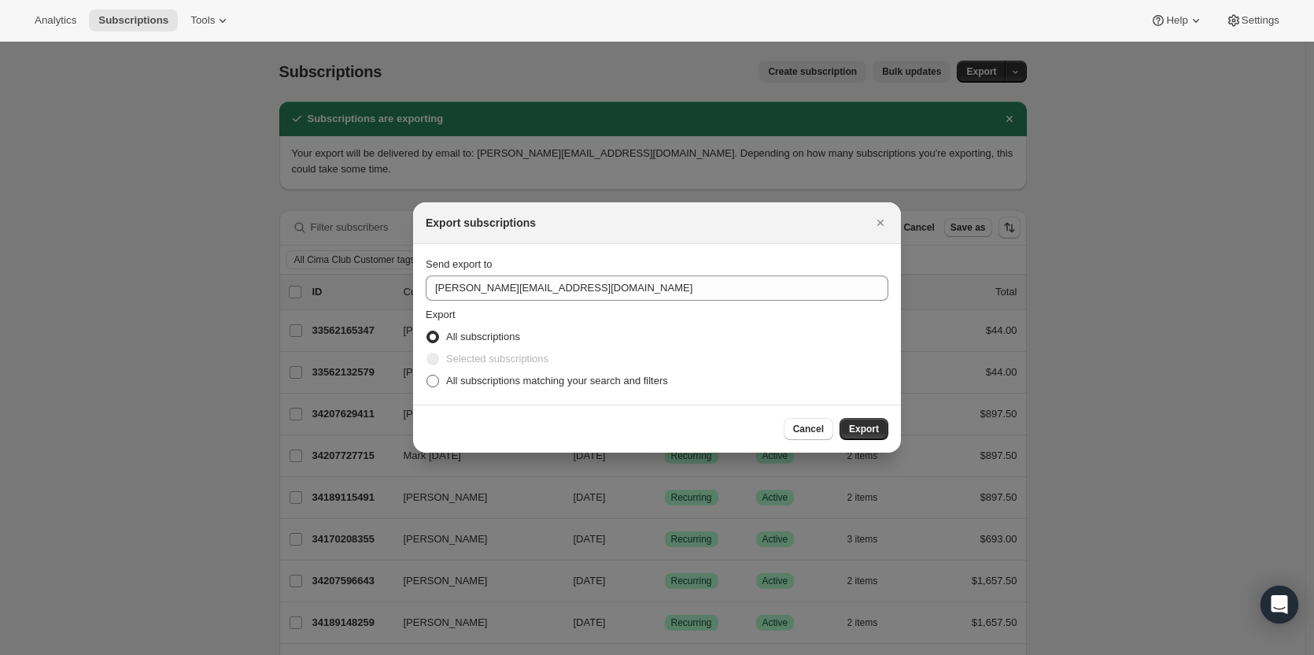
click at [434, 382] on span ":r1t5:" at bounding box center [433, 381] width 13 height 13
click at [427, 375] on input "All subscriptions matching your search and filters" at bounding box center [427, 375] width 1 height 1
radio input "true"
click at [859, 423] on button "Export" at bounding box center [864, 429] width 49 height 22
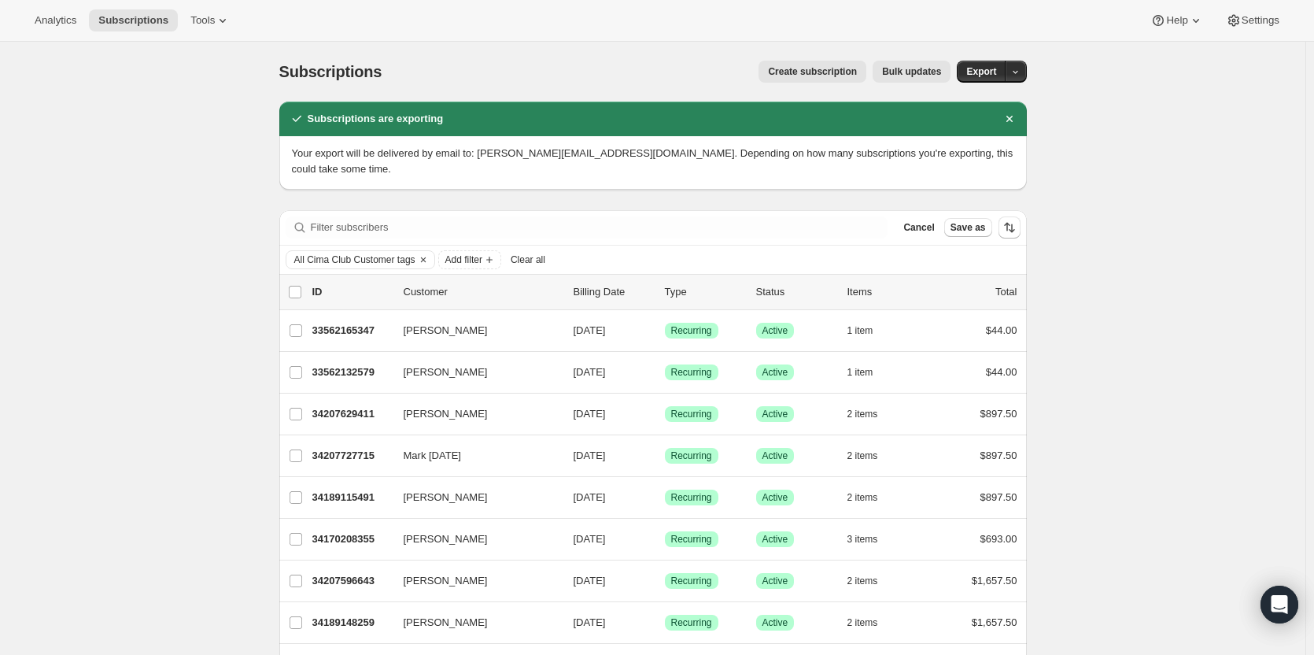
scroll to position [1824, 0]
